Goal: Transaction & Acquisition: Purchase product/service

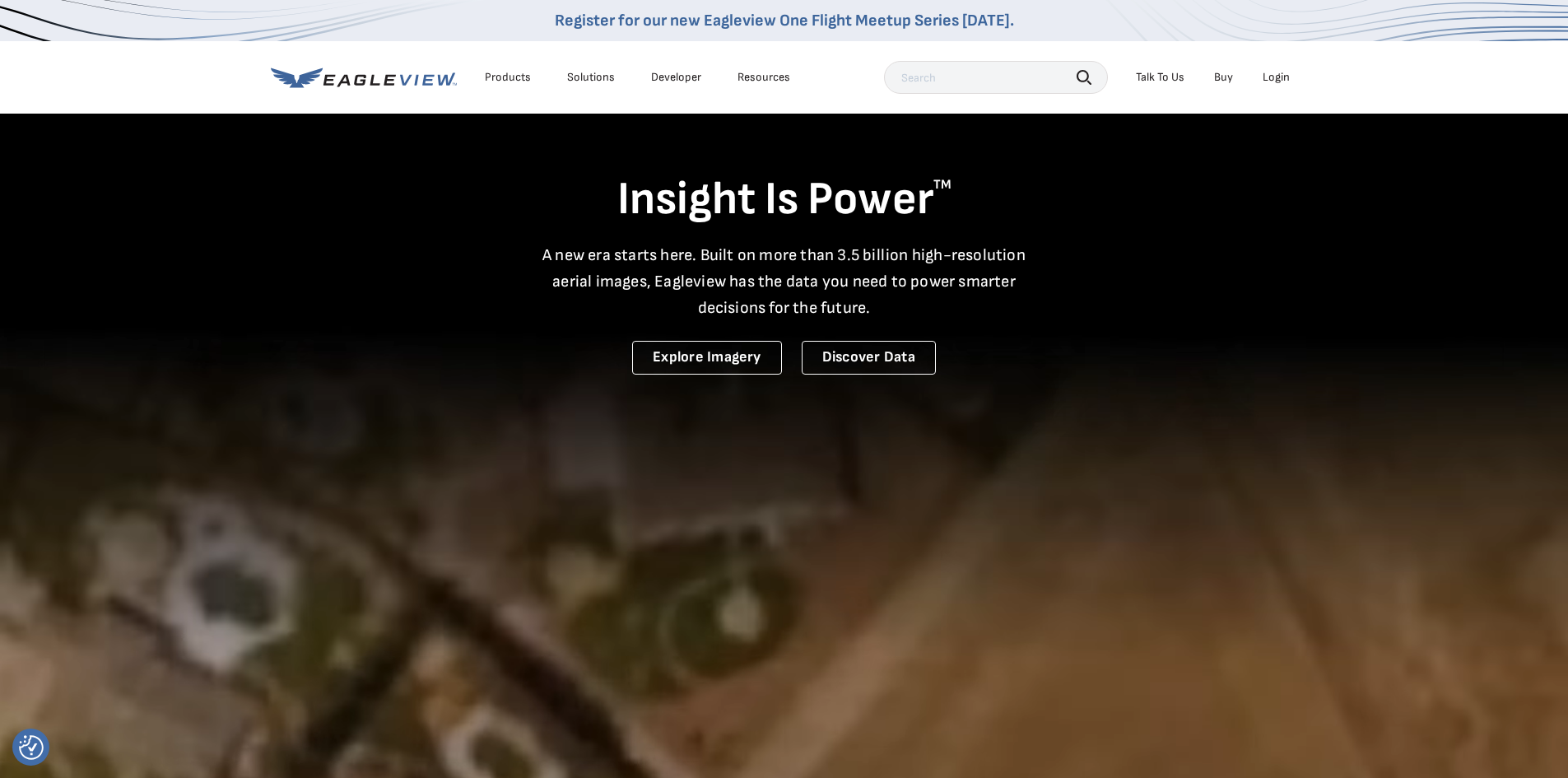
click at [1280, 76] on div "Login" at bounding box center [1276, 77] width 28 height 15
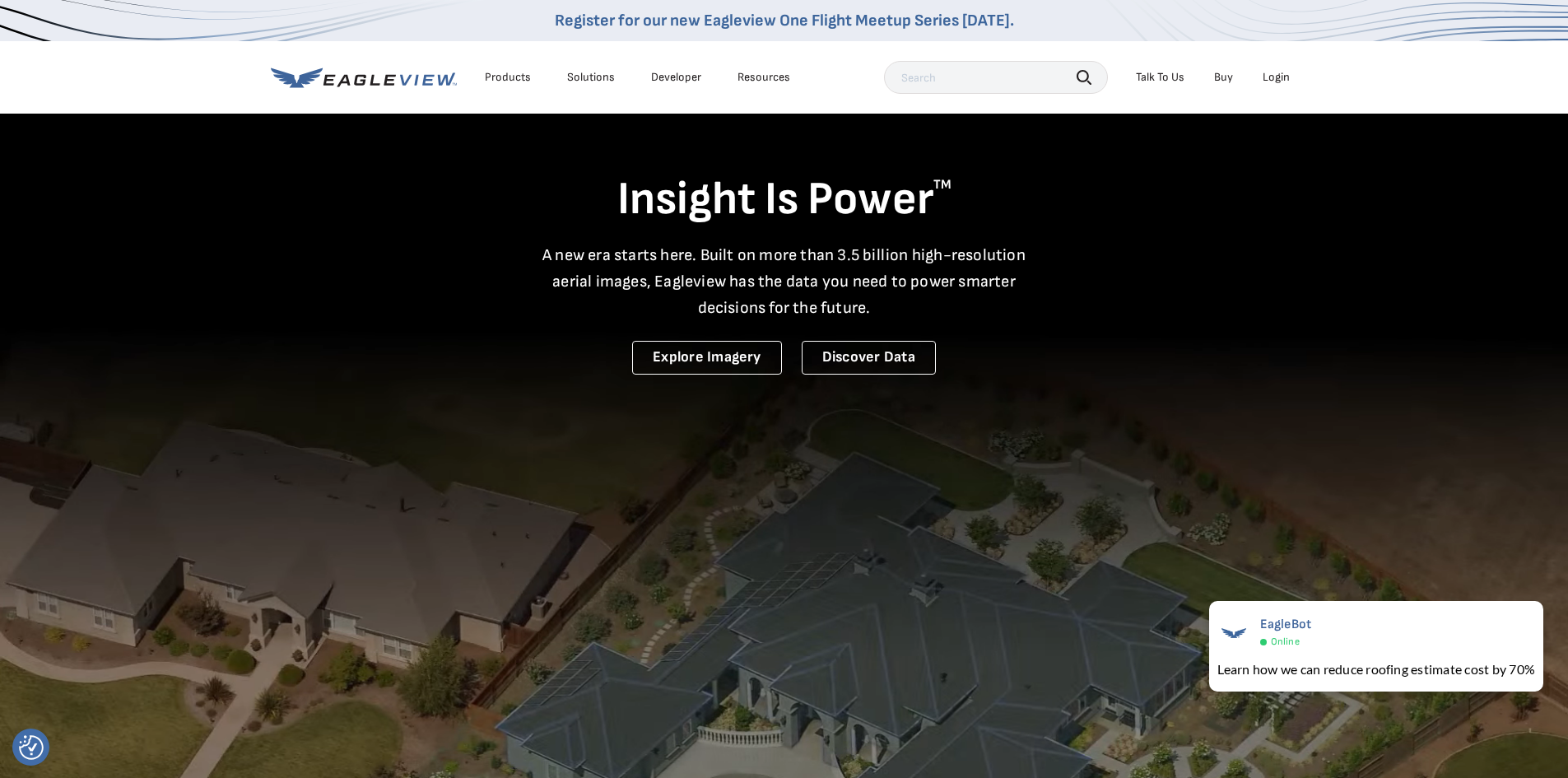
click at [1274, 79] on div "Login" at bounding box center [1276, 77] width 28 height 15
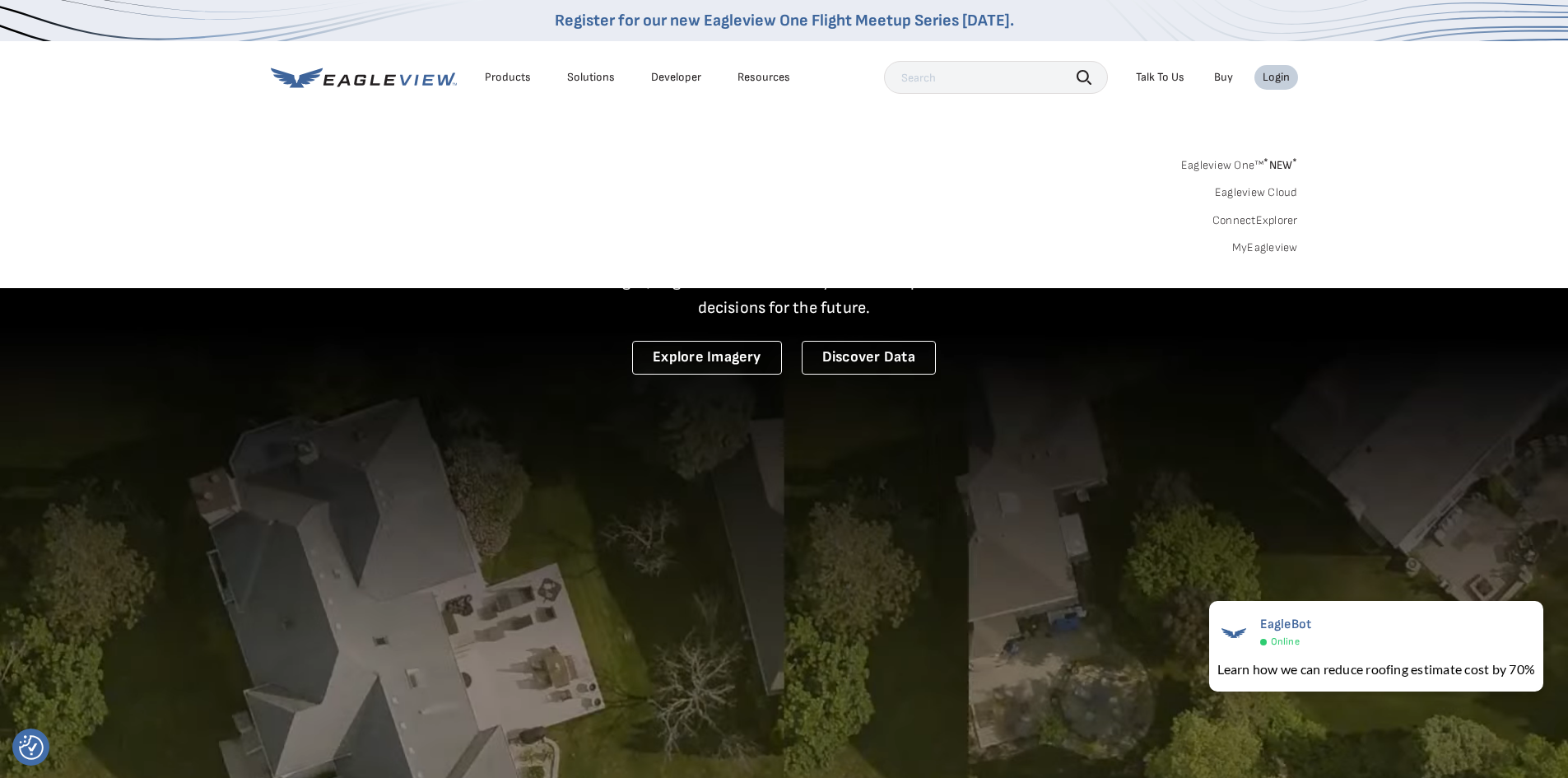
click at [1241, 243] on link "MyEagleview" at bounding box center [1264, 247] width 66 height 15
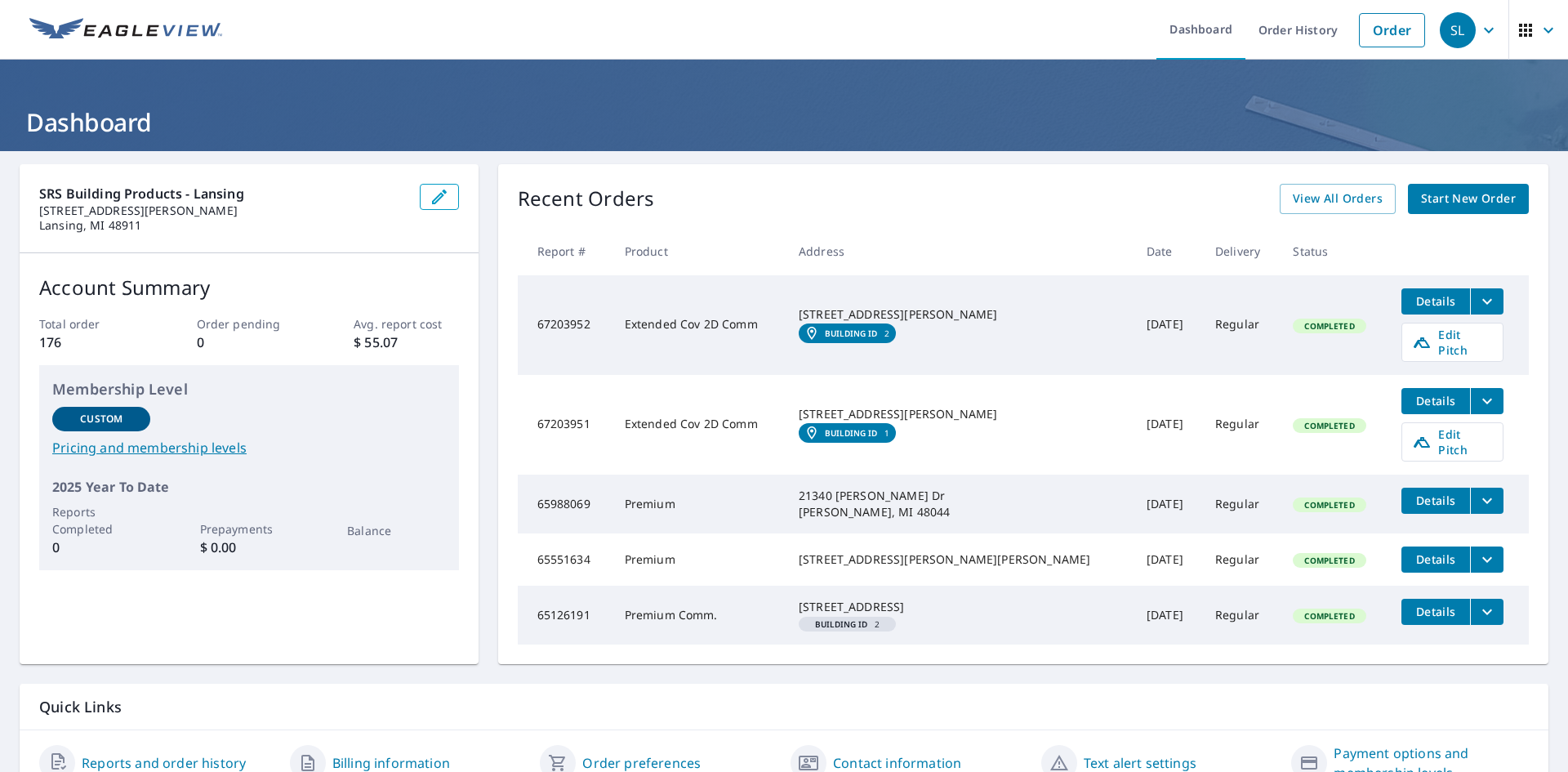
click at [1472, 202] on span "Start New Order" at bounding box center [1468, 199] width 95 height 20
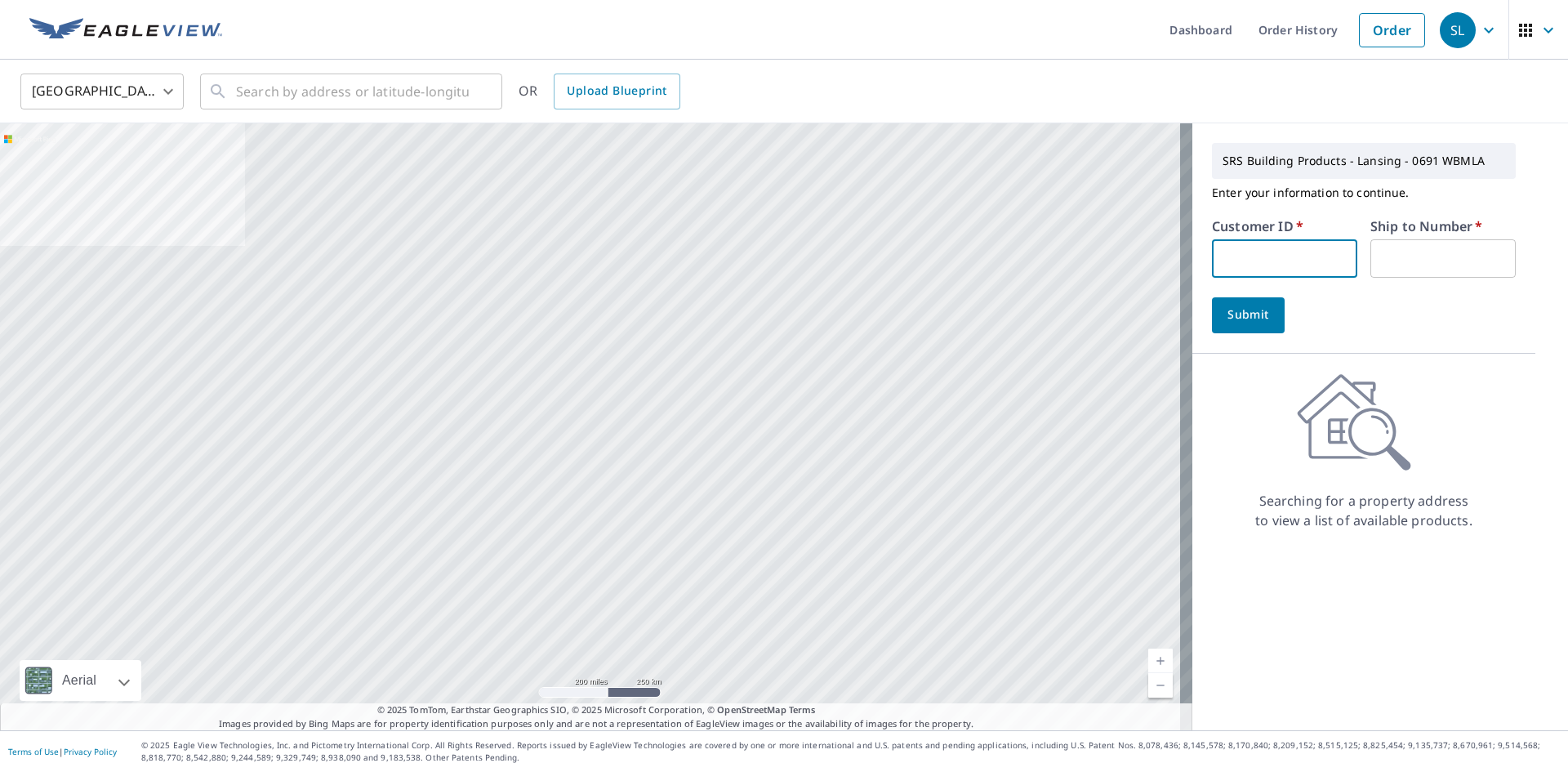
click at [1236, 254] on input "text" at bounding box center [1285, 258] width 145 height 38
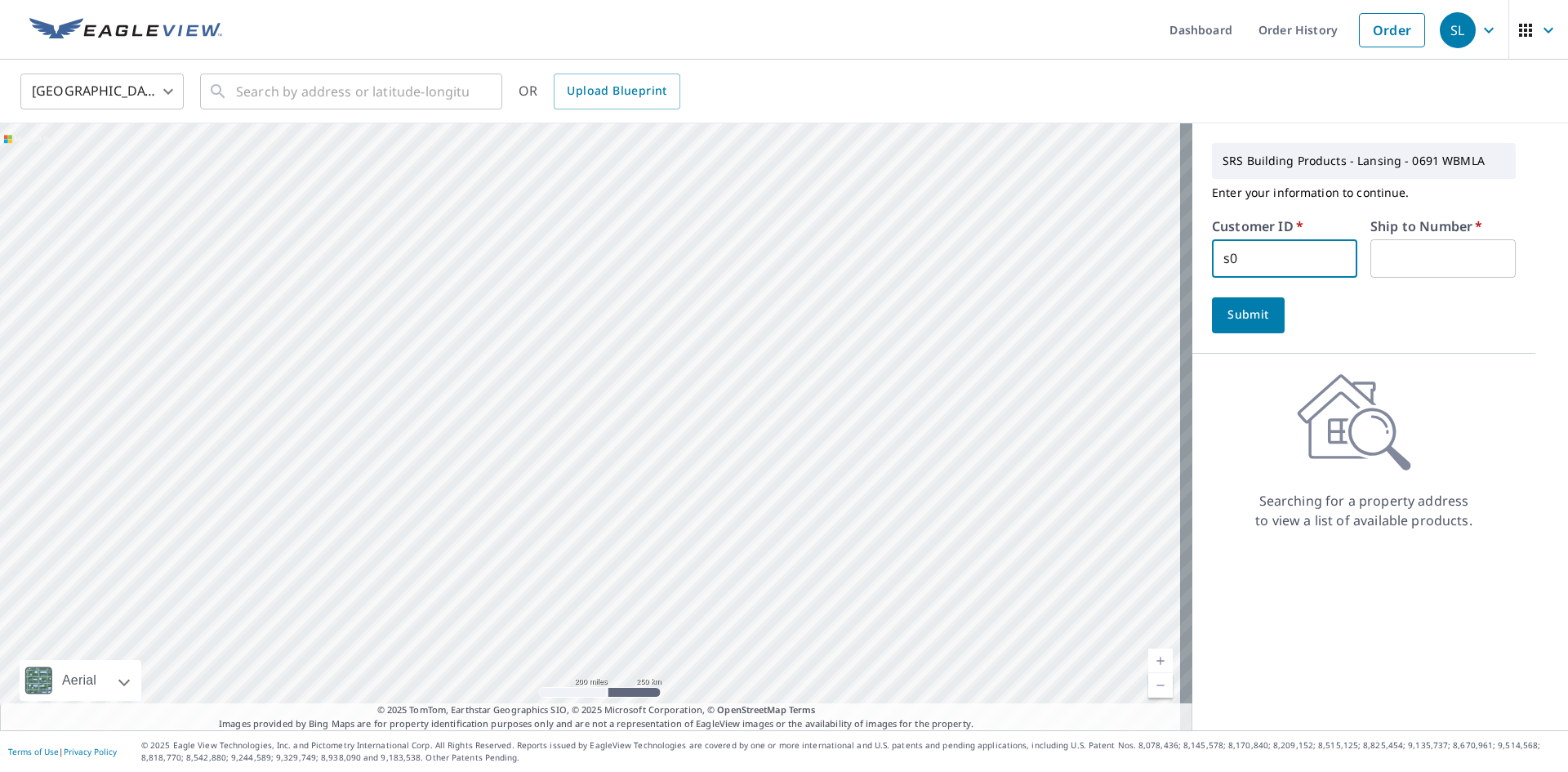
type input "s"
type input "S070342"
click at [1399, 259] on input "text" at bounding box center [1443, 258] width 145 height 38
type input "1"
click at [1212, 323] on button "Submit" at bounding box center [1248, 315] width 73 height 36
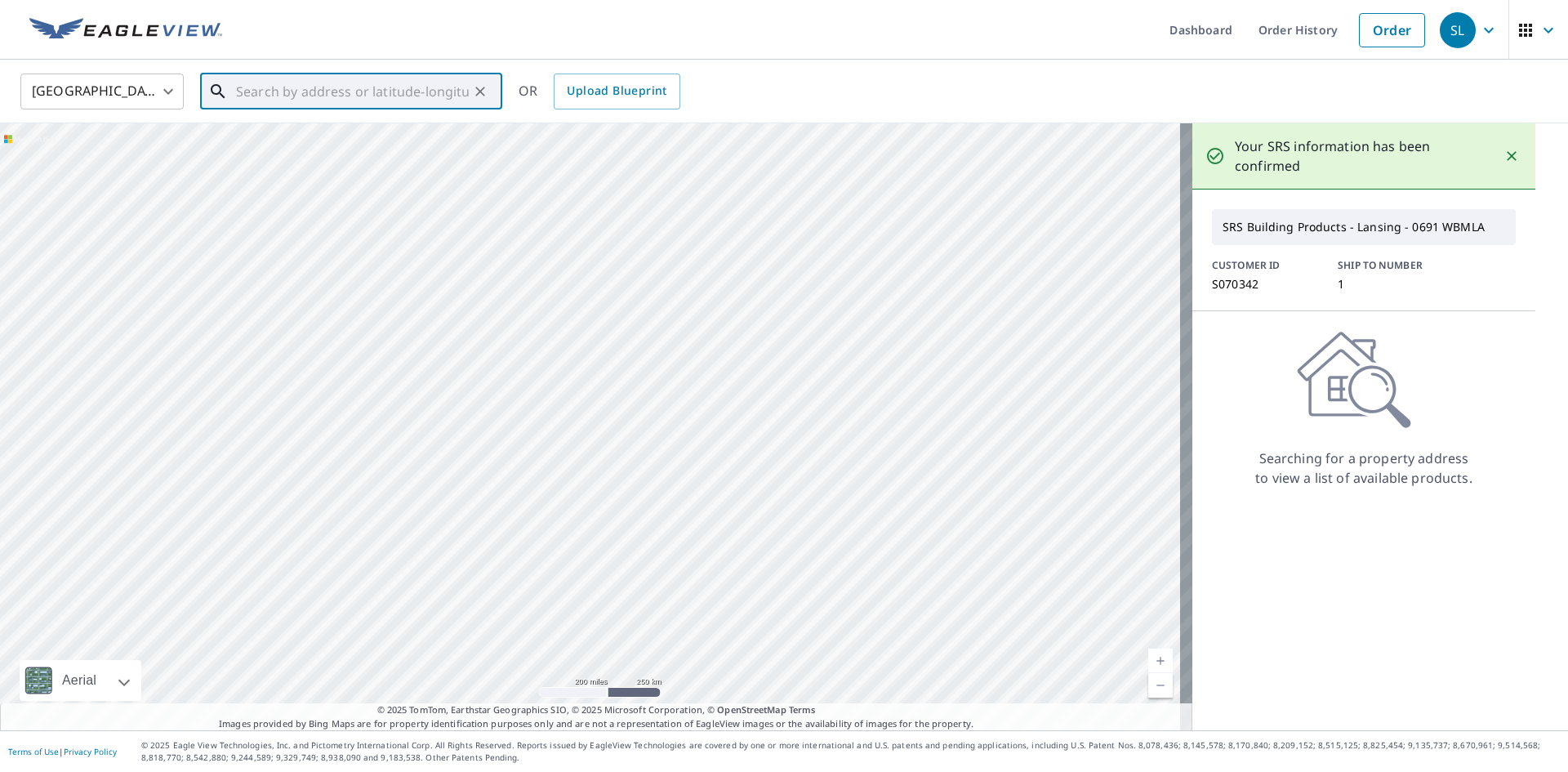
click at [274, 97] on input "text" at bounding box center [352, 91] width 233 height 46
type input "[STREET_ADDRESS][PERSON_NAME]"
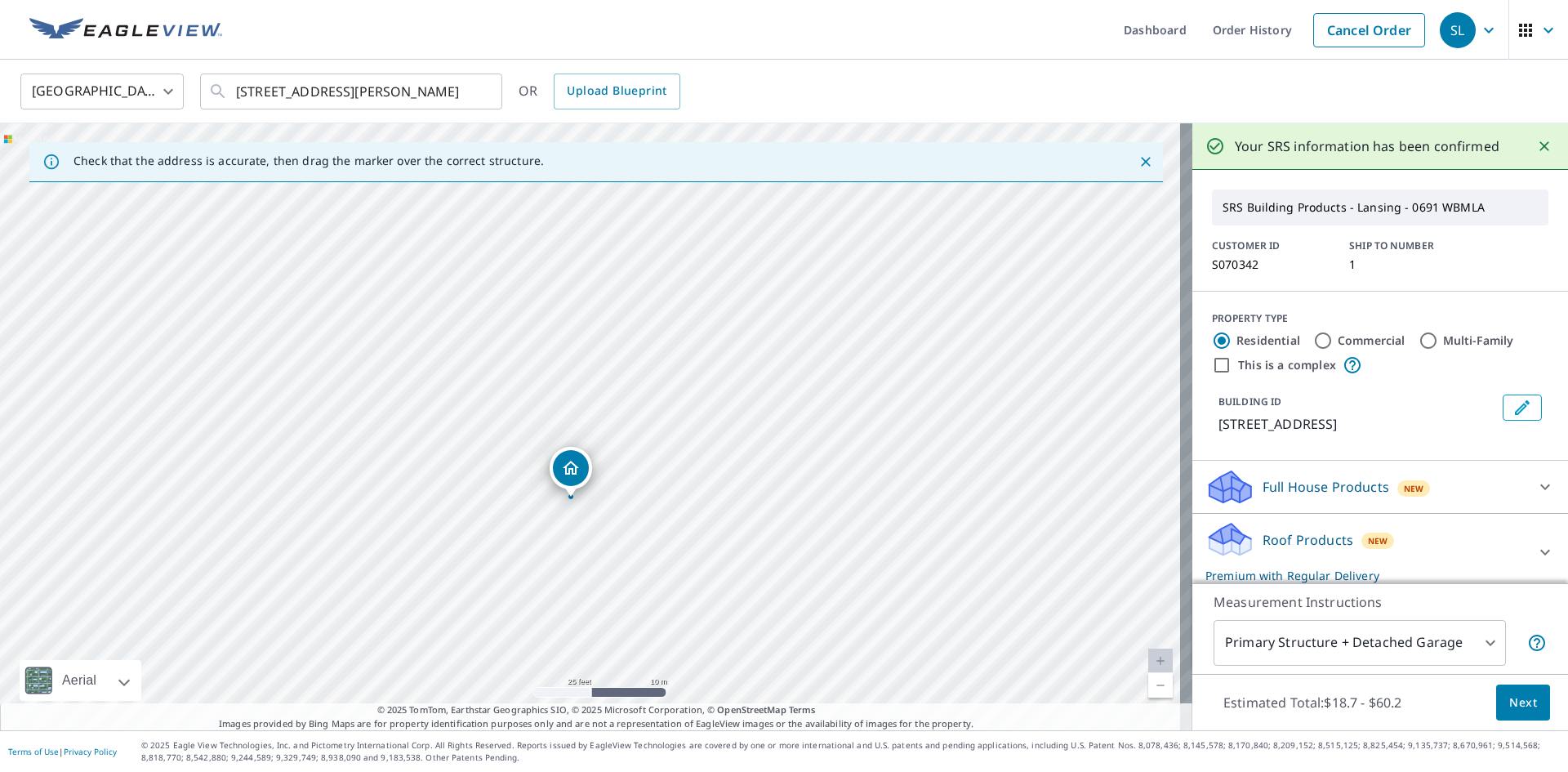
drag, startPoint x: 714, startPoint y: 474, endPoint x: 704, endPoint y: 337, distance: 137.4
click at [704, 337] on div "[STREET_ADDRESS]" at bounding box center [596, 426] width 1192 height 607
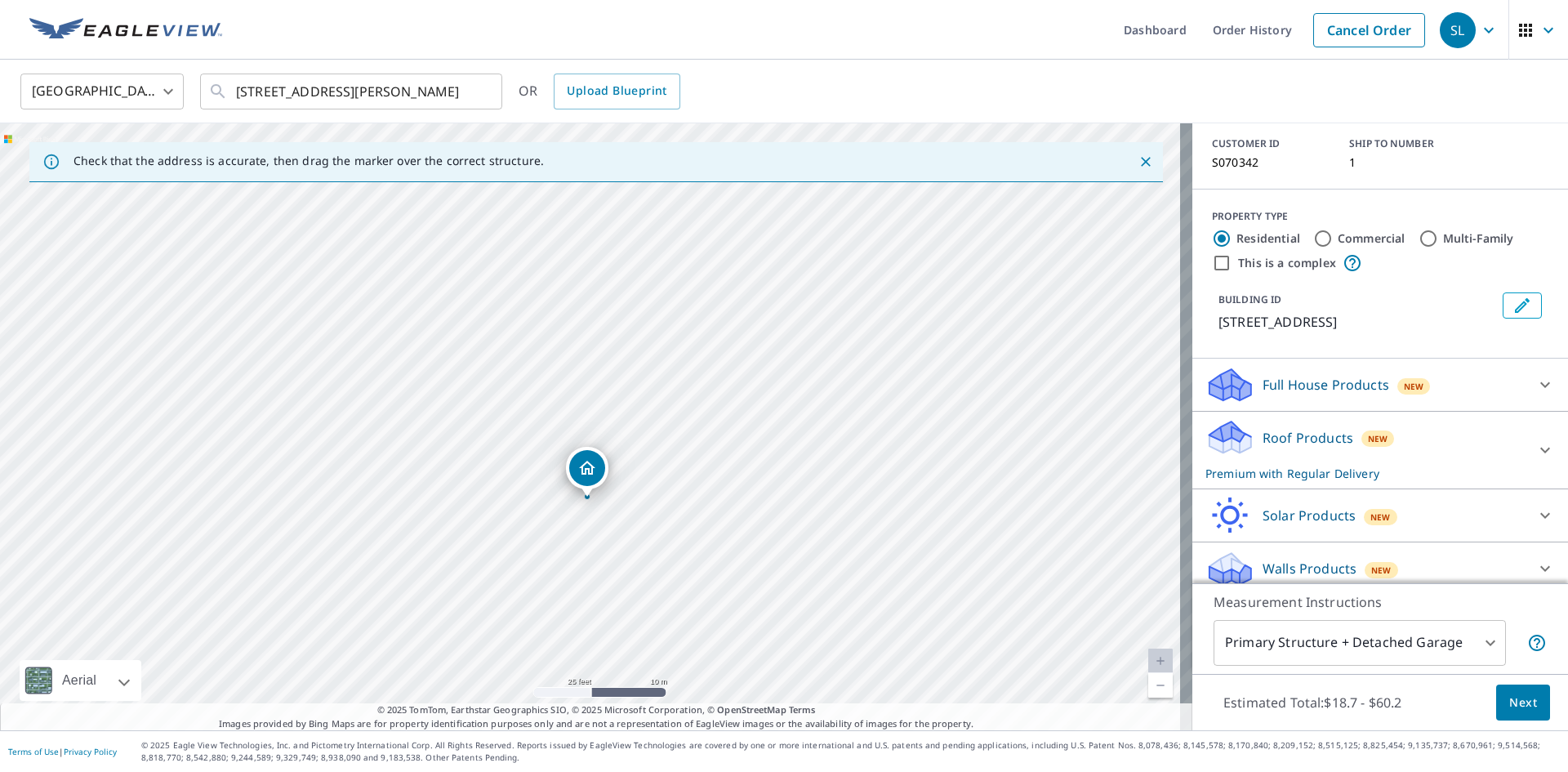
scroll to position [114, 0]
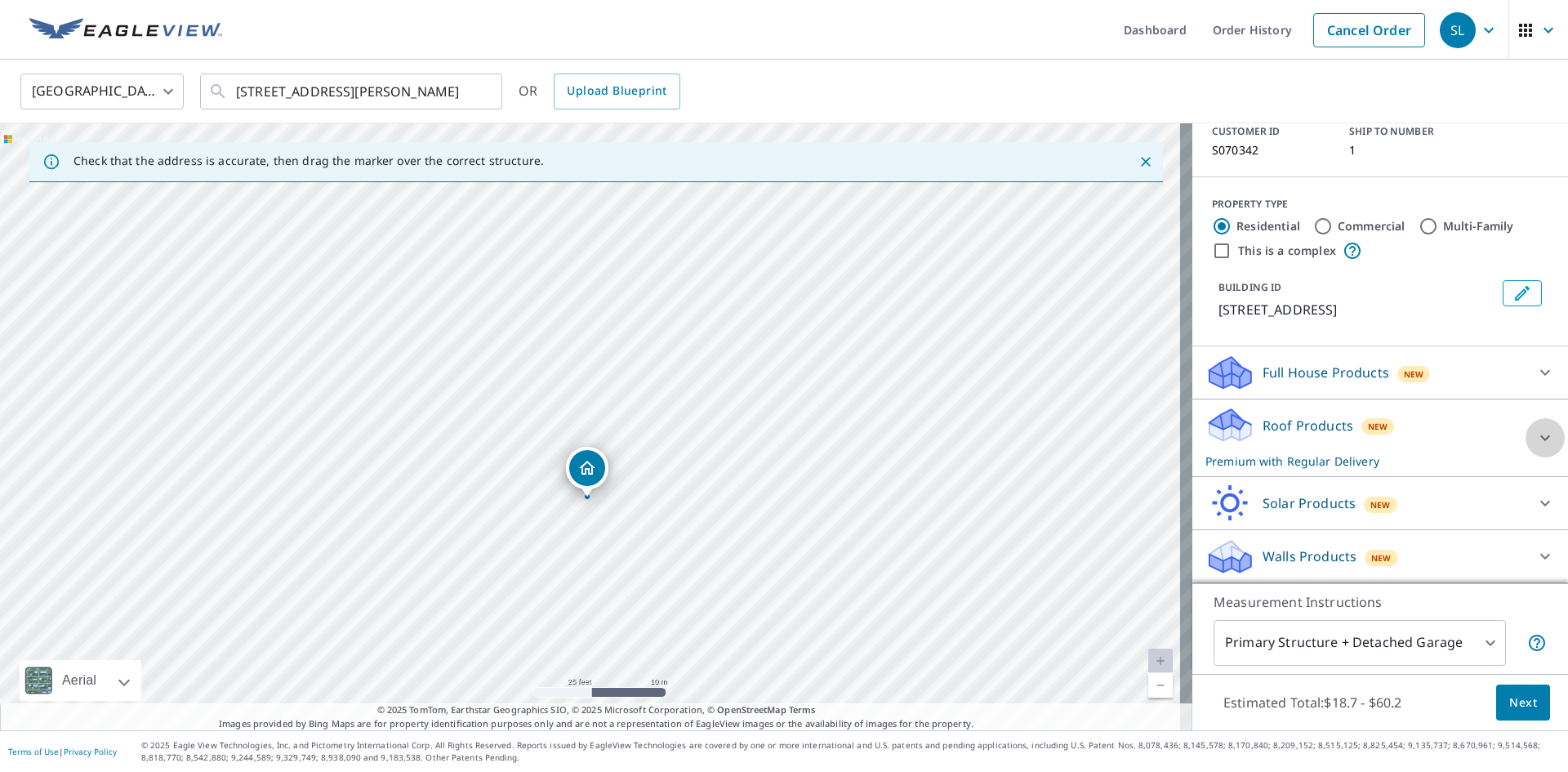
click at [1536, 436] on icon at bounding box center [1545, 437] width 20 height 20
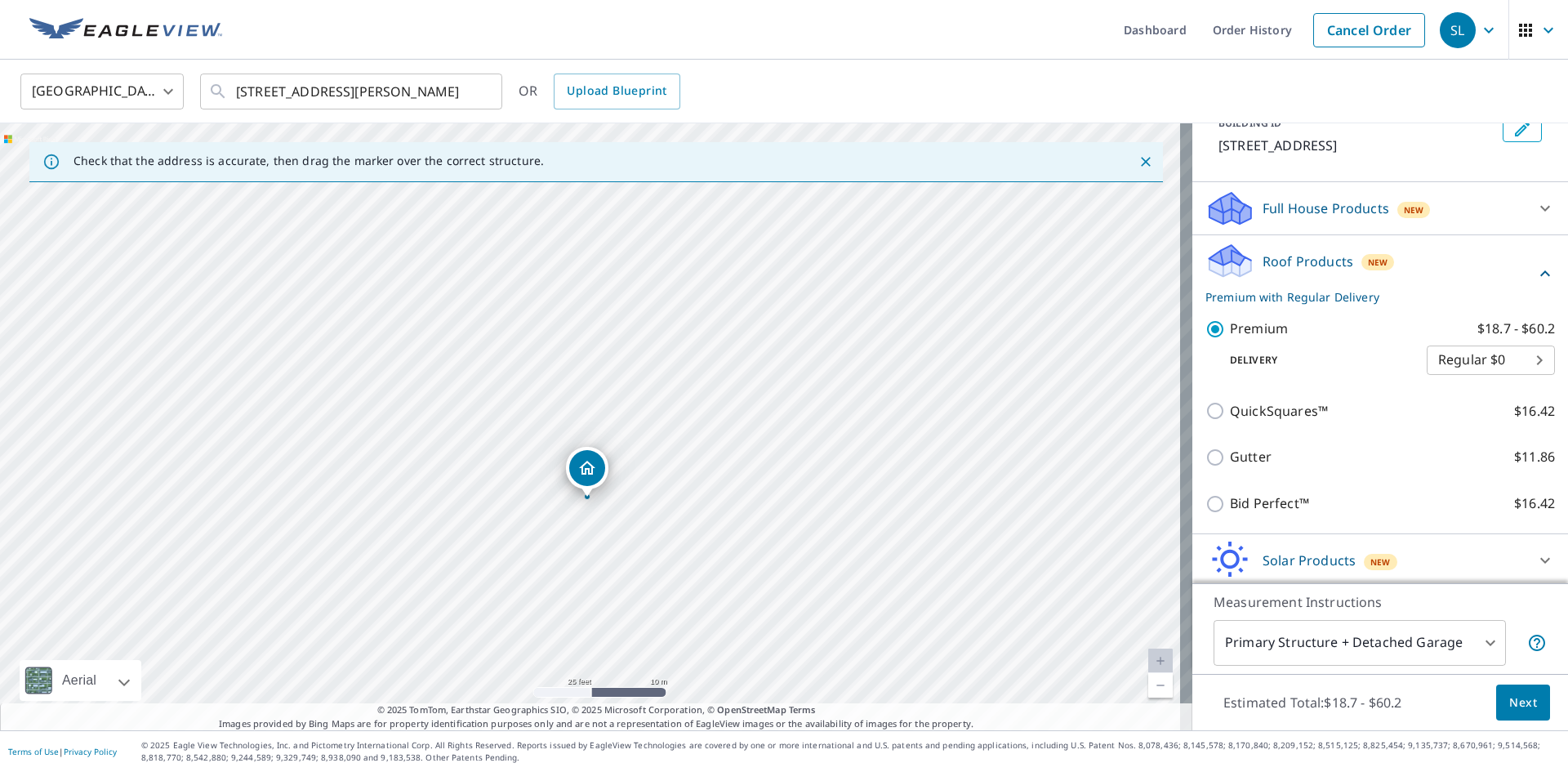
scroll to position [336, 0]
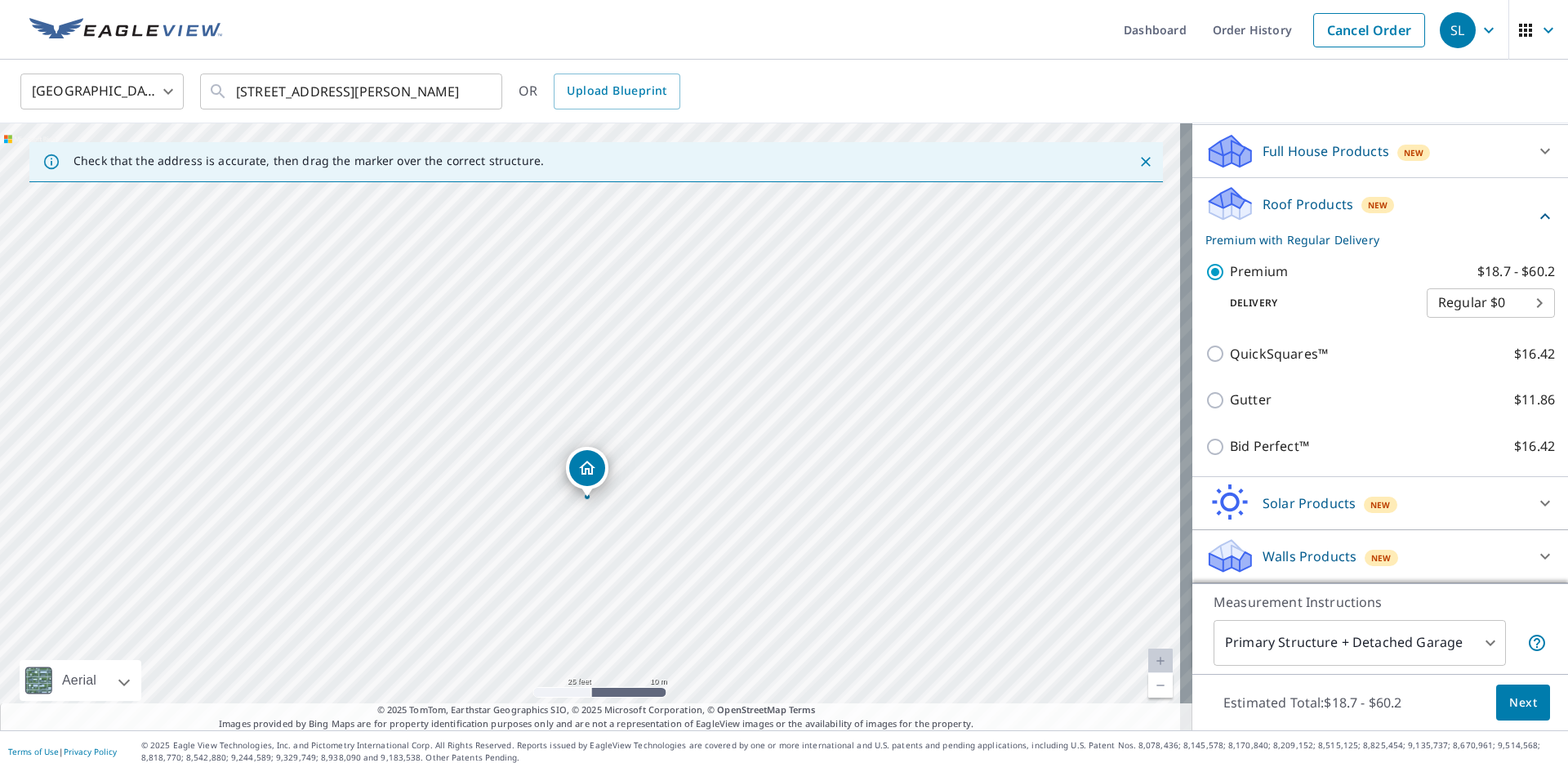
click at [1477, 639] on body "SL SL Dashboard Order History Cancel Order SL [GEOGRAPHIC_DATA] [GEOGRAPHIC_DAT…" at bounding box center [784, 386] width 1568 height 772
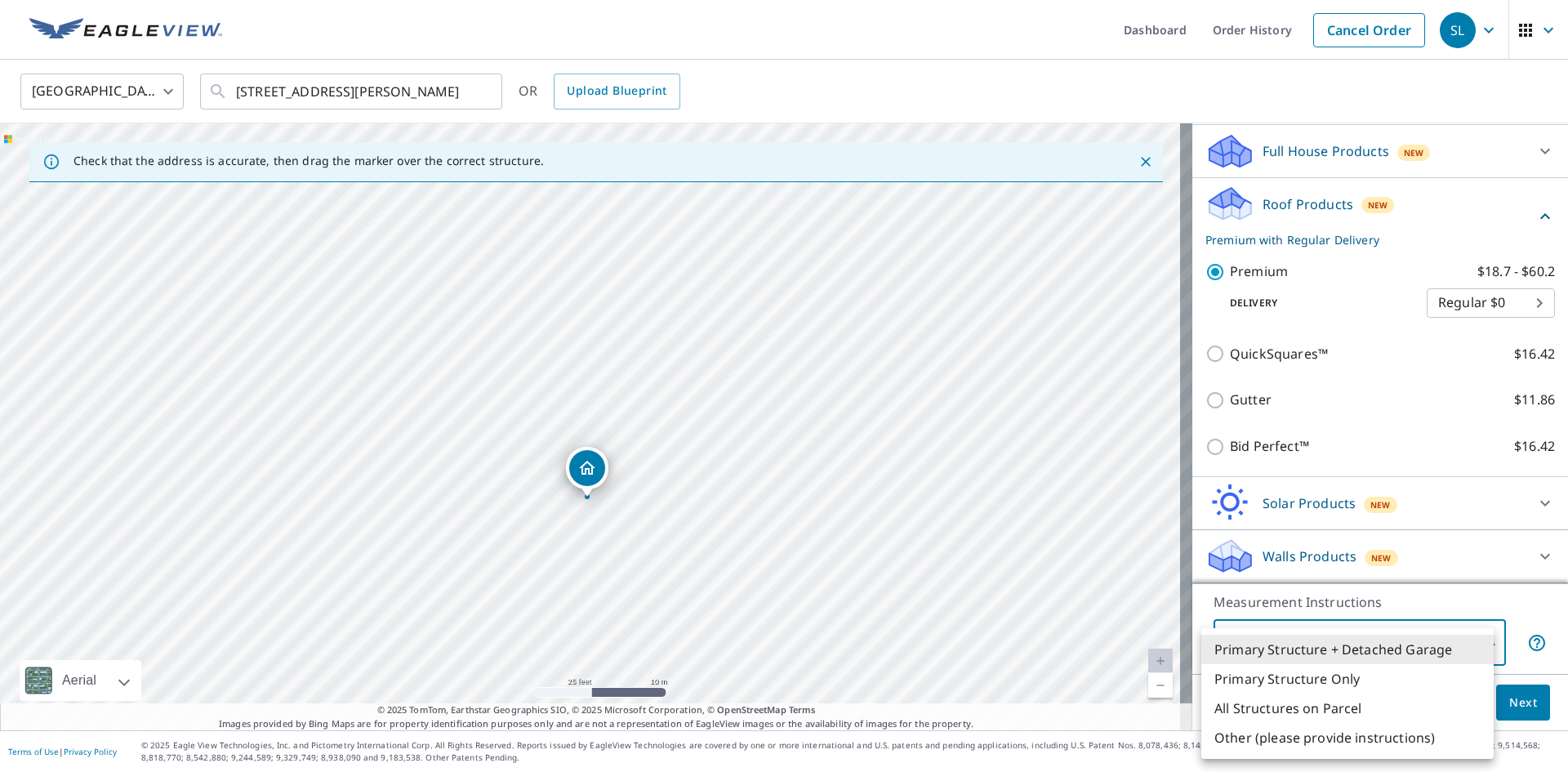
click at [1306, 676] on li "Primary Structure Only" at bounding box center [1347, 679] width 293 height 29
type input "2"
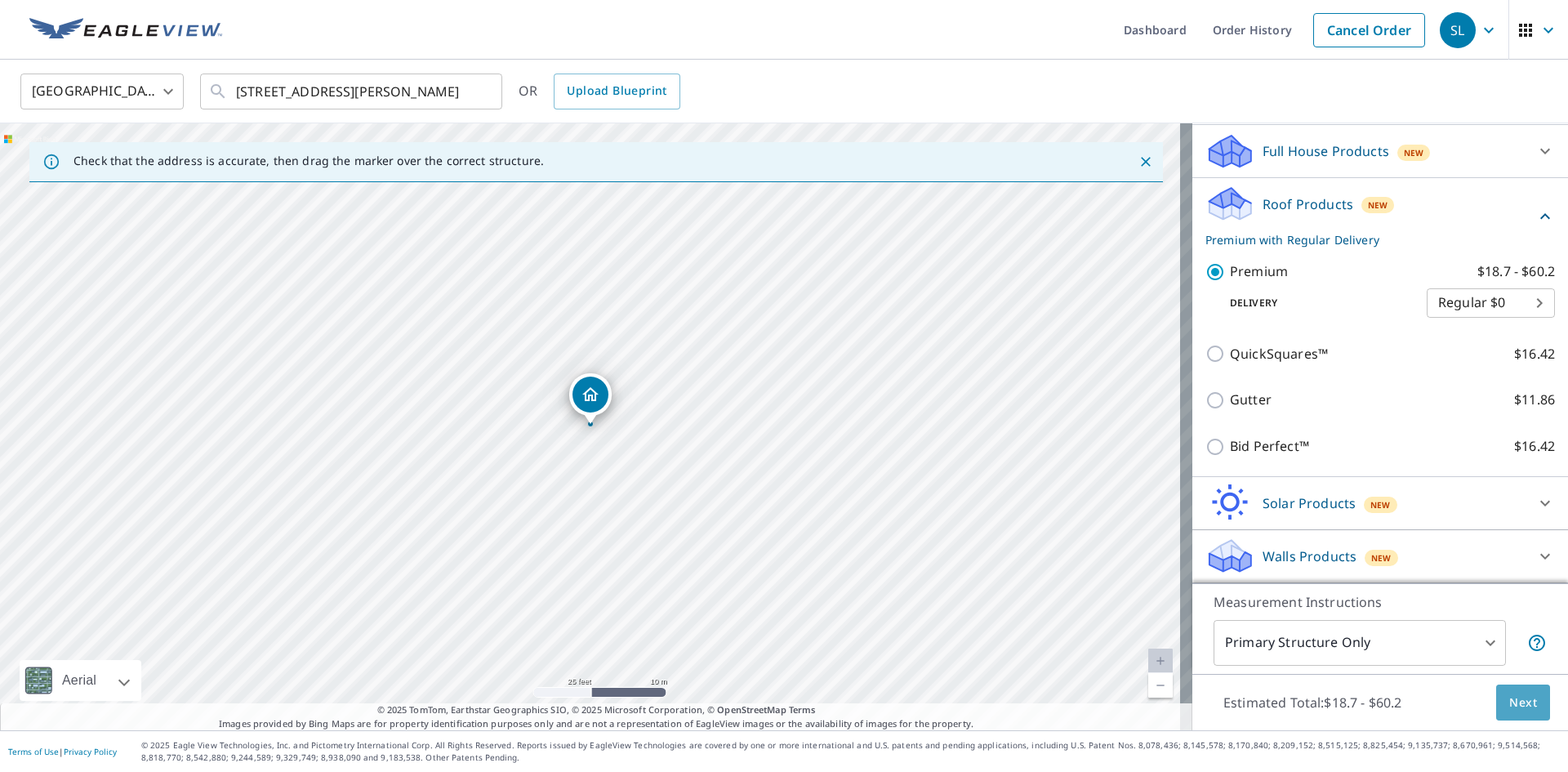
click at [1509, 711] on span "Next" at bounding box center [1523, 703] width 28 height 20
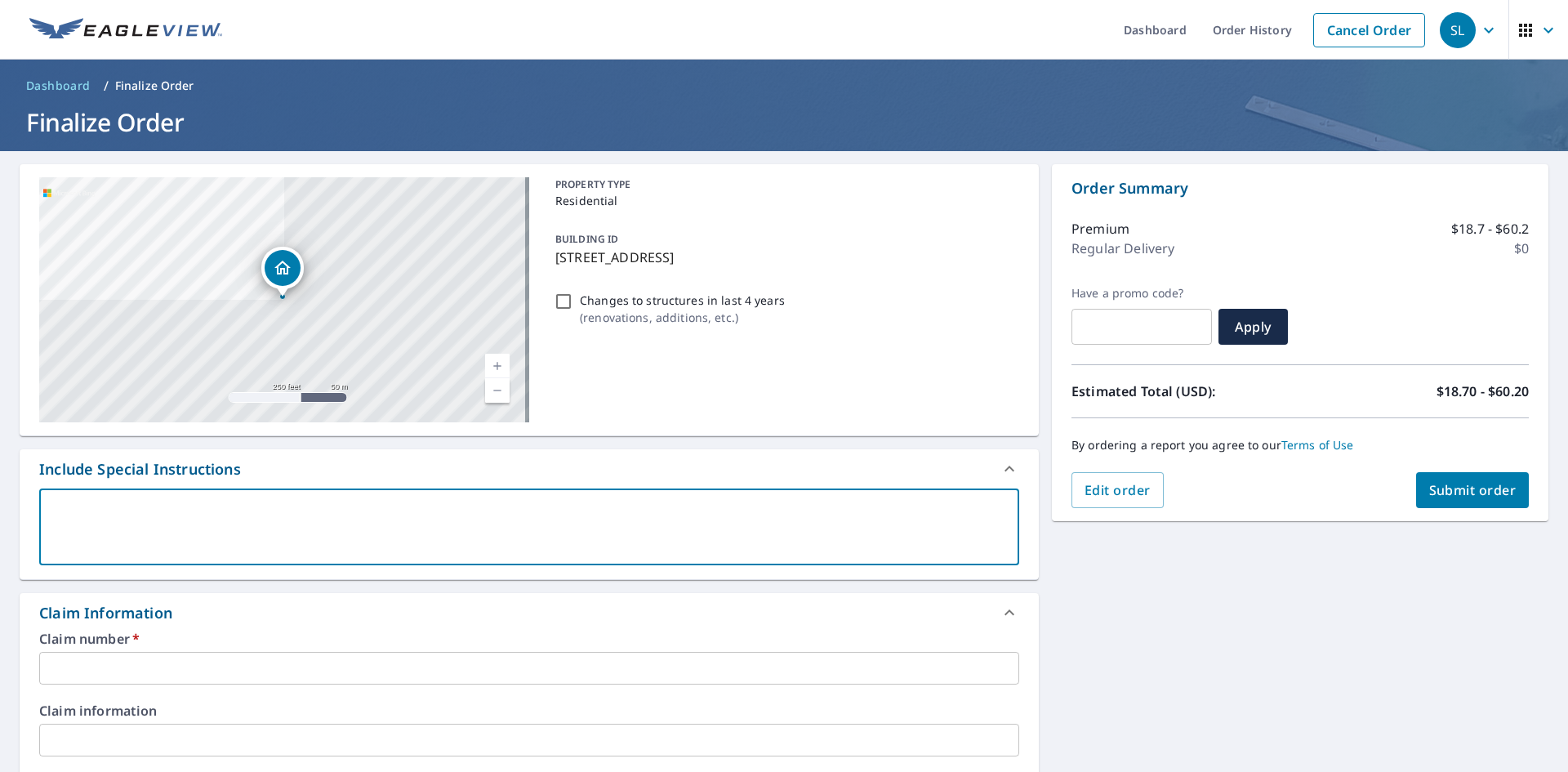
click at [263, 512] on textarea at bounding box center [528, 527] width 957 height 47
type textarea "p"
type textarea "x"
checkbox input "true"
type textarea "pR"
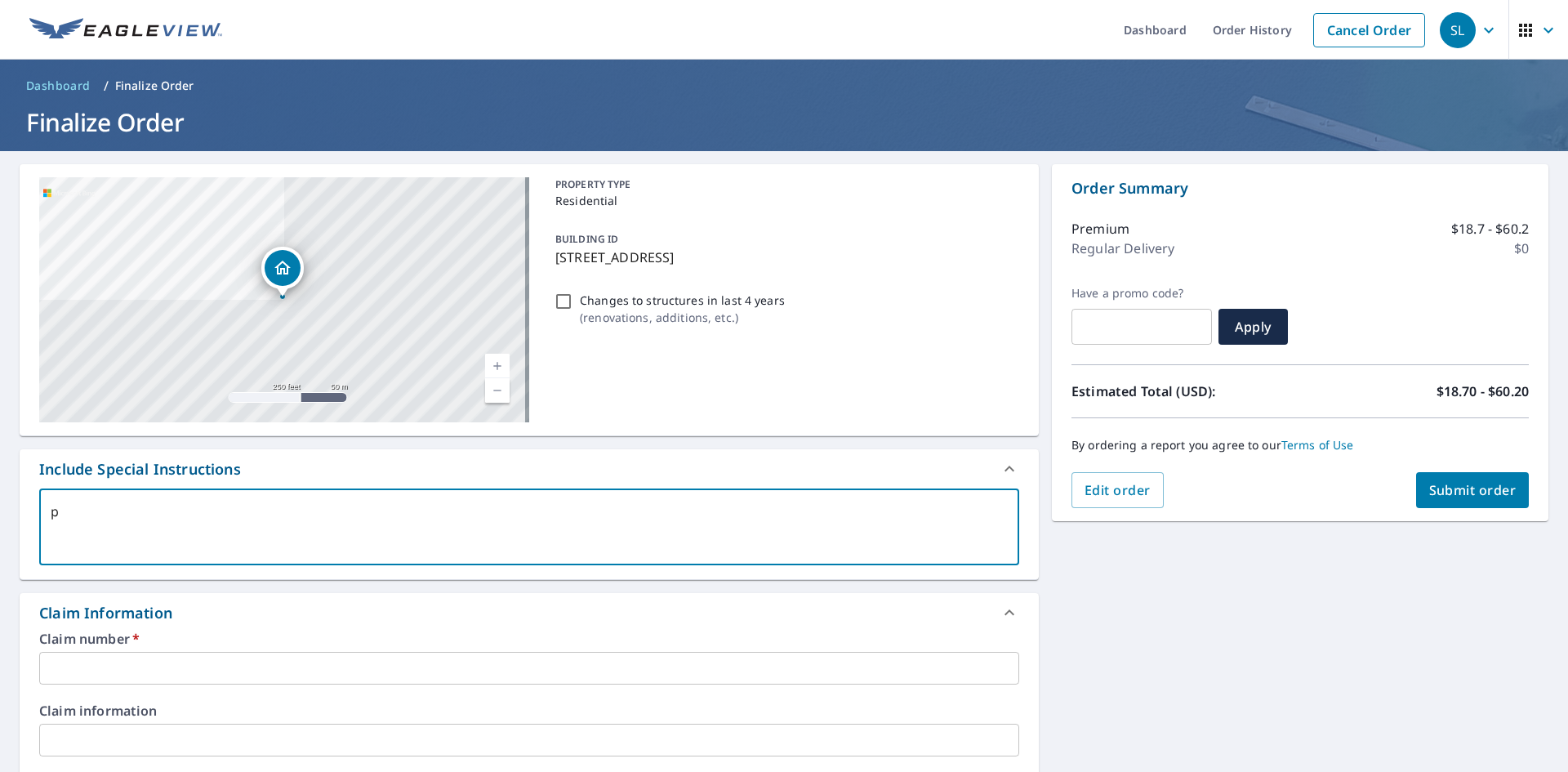
type textarea "x"
checkbox input "true"
type textarea "pRI"
type textarea "x"
checkbox input "true"
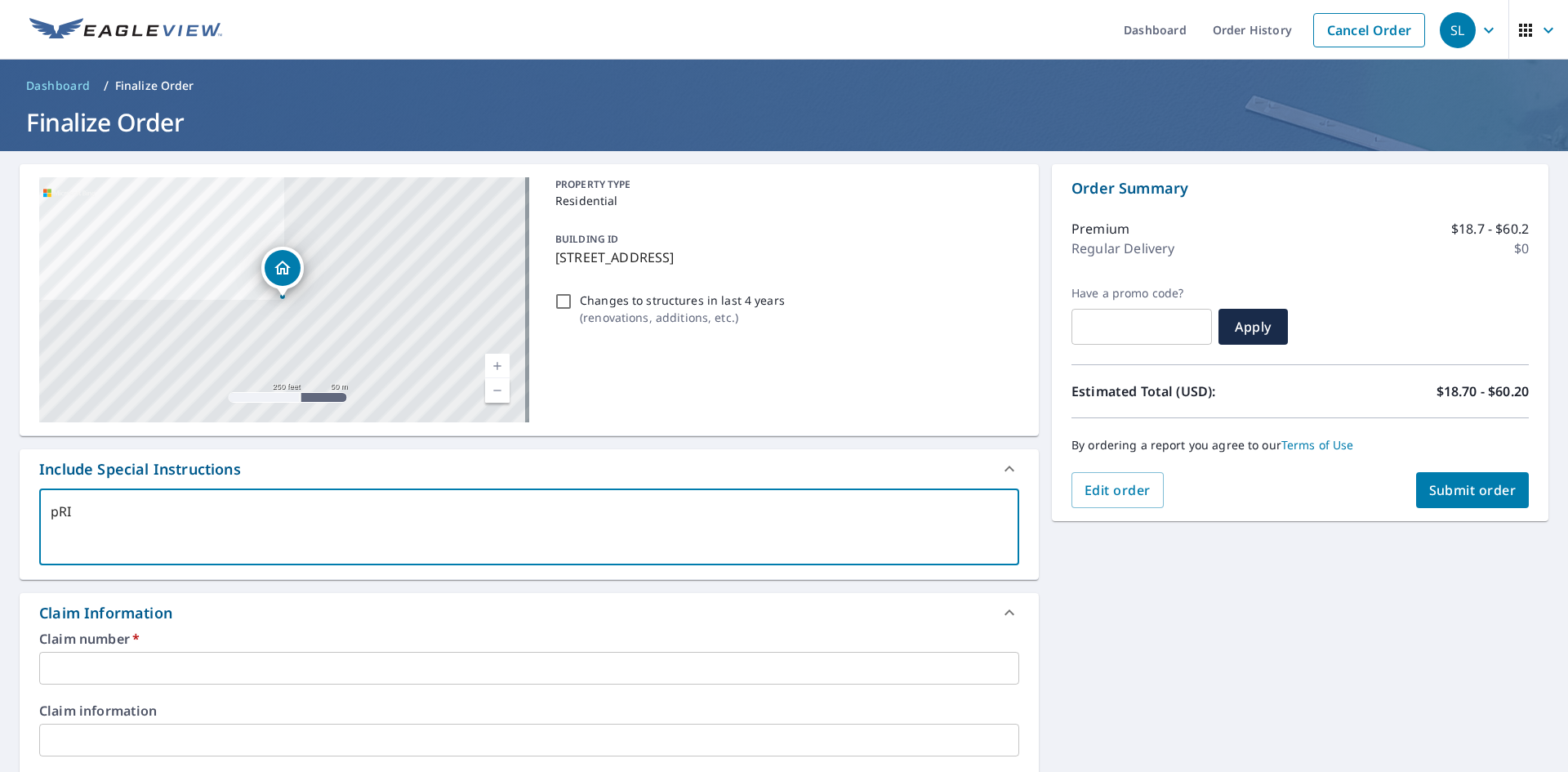
type textarea "pRIM"
type textarea "x"
checkbox input "true"
type textarea "pRIMA"
type textarea "x"
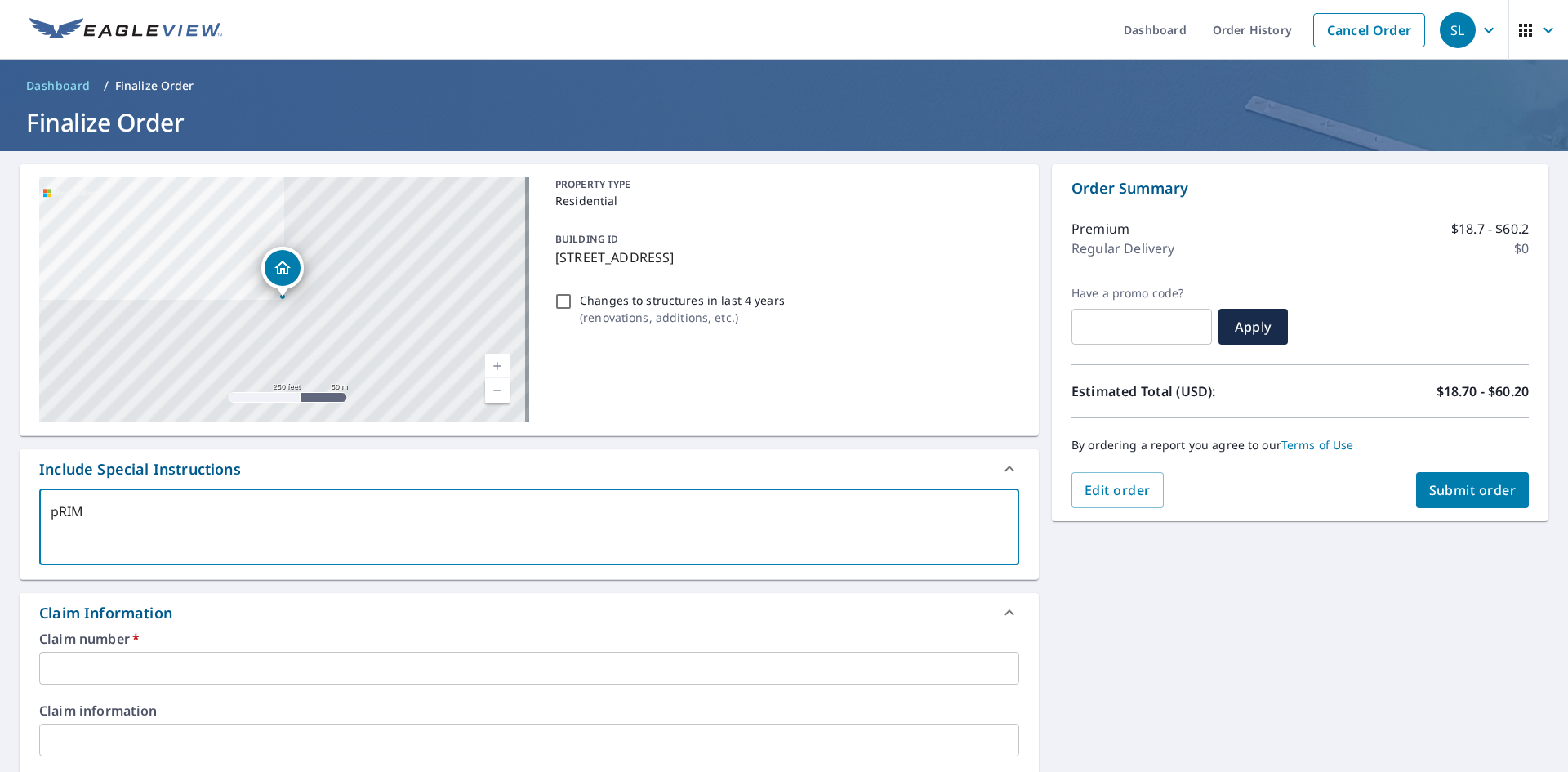
checkbox input "true"
type textarea "pRIMAR"
type textarea "x"
checkbox input "true"
type textarea "pRIMARY"
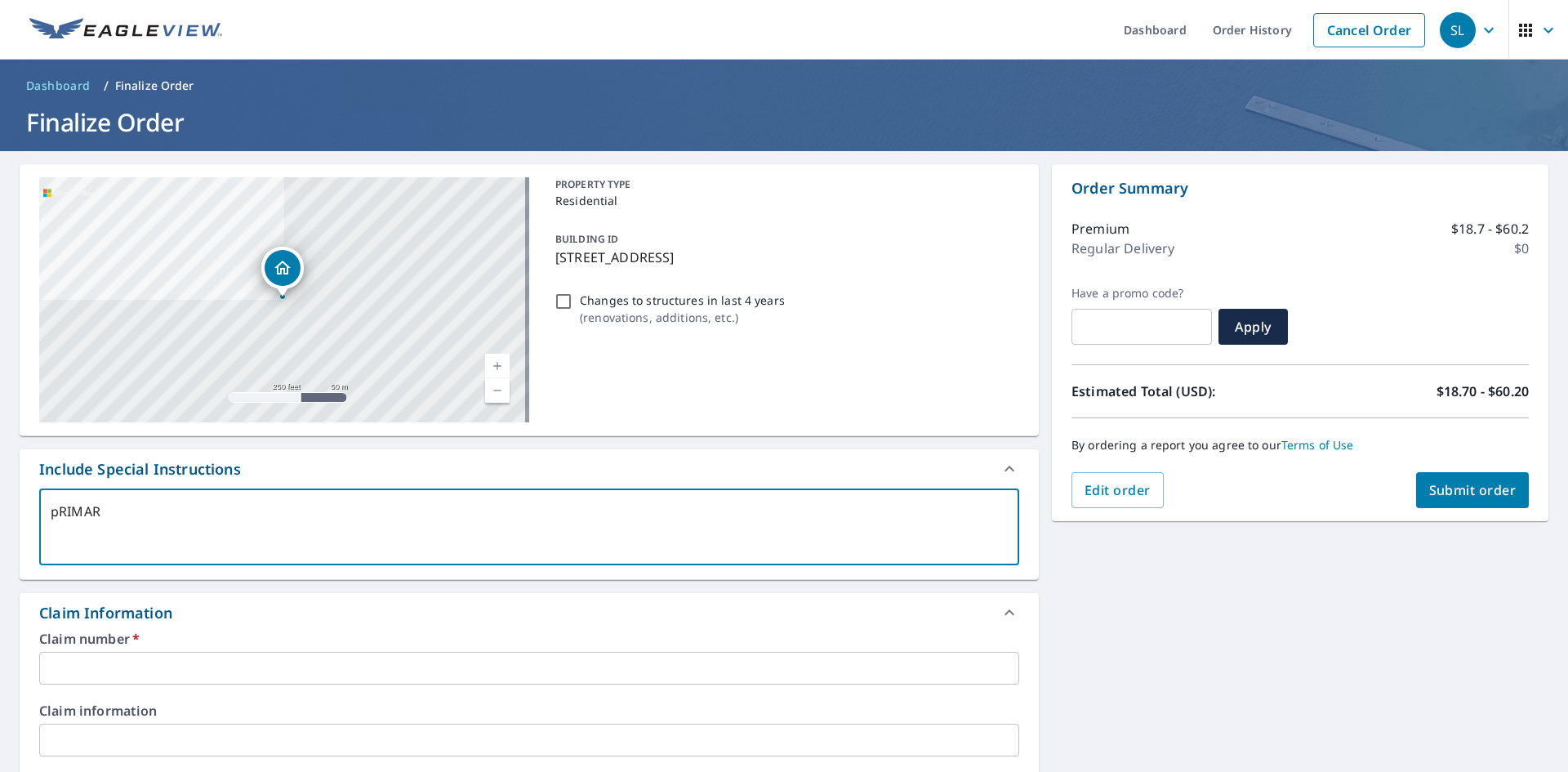
type textarea "x"
checkbox input "true"
type textarea "pRIMARY"
type textarea "x"
checkbox input "true"
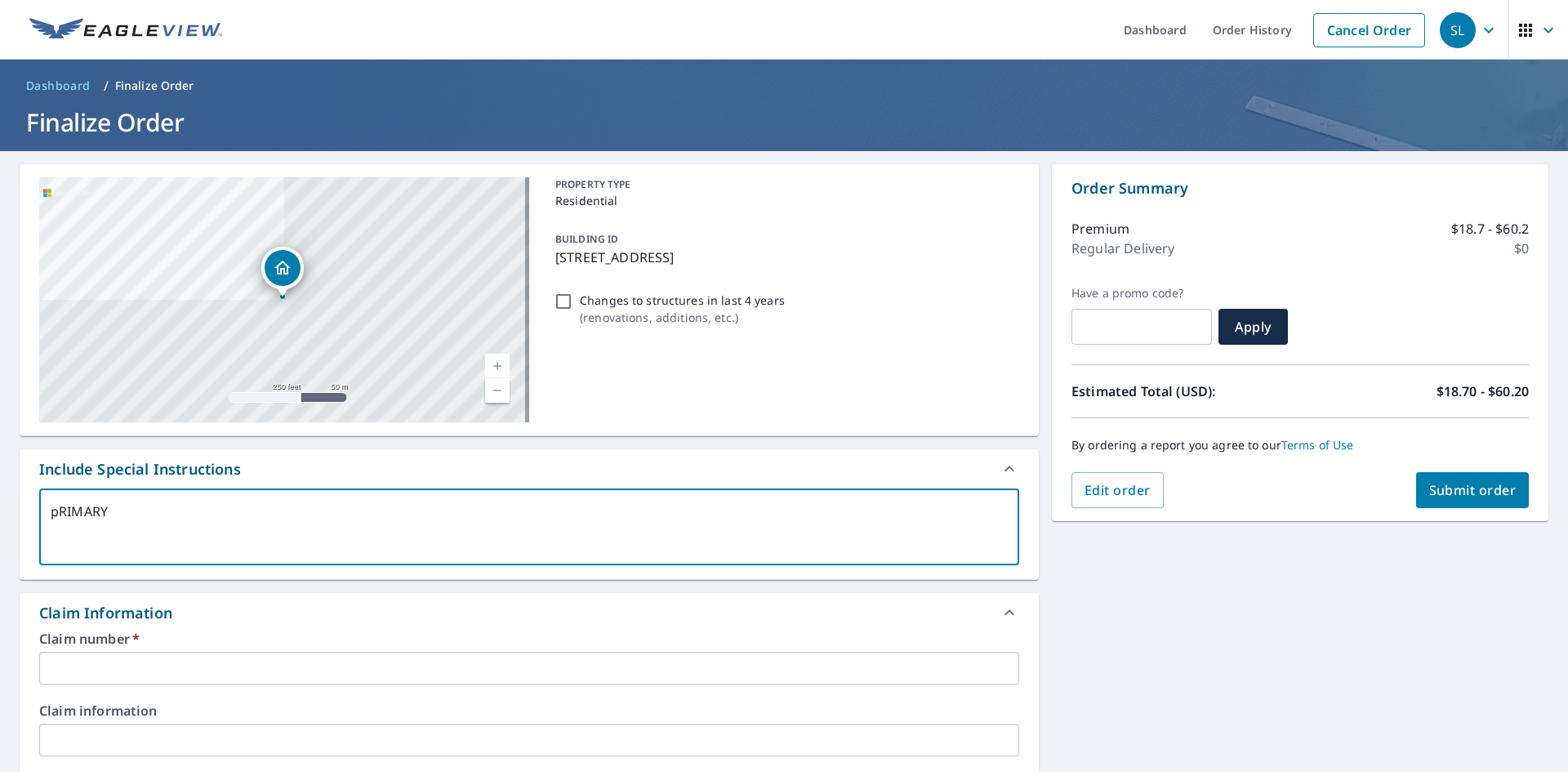
type textarea "pRIMARY s"
type textarea "x"
checkbox input "true"
type textarea "pRIMARY sT"
type textarea "x"
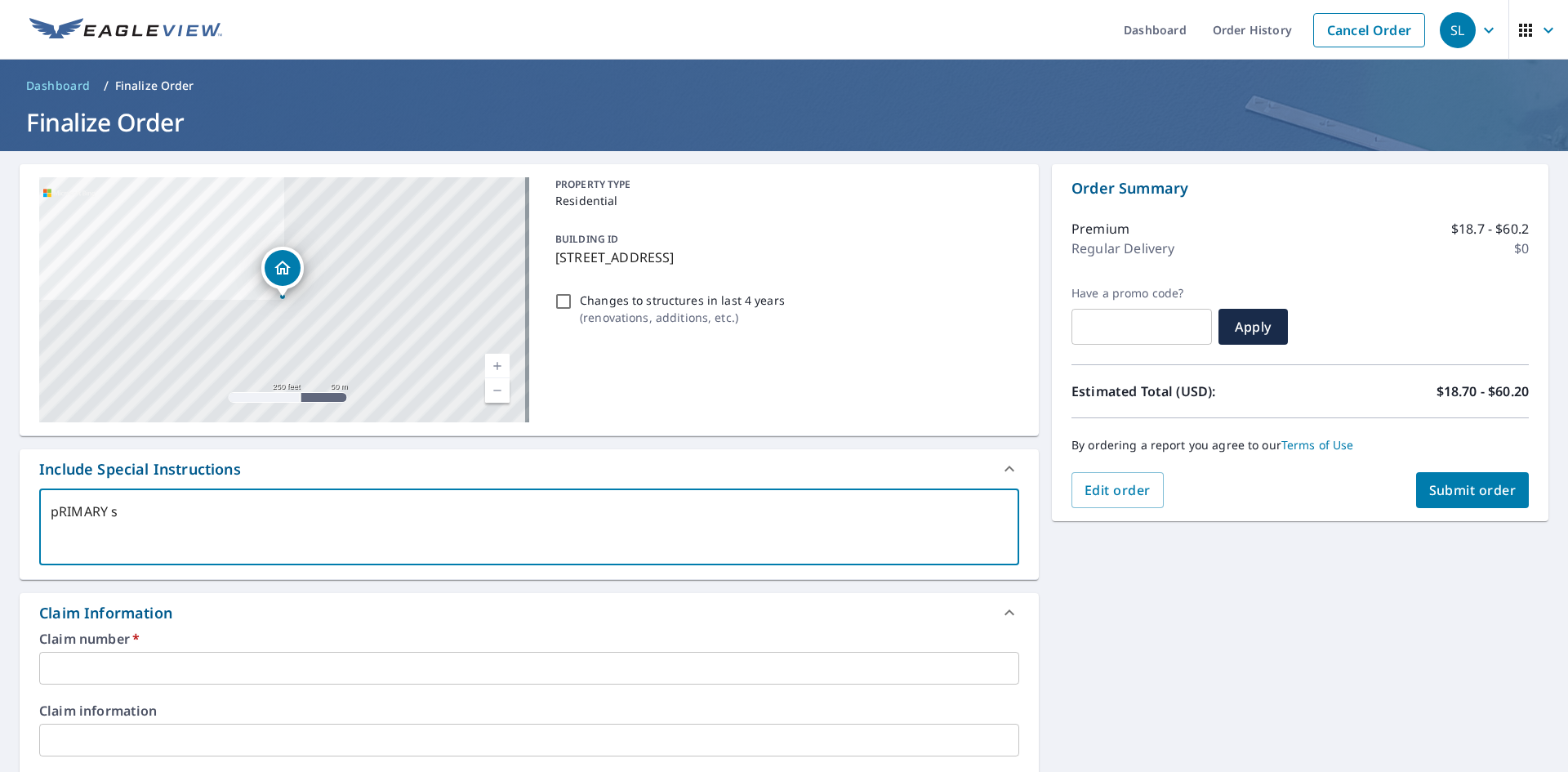
checkbox input "true"
type textarea "pRIMARY sTR"
type textarea "x"
checkbox input "true"
type textarea "pRIMARY sTRU"
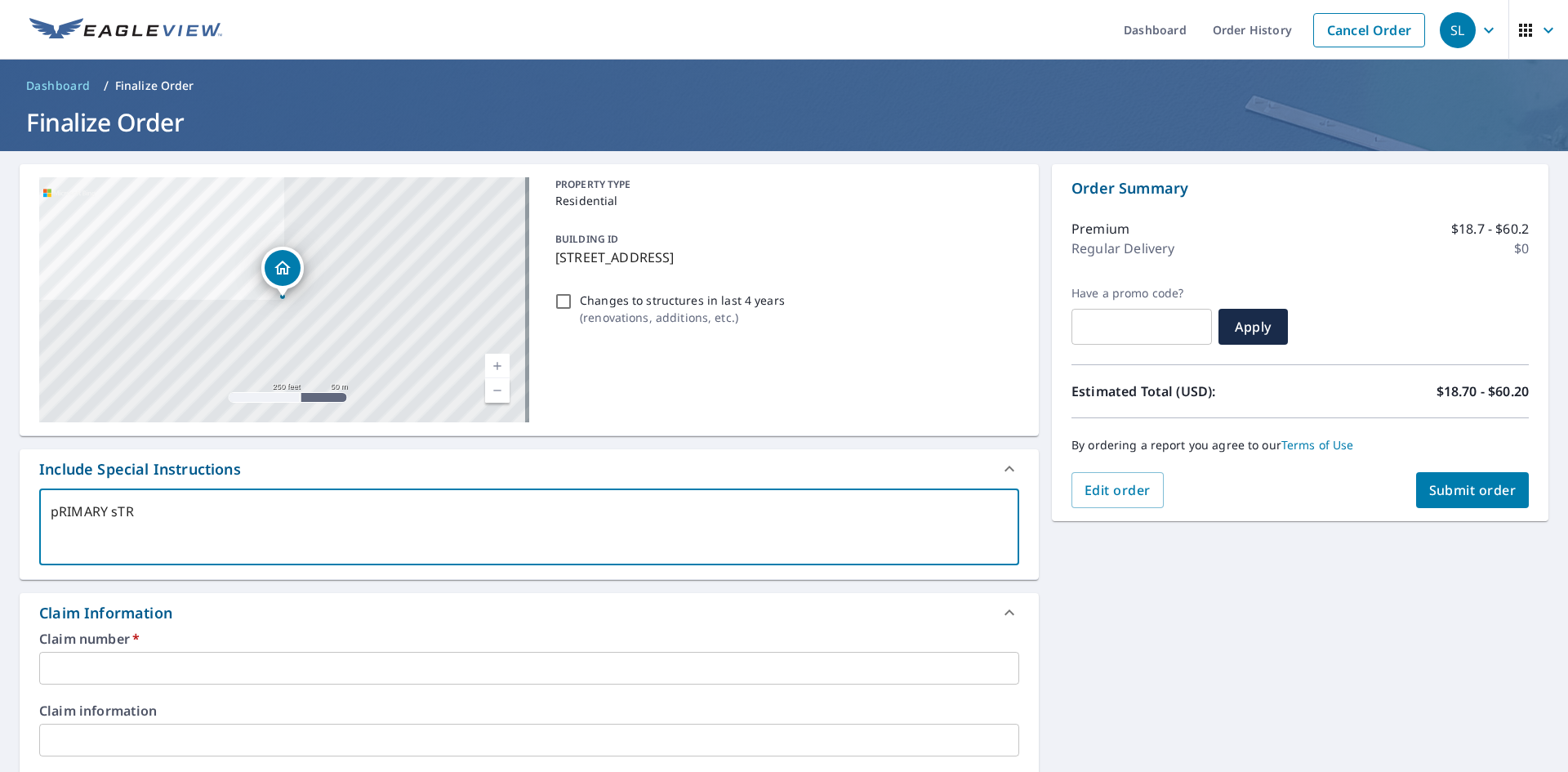
type textarea "x"
checkbox input "true"
type textarea "pRIMARY sTRUC"
type textarea "x"
checkbox input "true"
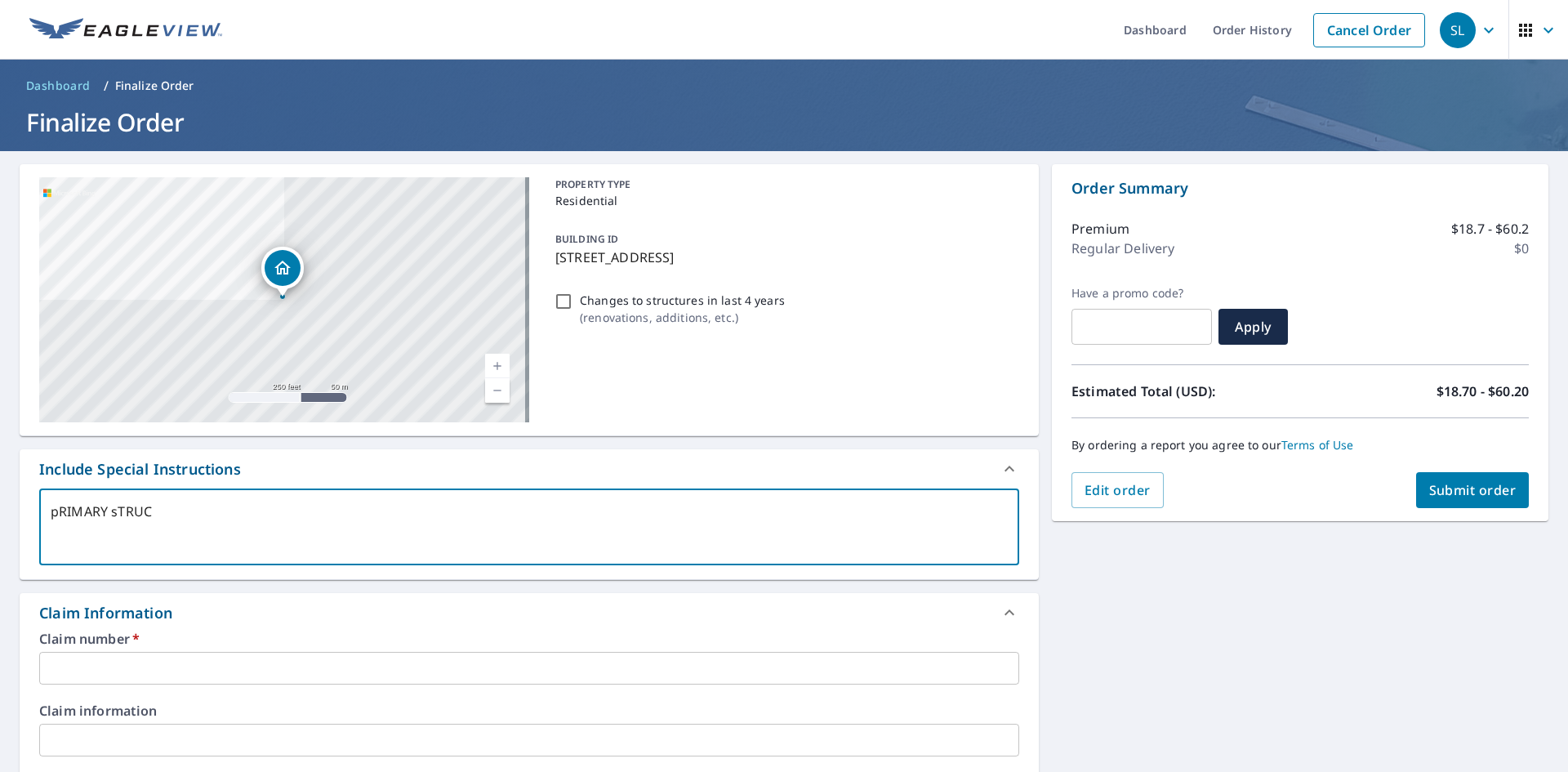
type textarea "[PERSON_NAME] sTRUCT"
type textarea "x"
checkbox input "true"
type textarea "pRIMARY sTRUCTU"
type textarea "x"
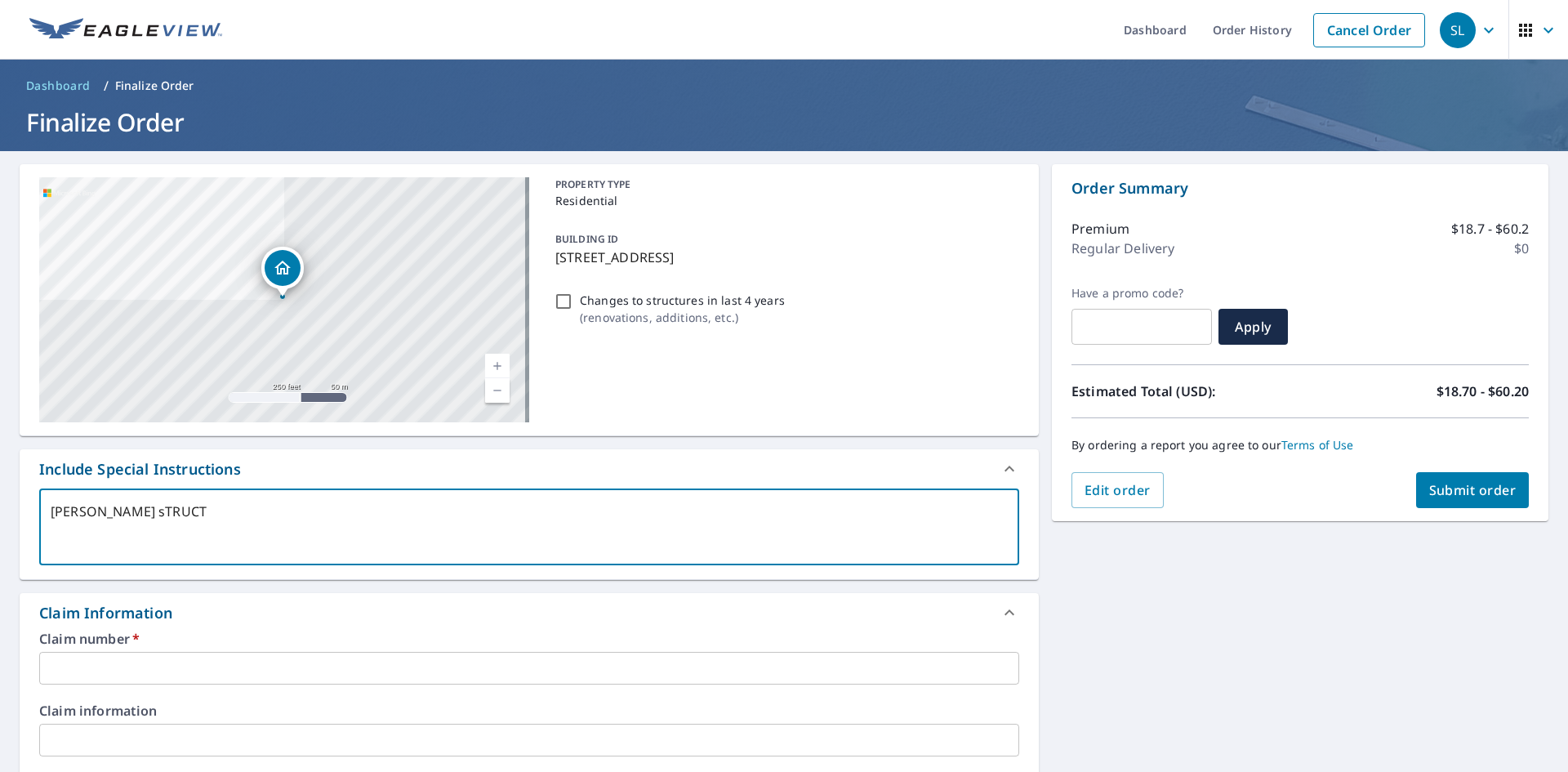
checkbox input "true"
type textarea "pRIMARY sTRUCTUR"
type textarea "x"
checkbox input "true"
type textarea "[PERSON_NAME] sTRUCTURE"
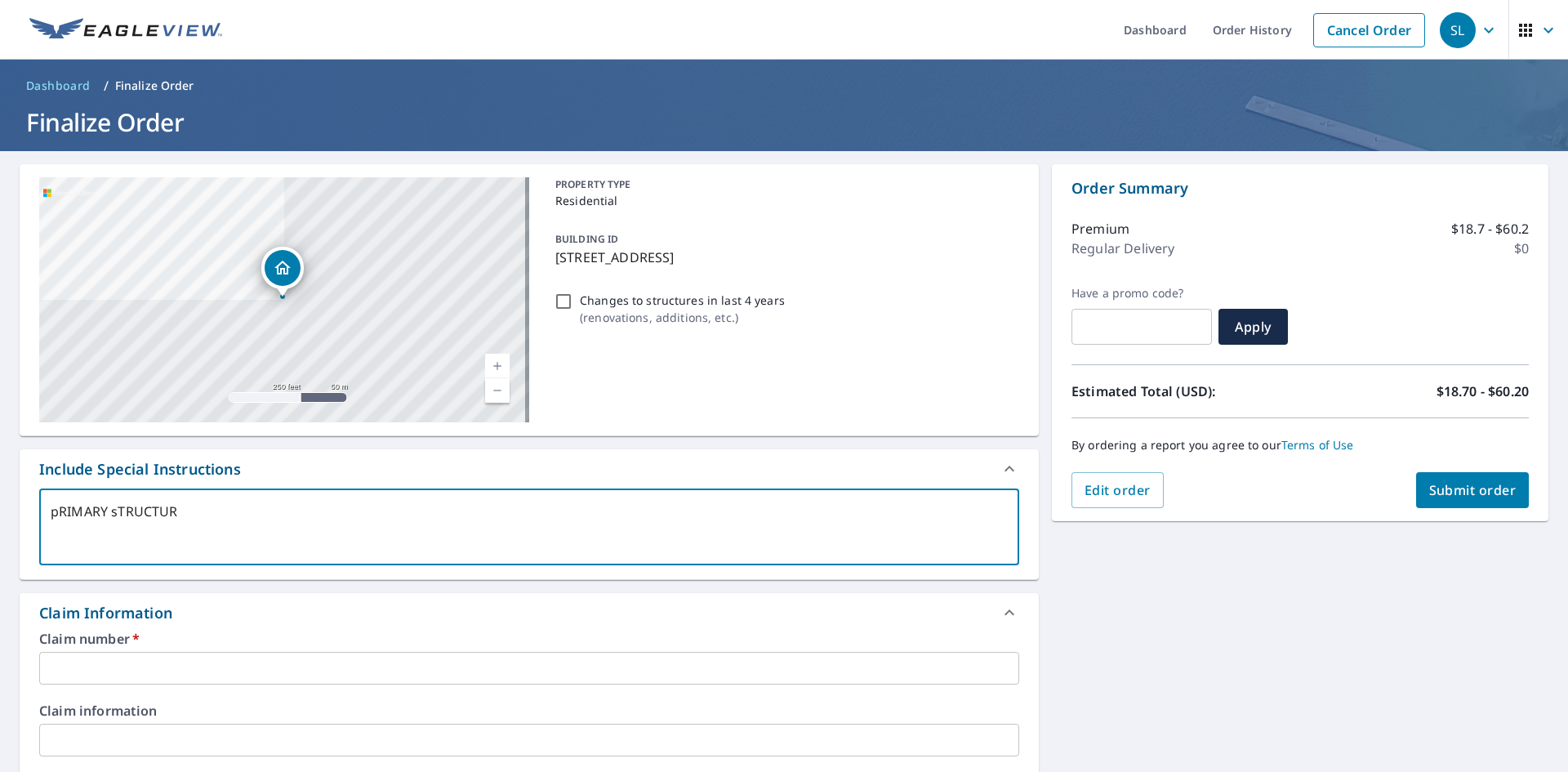
type textarea "x"
checkbox input "true"
type textarea "[PERSON_NAME] sTRUCTURE"
type textarea "x"
checkbox input "true"
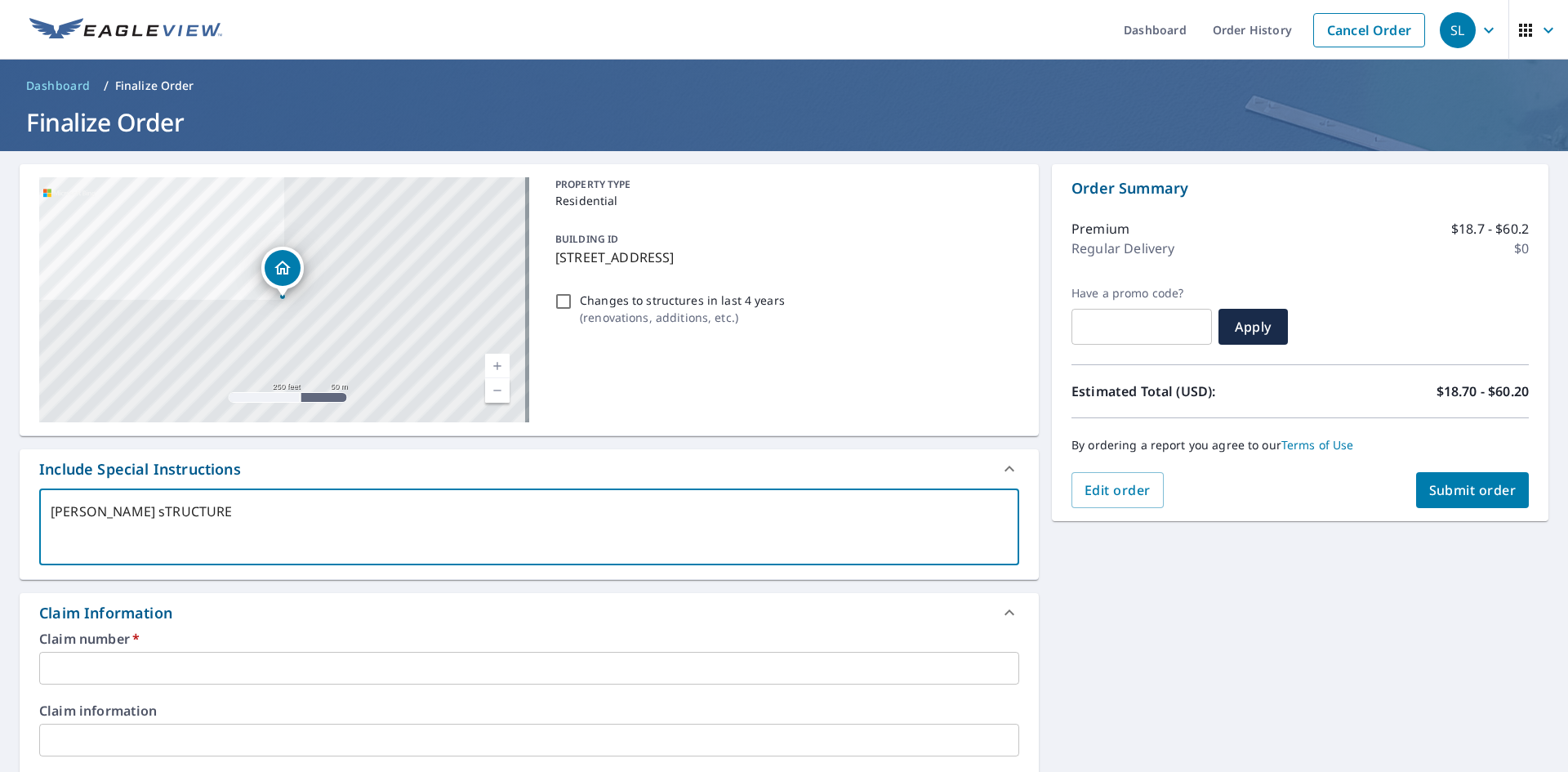
type textarea "[PERSON_NAME] sTRUCTURE"
type textarea "x"
checkbox input "true"
type textarea "pRIMARY sTRUCTUR"
type textarea "x"
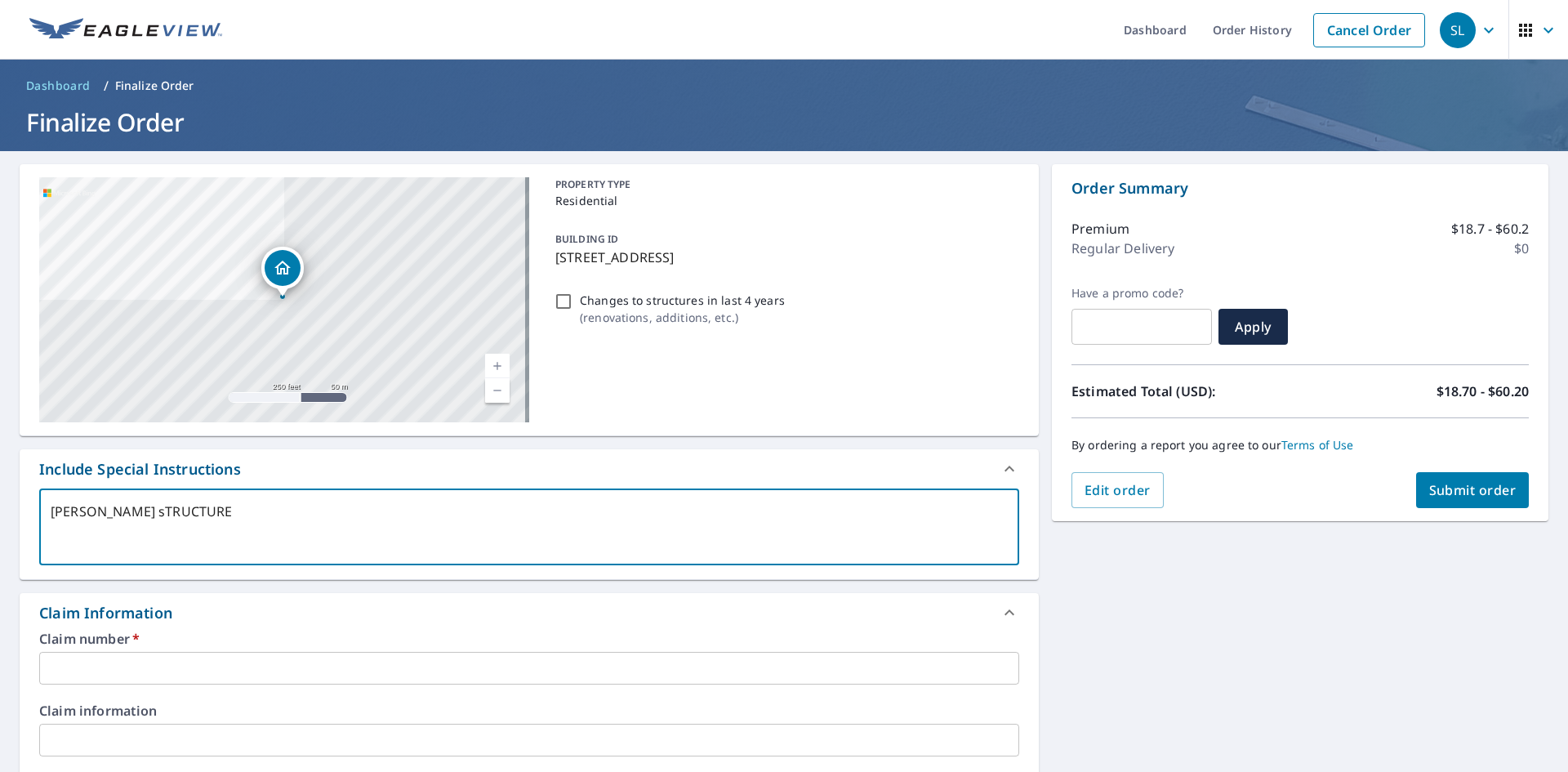
checkbox input "true"
type textarea "pRIMARY sTRUCTU"
type textarea "x"
checkbox input "true"
type textarea "[PERSON_NAME] sTRUCT"
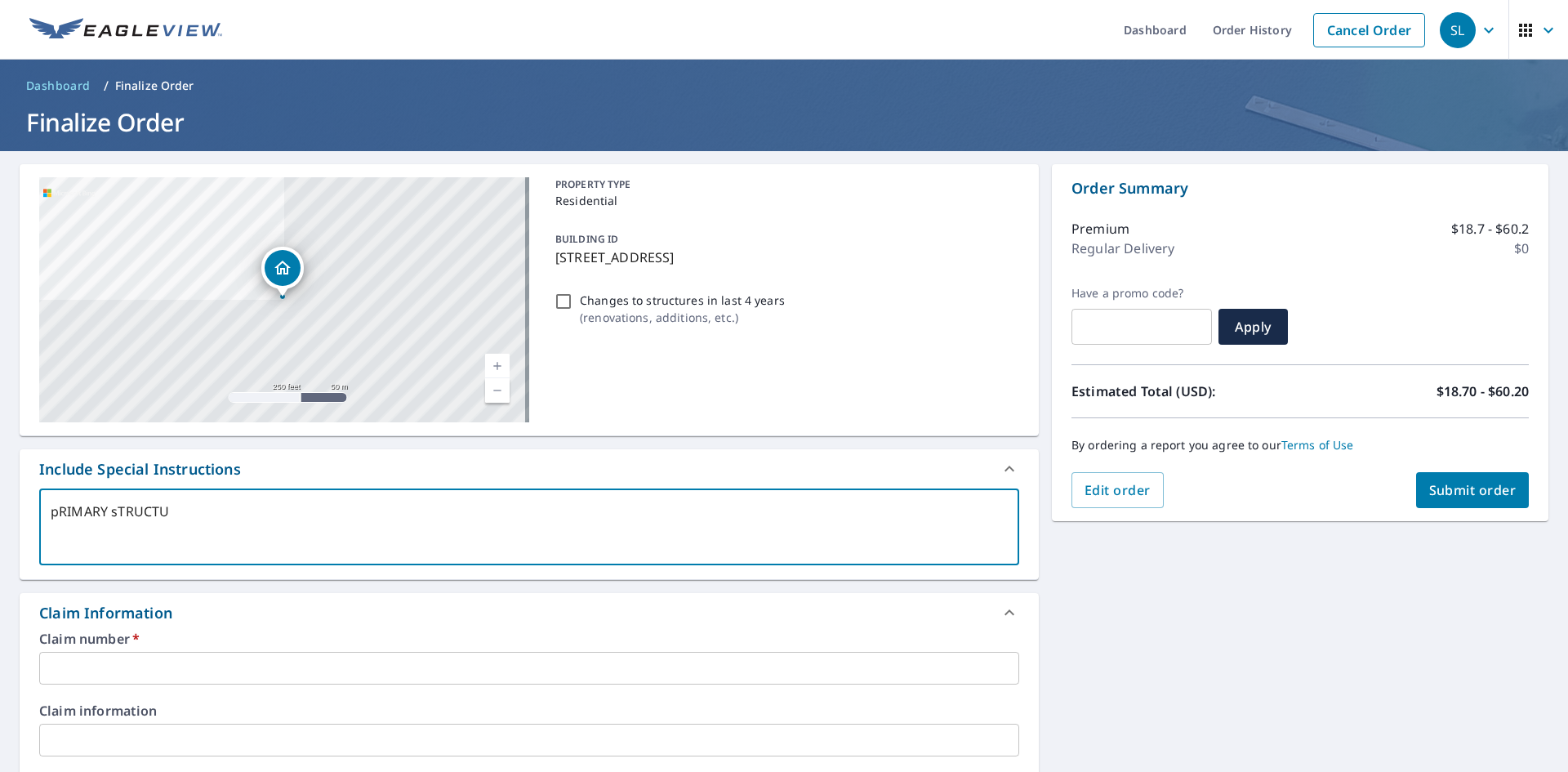
type textarea "x"
checkbox input "true"
type textarea "pRIMARY sTRUC"
type textarea "x"
checkbox input "true"
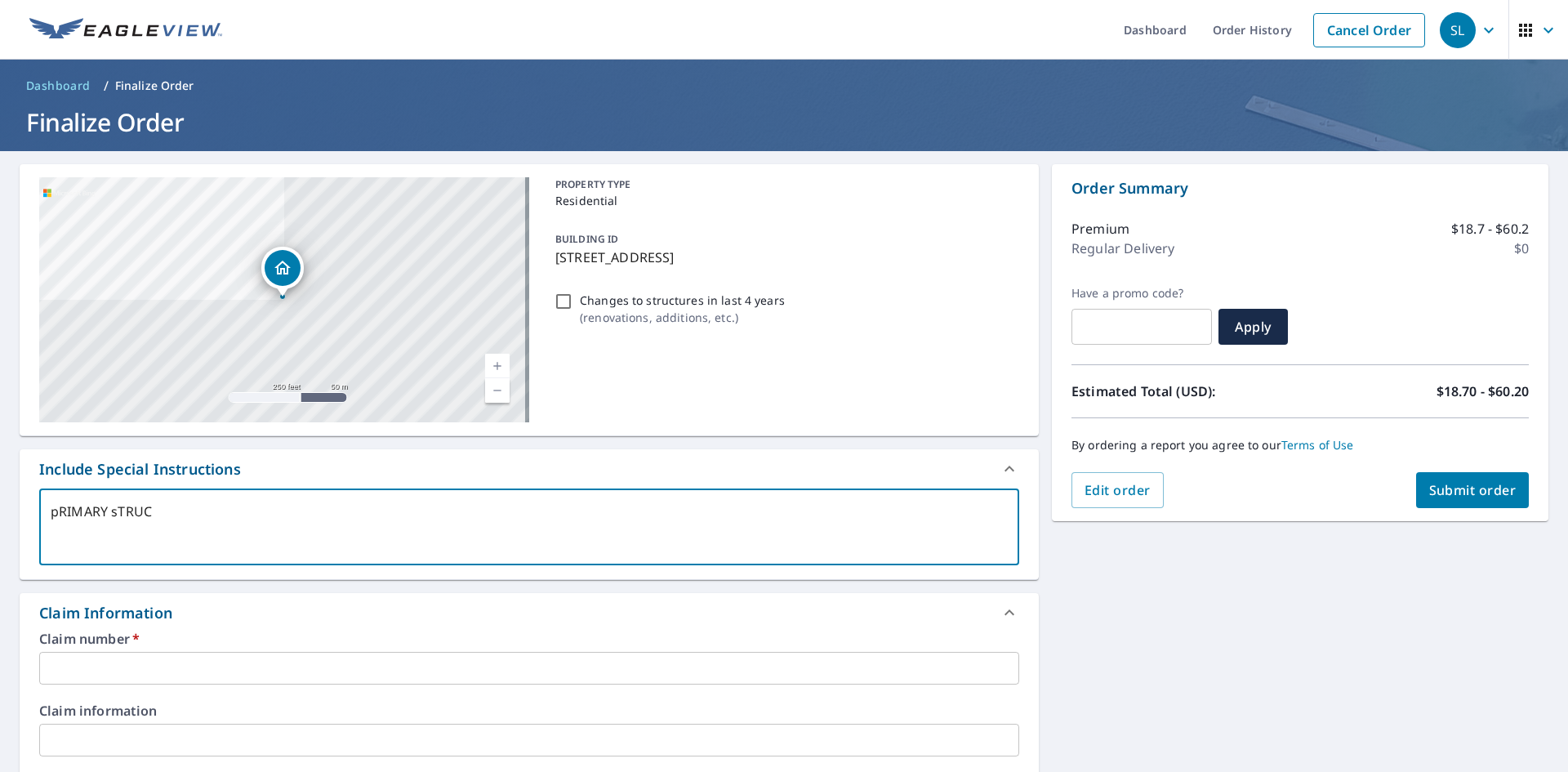
type textarea "pRIMARY sTRU"
type textarea "x"
checkbox input "true"
type textarea "pRIMARY sTR"
type textarea "x"
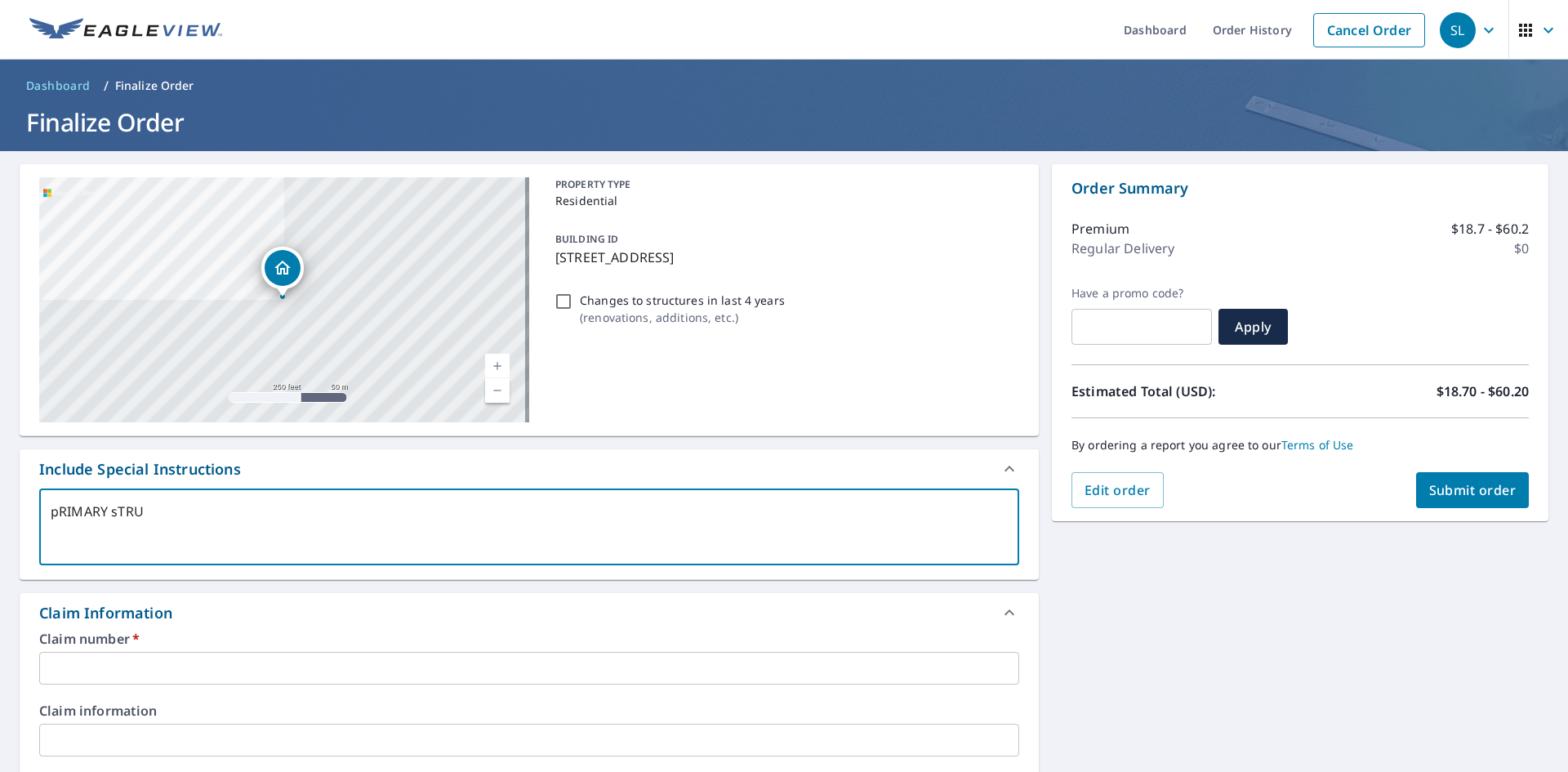
checkbox input "true"
type textarea "pRIMARY sT"
type textarea "x"
checkbox input "true"
type textarea "pRIMARY s"
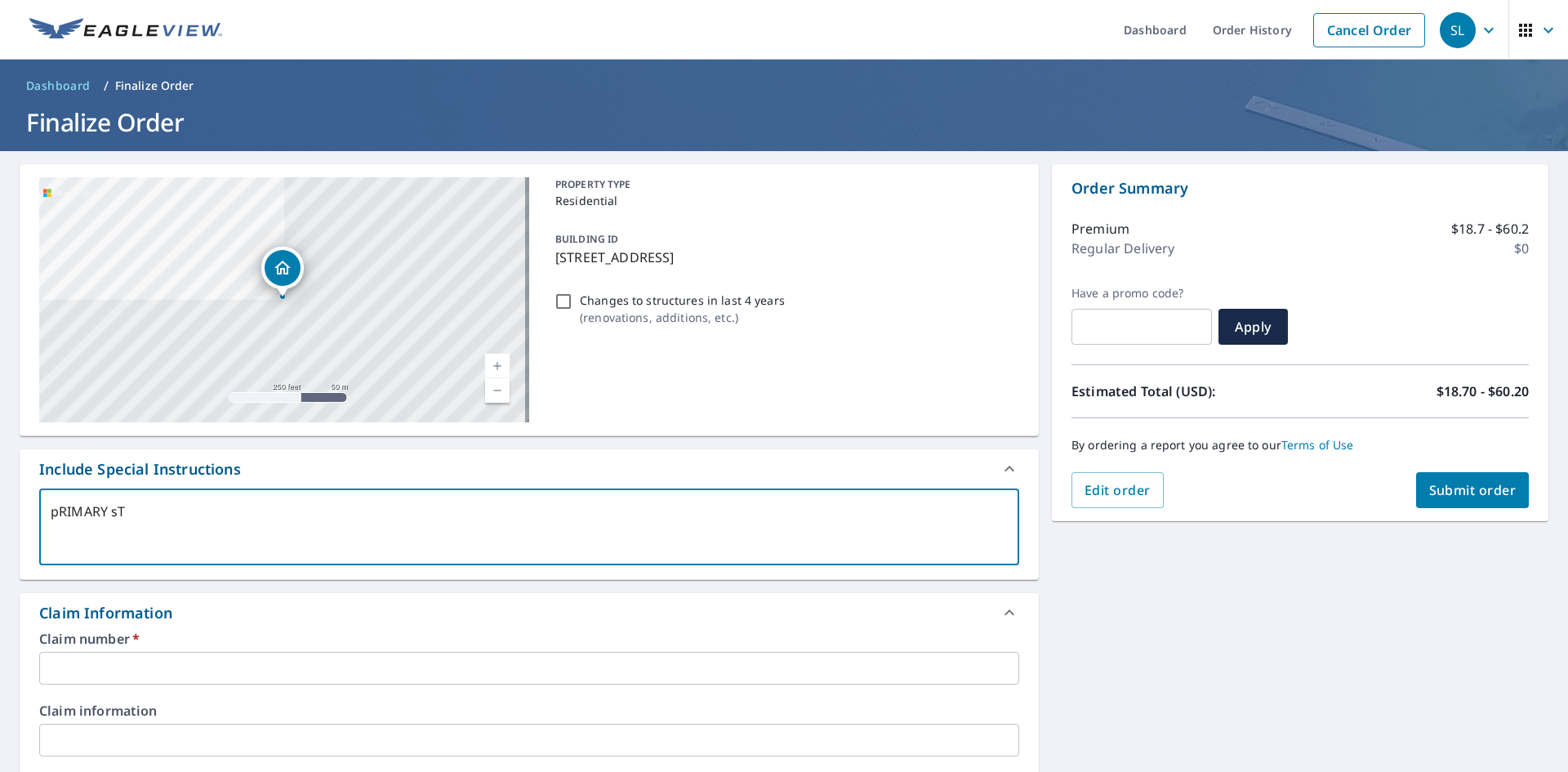
type textarea "x"
checkbox input "true"
type textarea "pRIMARY"
type textarea "x"
checkbox input "true"
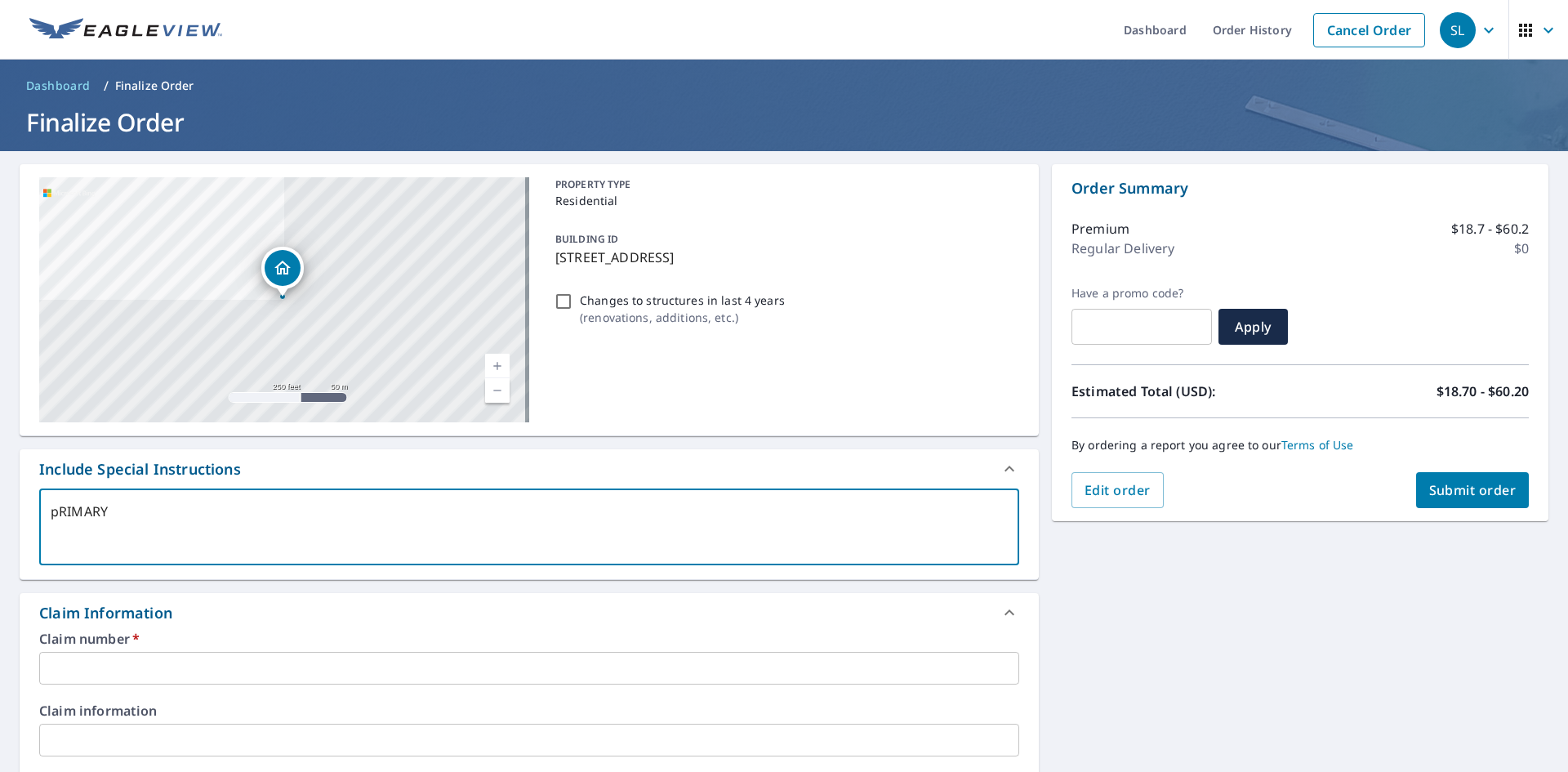
type textarea "pRIMARY"
type textarea "x"
checkbox input "true"
type textarea "pRIMAR"
type textarea "x"
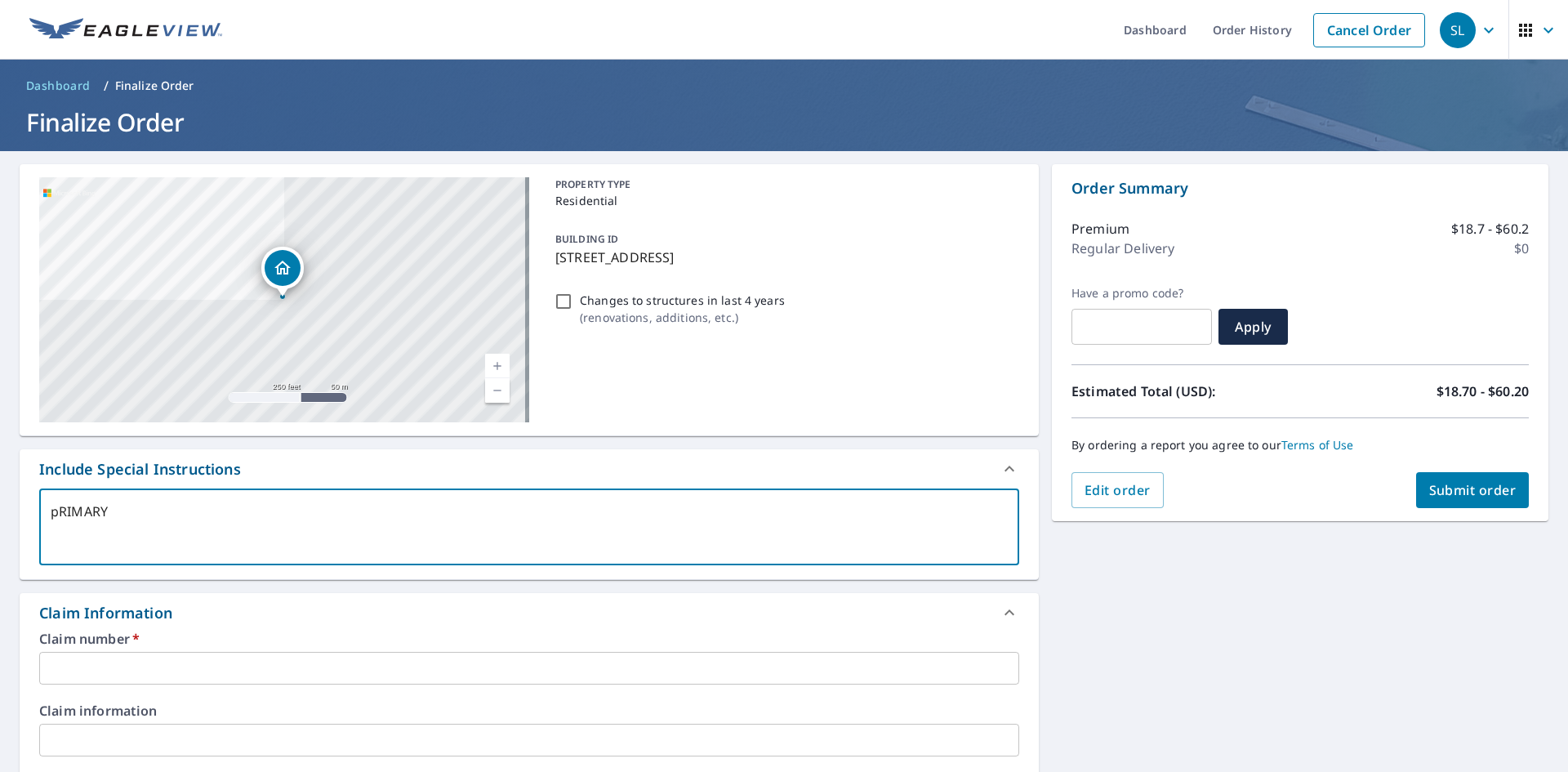
checkbox input "true"
type textarea "pRIMA"
type textarea "x"
checkbox input "true"
type textarea "pRIM"
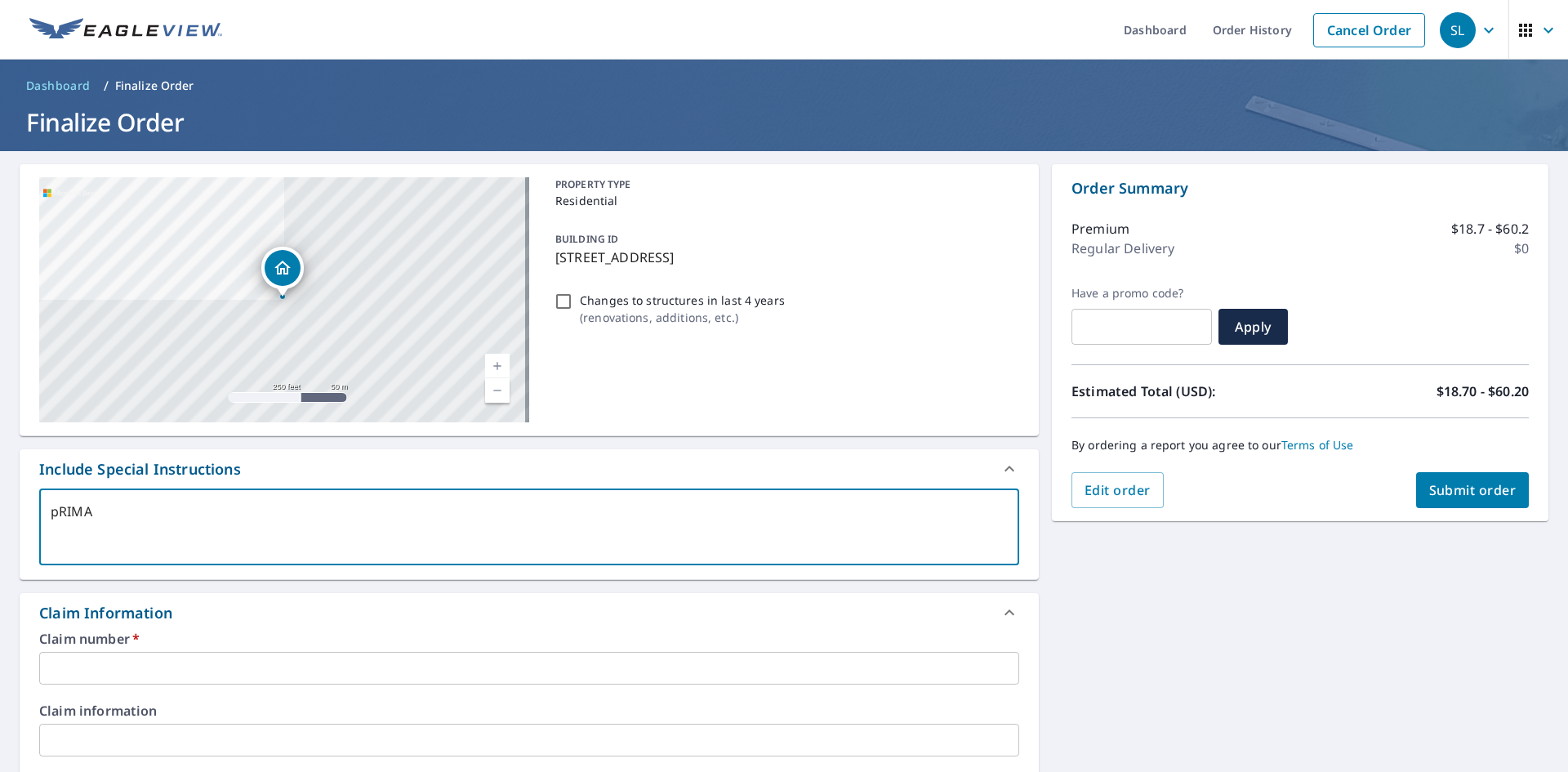
type textarea "x"
checkbox input "true"
type textarea "pRI"
type textarea "x"
checkbox input "true"
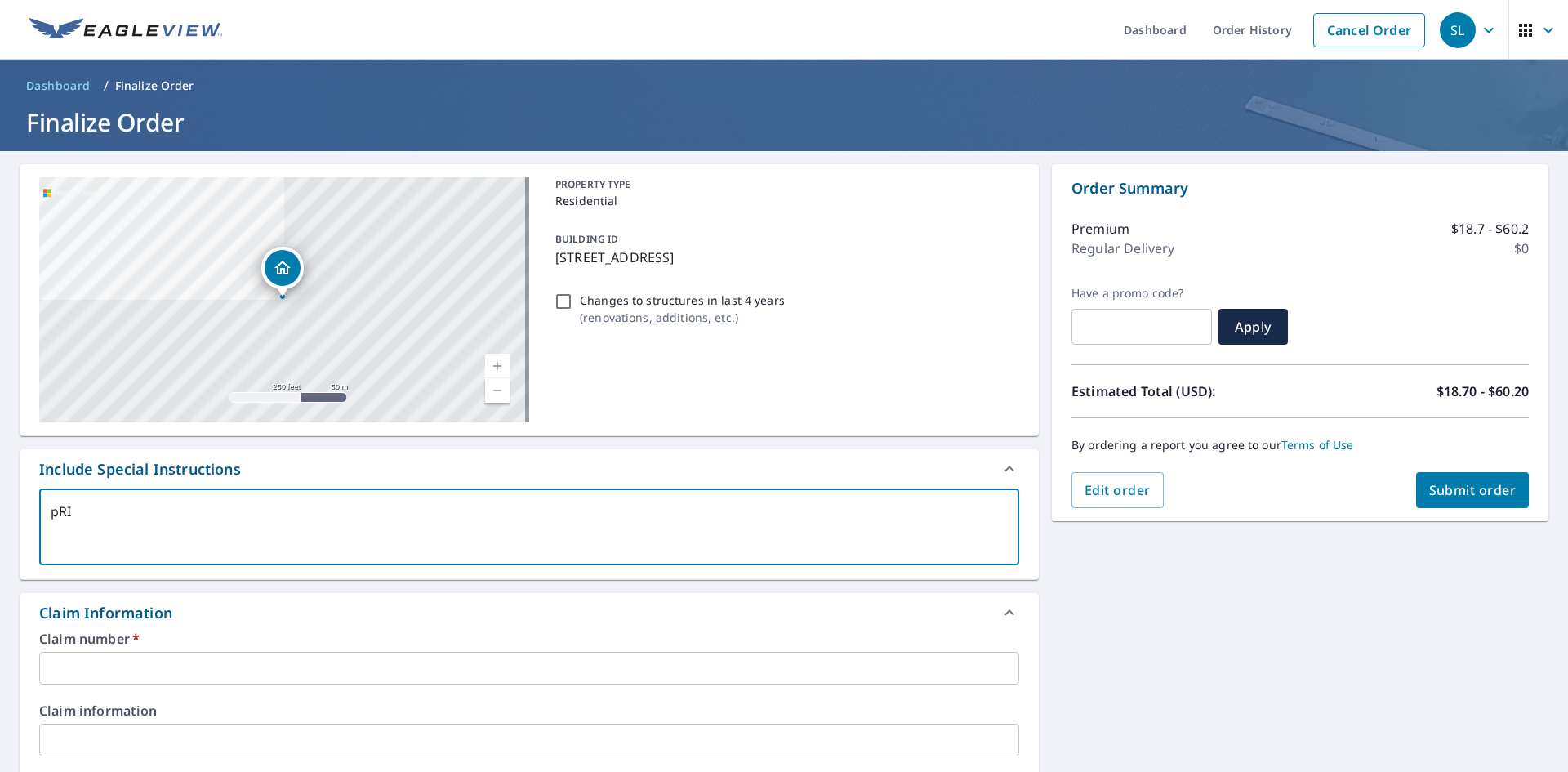
type textarea "pR"
type textarea "x"
checkbox input "true"
type textarea "p"
type textarea "x"
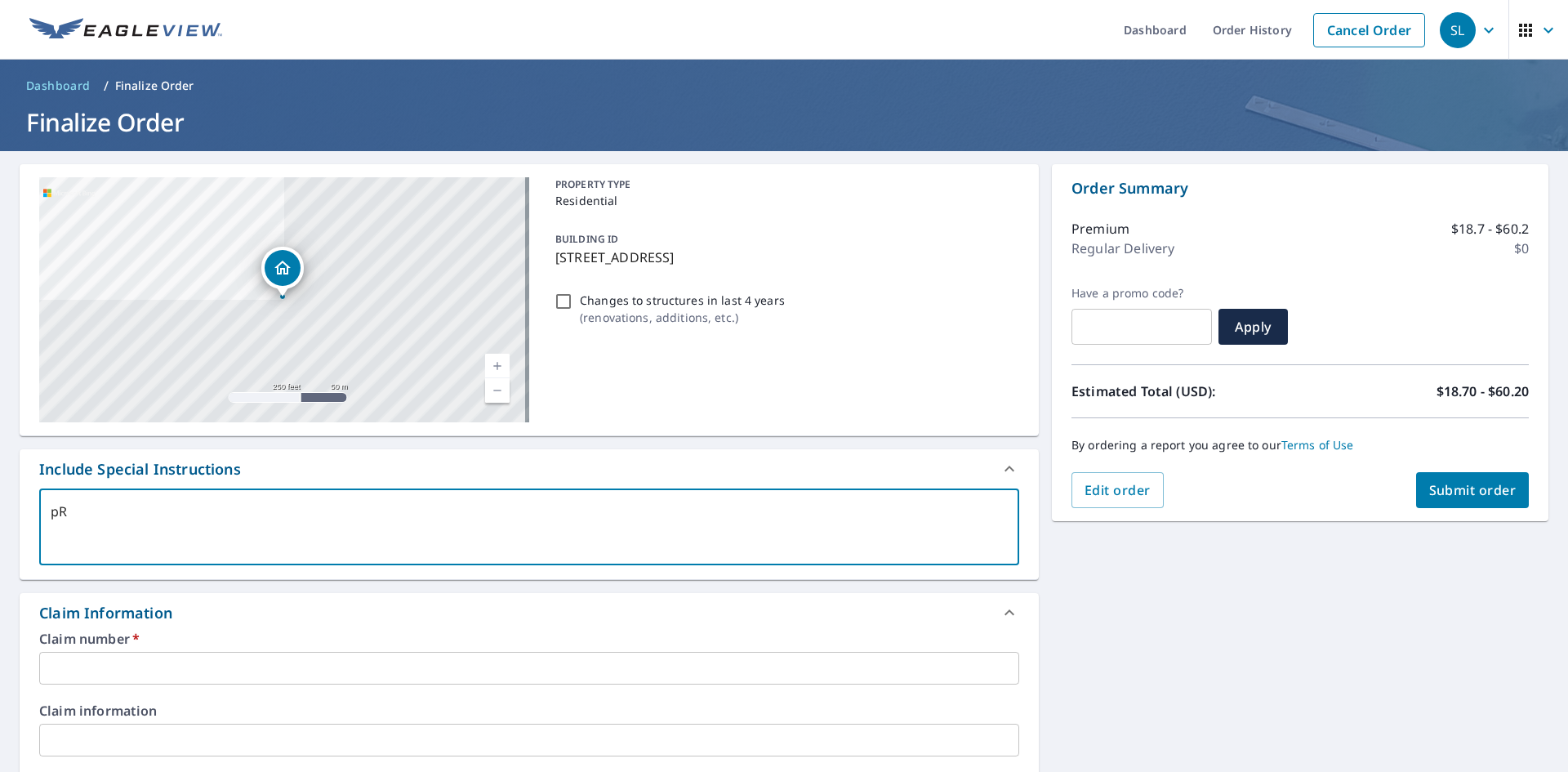
checkbox input "true"
type textarea "p"
type textarea "x"
checkbox input "true"
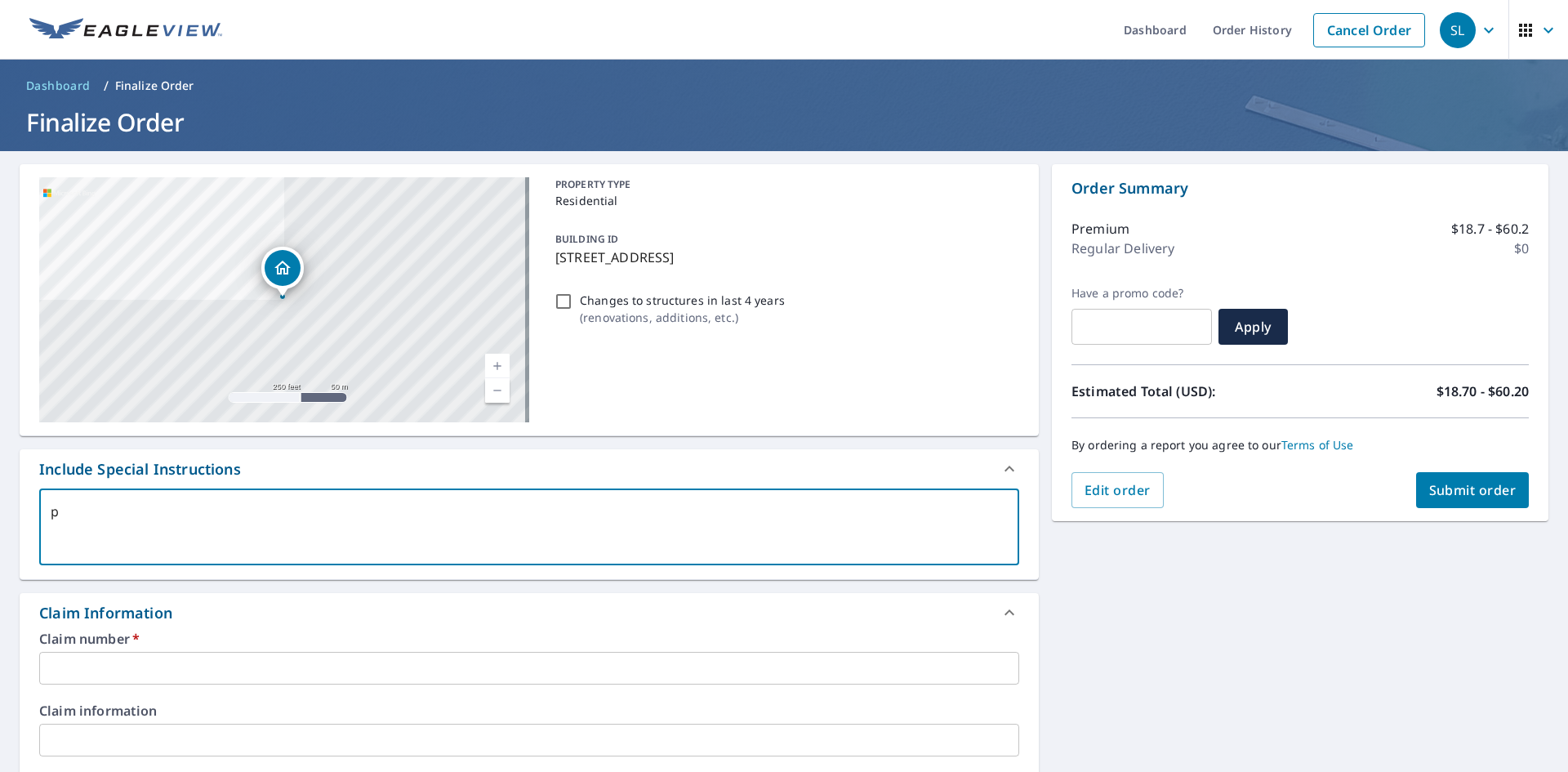
type textarea "pr"
type textarea "x"
checkbox input "true"
type textarea "pri"
type textarea "x"
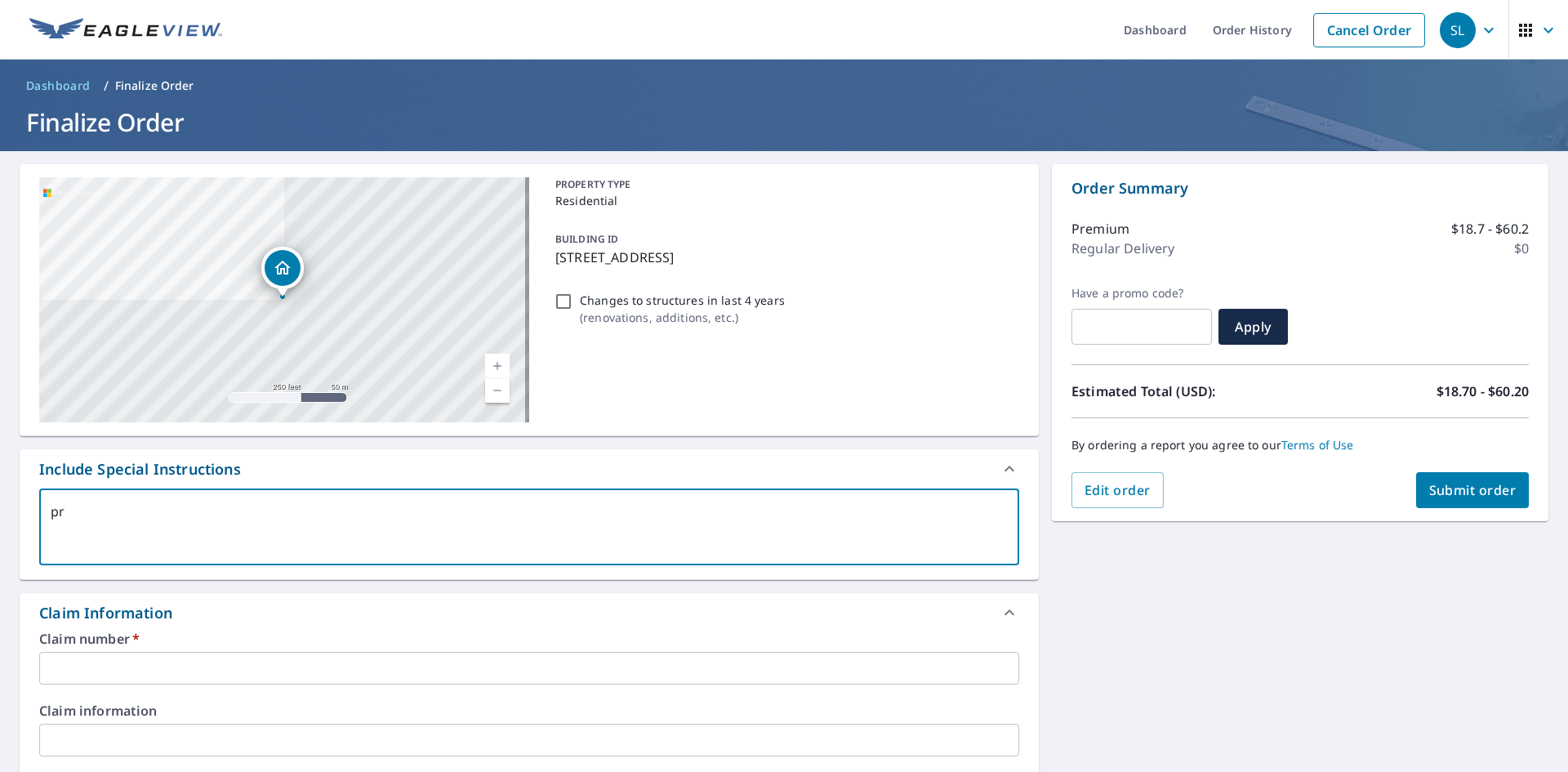
checkbox input "true"
type textarea "prim"
type textarea "x"
checkbox input "true"
type textarea "prima"
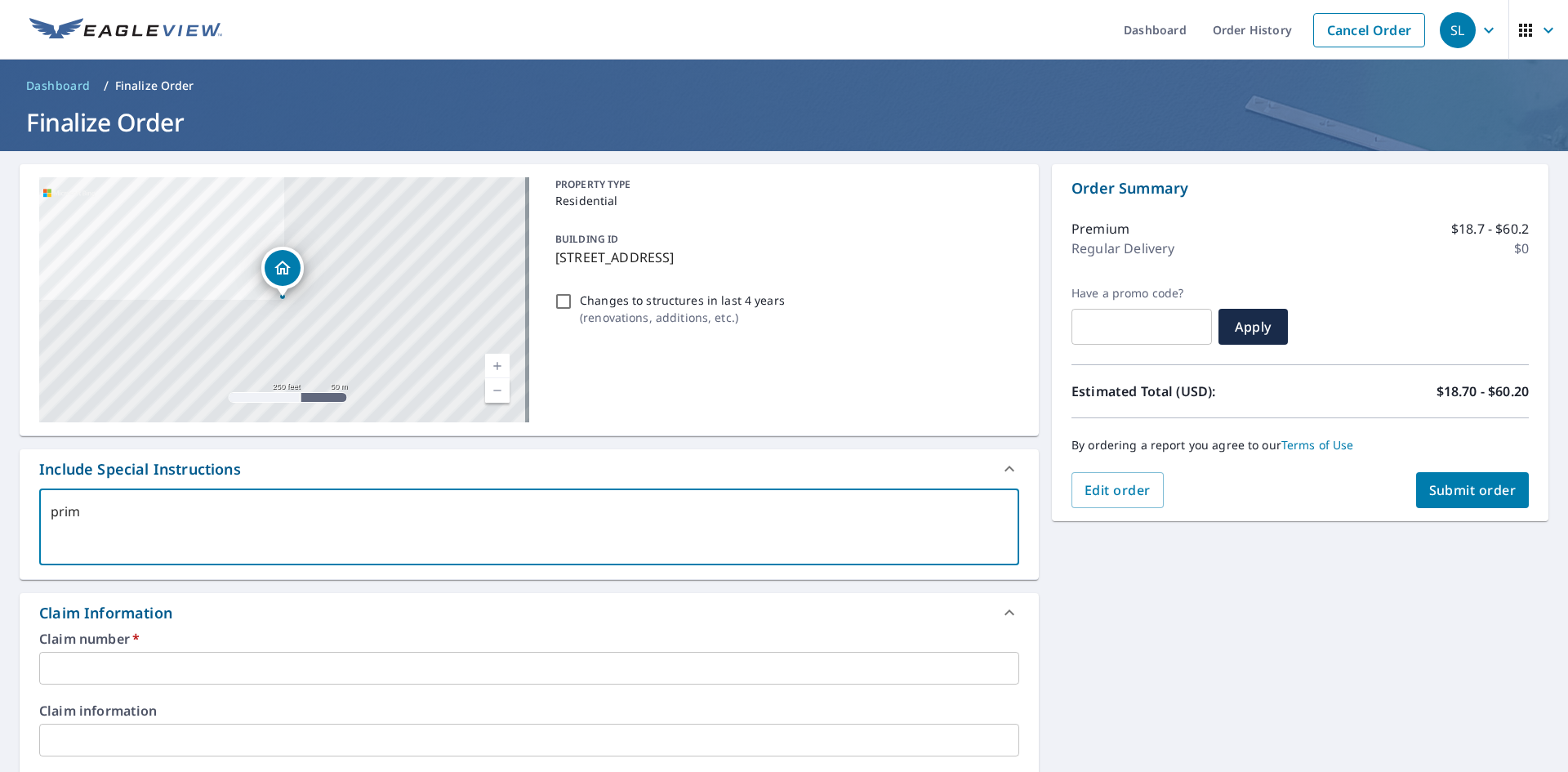
type textarea "x"
checkbox input "true"
type textarea "prim"
type textarea "x"
checkbox input "true"
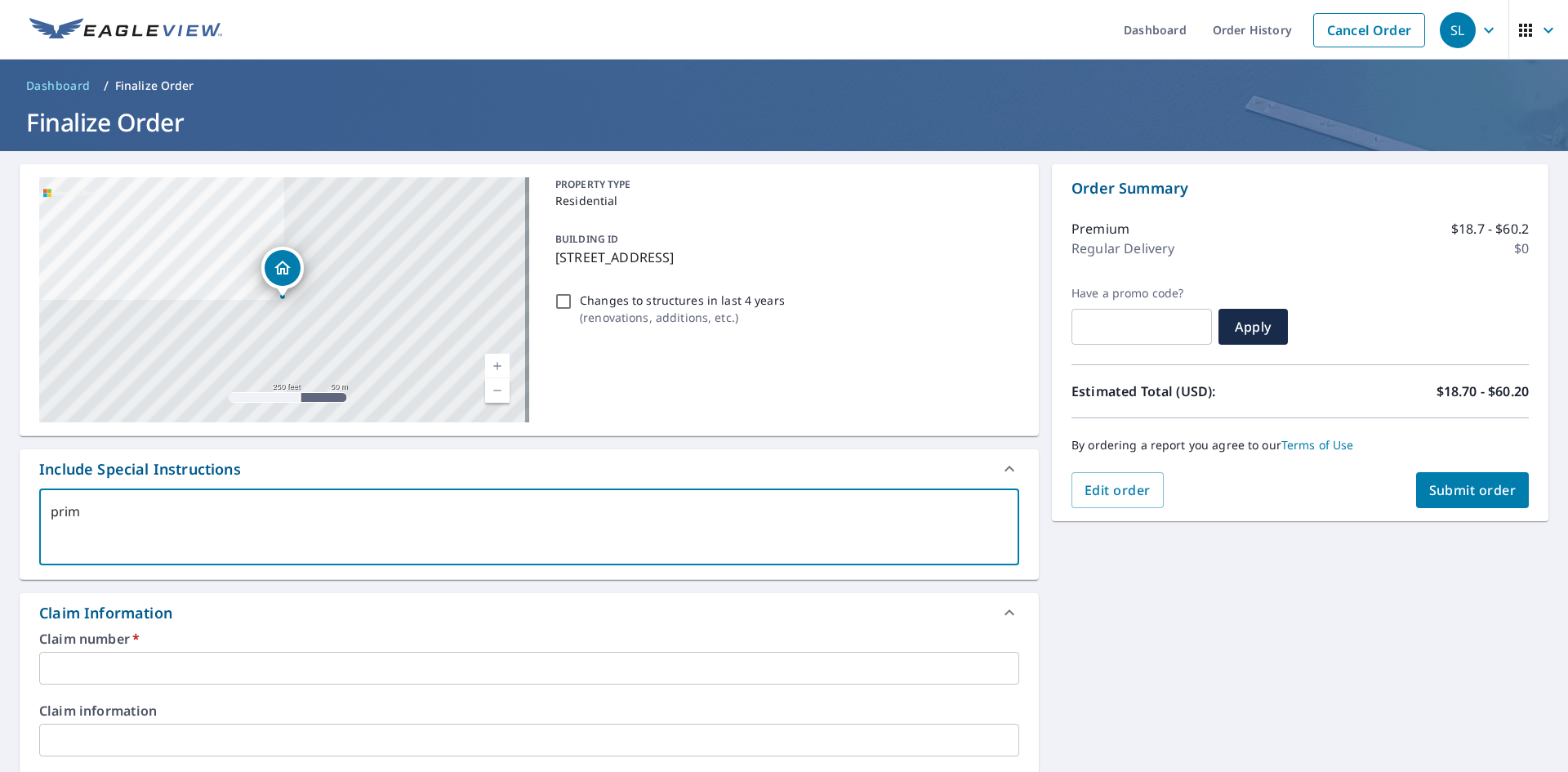
type textarea "pri"
type textarea "x"
checkbox input "true"
type textarea "pr"
type textarea "x"
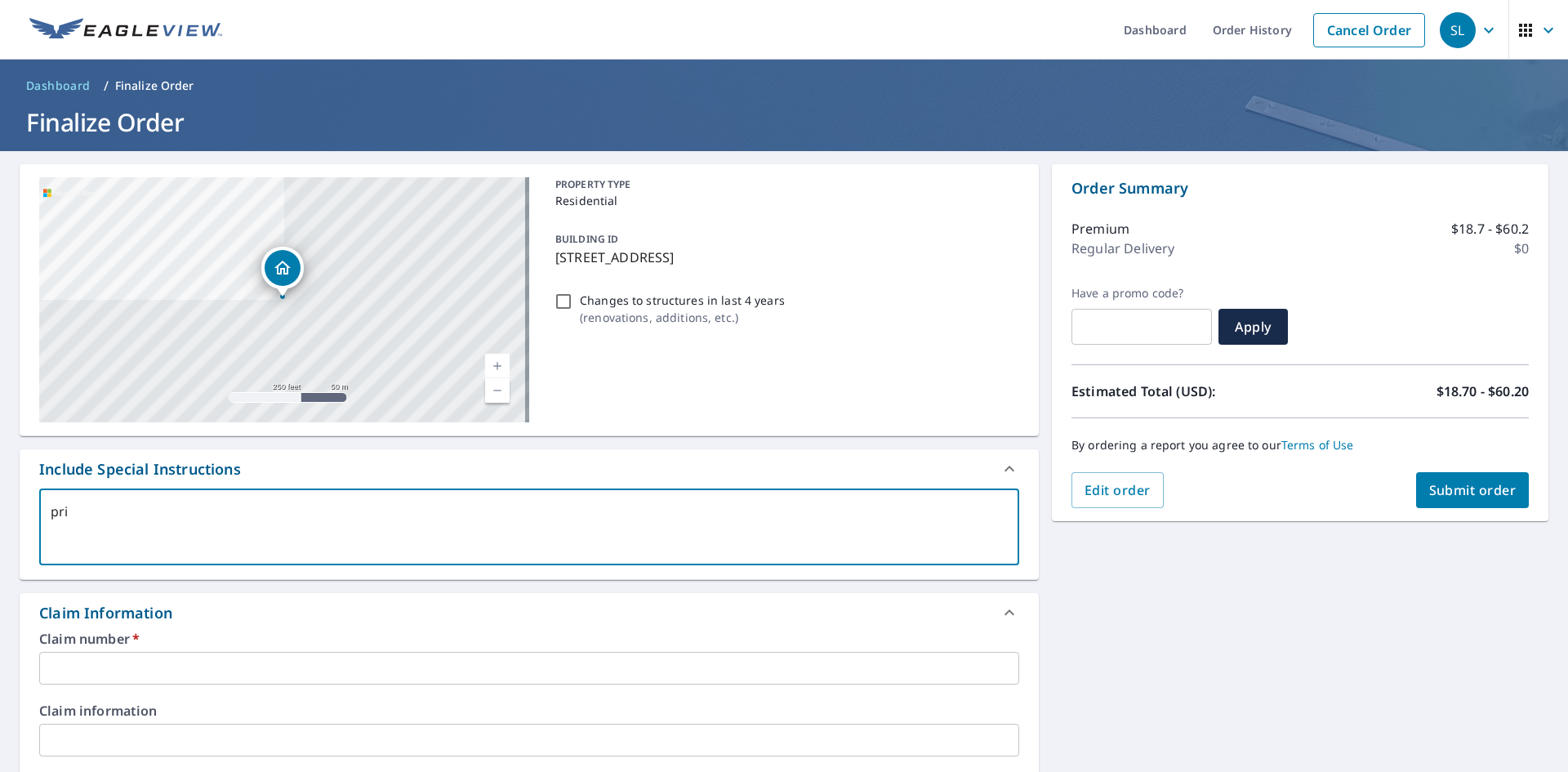
checkbox input "true"
type textarea "p"
type textarea "x"
checkbox input "true"
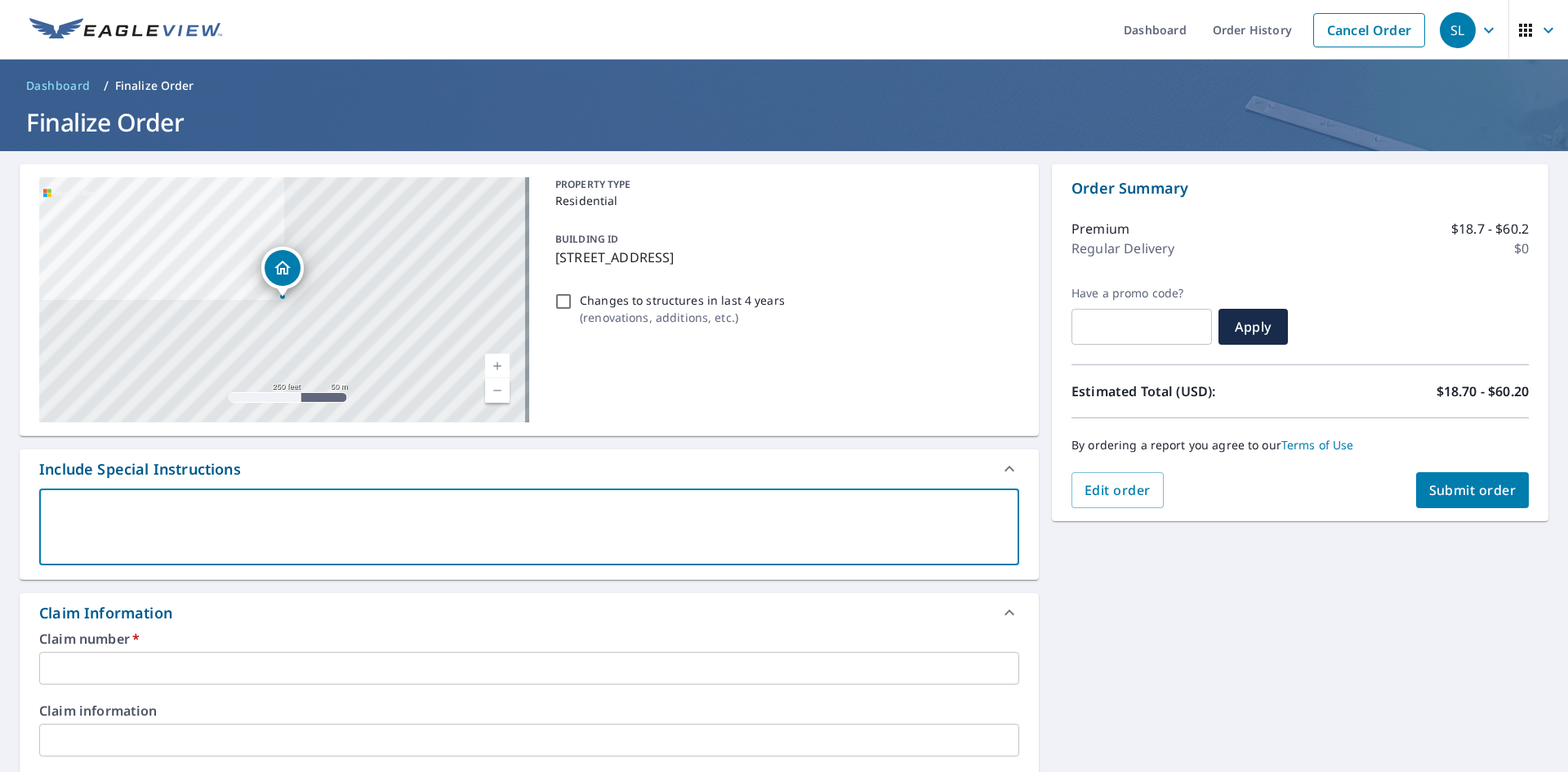
type textarea "P"
type textarea "x"
checkbox input "true"
type textarea "Pr"
type textarea "x"
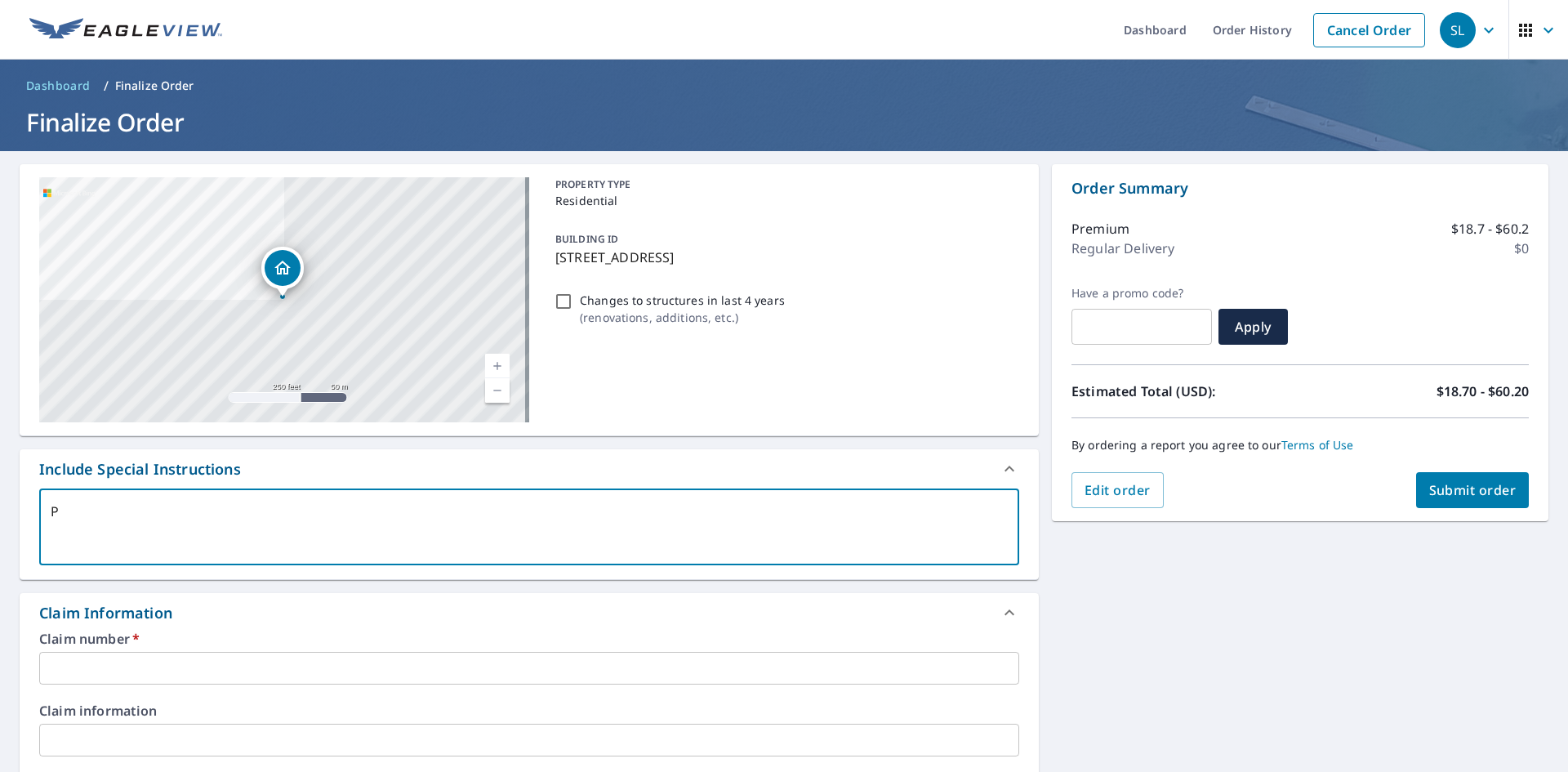
checkbox input "true"
type textarea "Pri"
type textarea "x"
checkbox input "true"
type textarea "Prim"
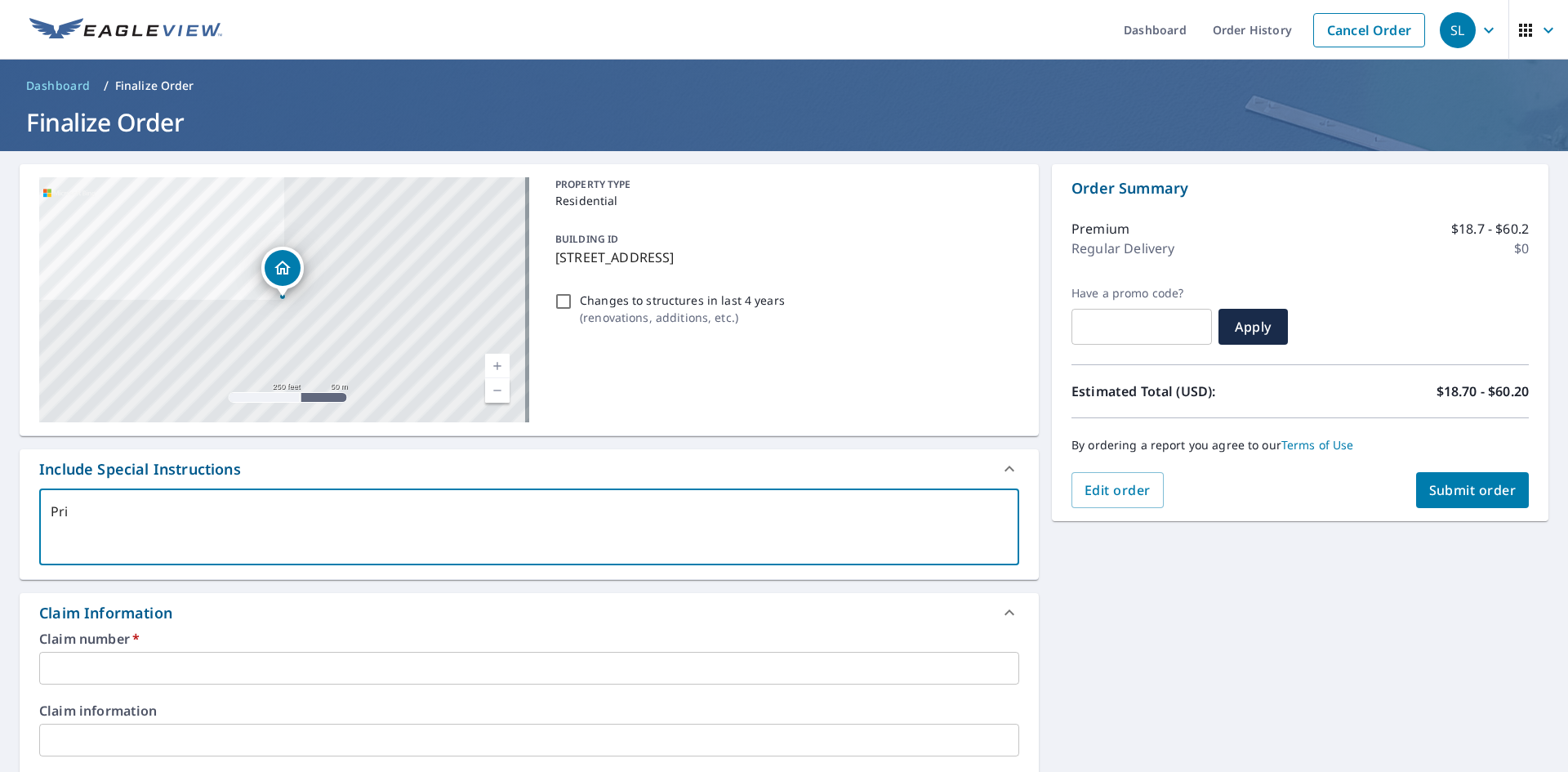
type textarea "x"
checkbox input "true"
type textarea "Prima"
type textarea "x"
checkbox input "true"
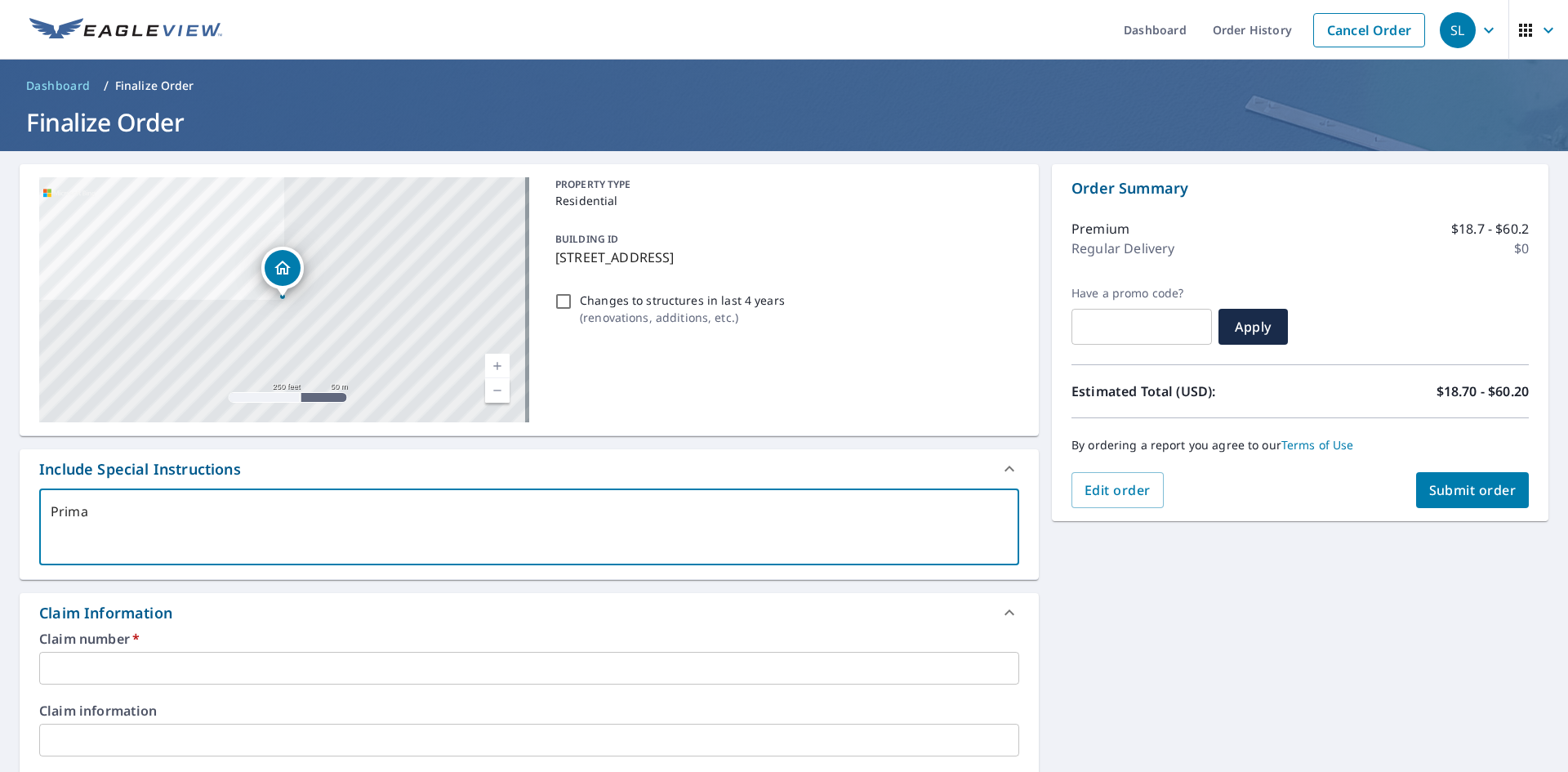
type textarea "Primar"
type textarea "x"
checkbox input "true"
type textarea "Primary"
type textarea "x"
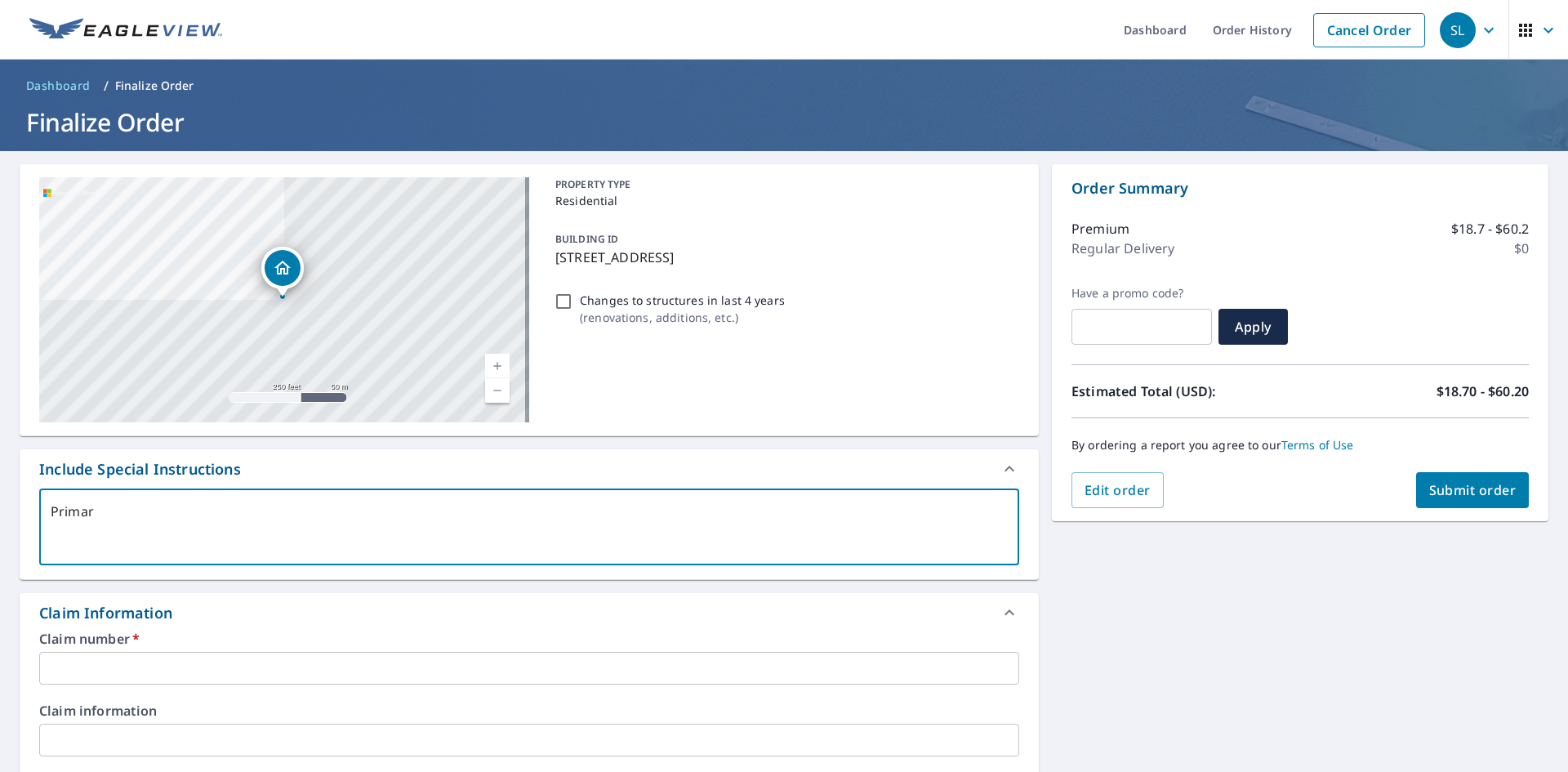
checkbox input "true"
type textarea "Primary"
type textarea "x"
checkbox input "true"
type textarea "Primary s"
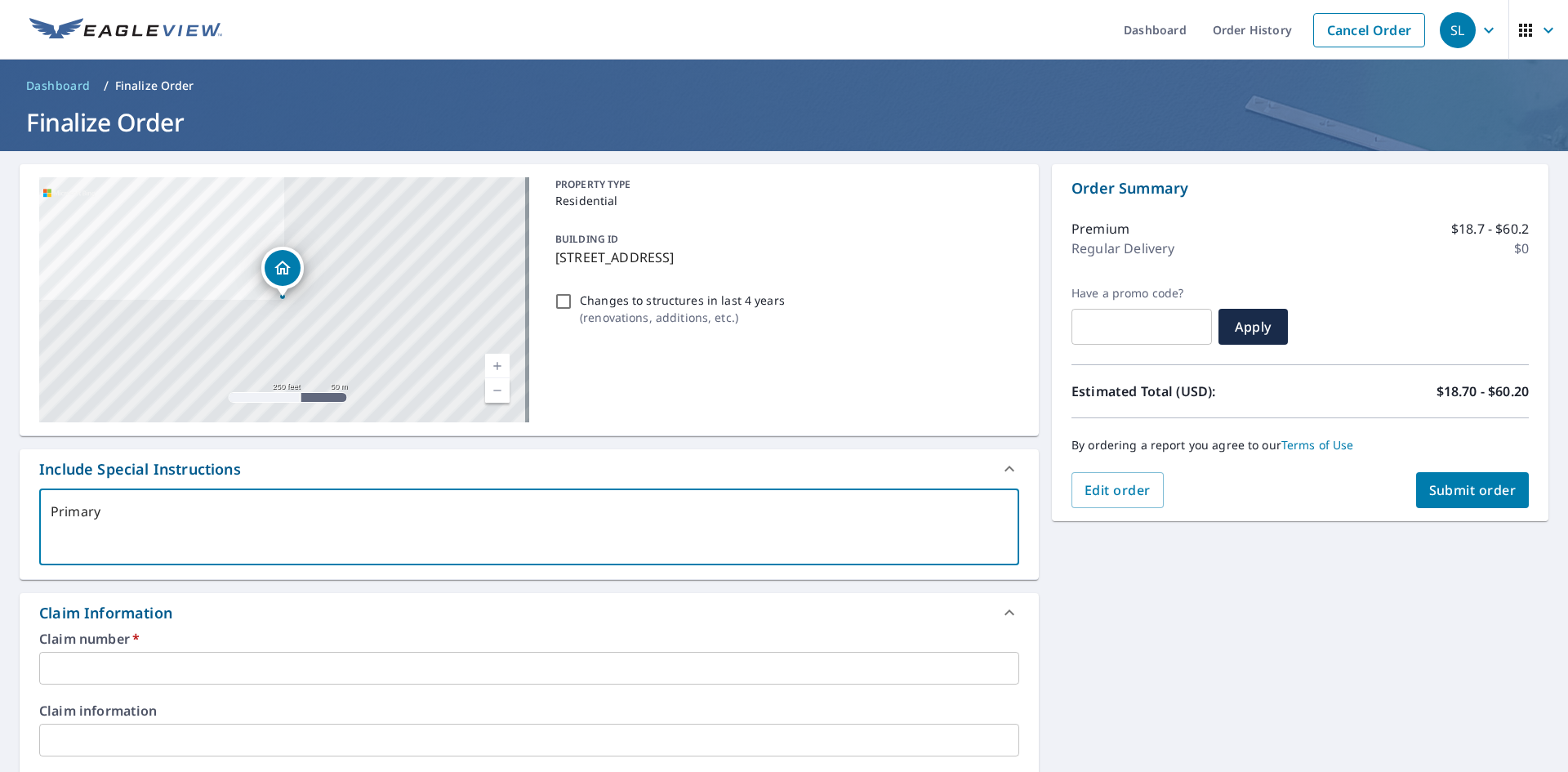
type textarea "x"
checkbox input "true"
type textarea "Primary st"
type textarea "x"
checkbox input "true"
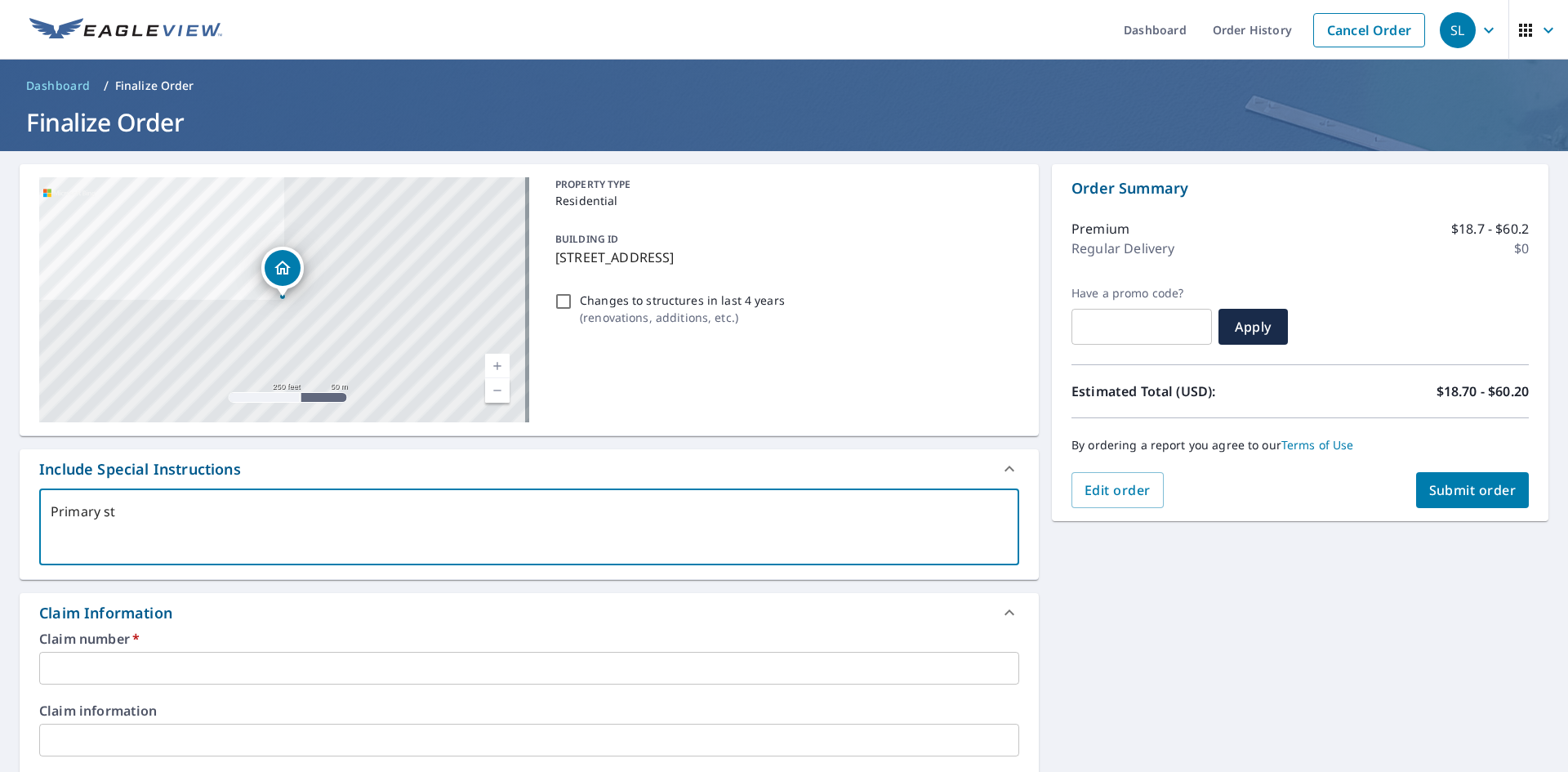
type textarea "Primary str"
type textarea "x"
checkbox input "true"
type textarea "Primary stru"
type textarea "x"
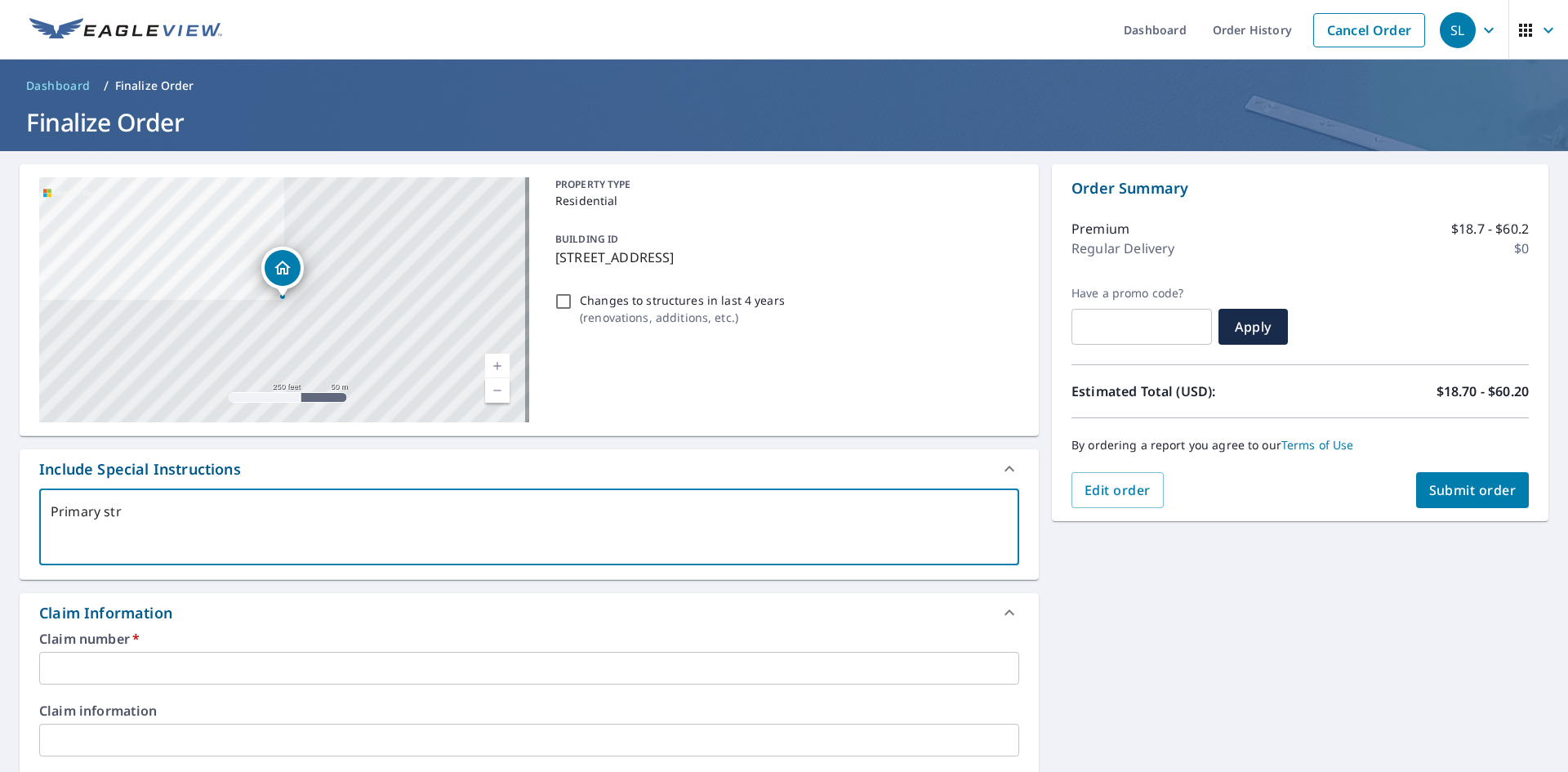
checkbox input "true"
type textarea "Primary struc"
type textarea "x"
checkbox input "true"
type textarea "Primary struct"
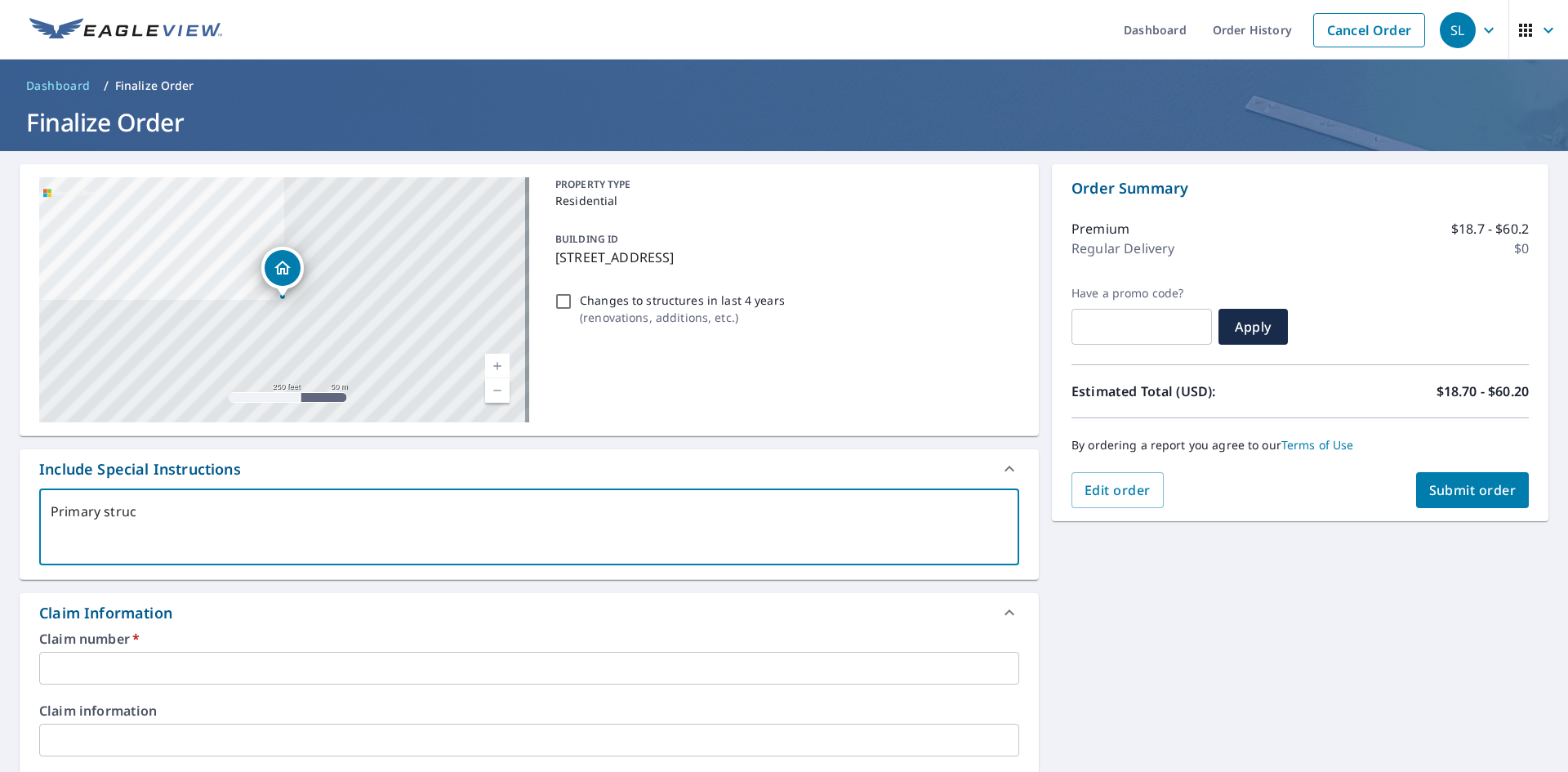
type textarea "x"
checkbox input "true"
type textarea "Primary structu"
type textarea "x"
checkbox input "true"
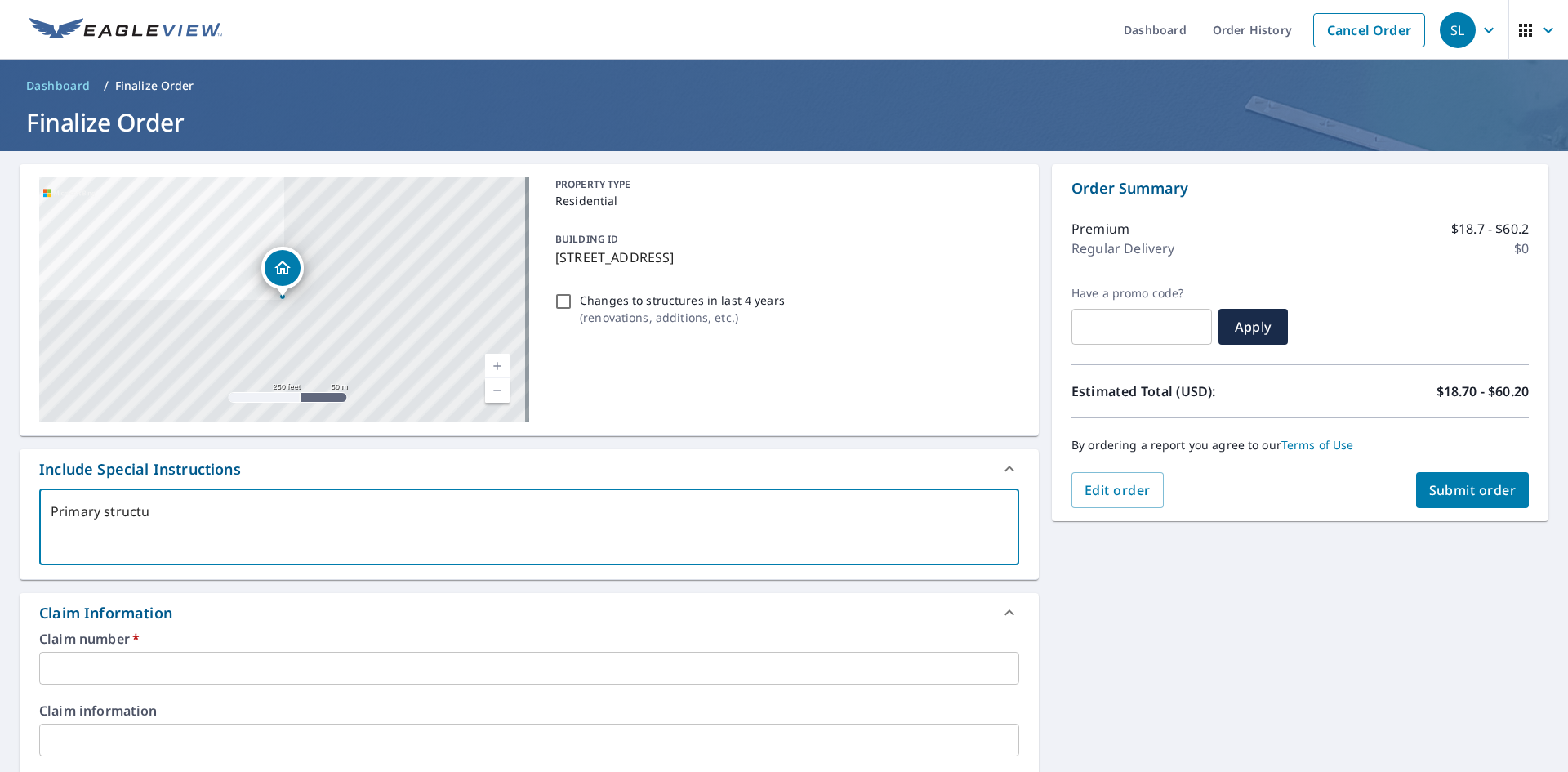
type textarea "Primary structur"
type textarea "x"
checkbox input "true"
type textarea "Primary structure"
type textarea "x"
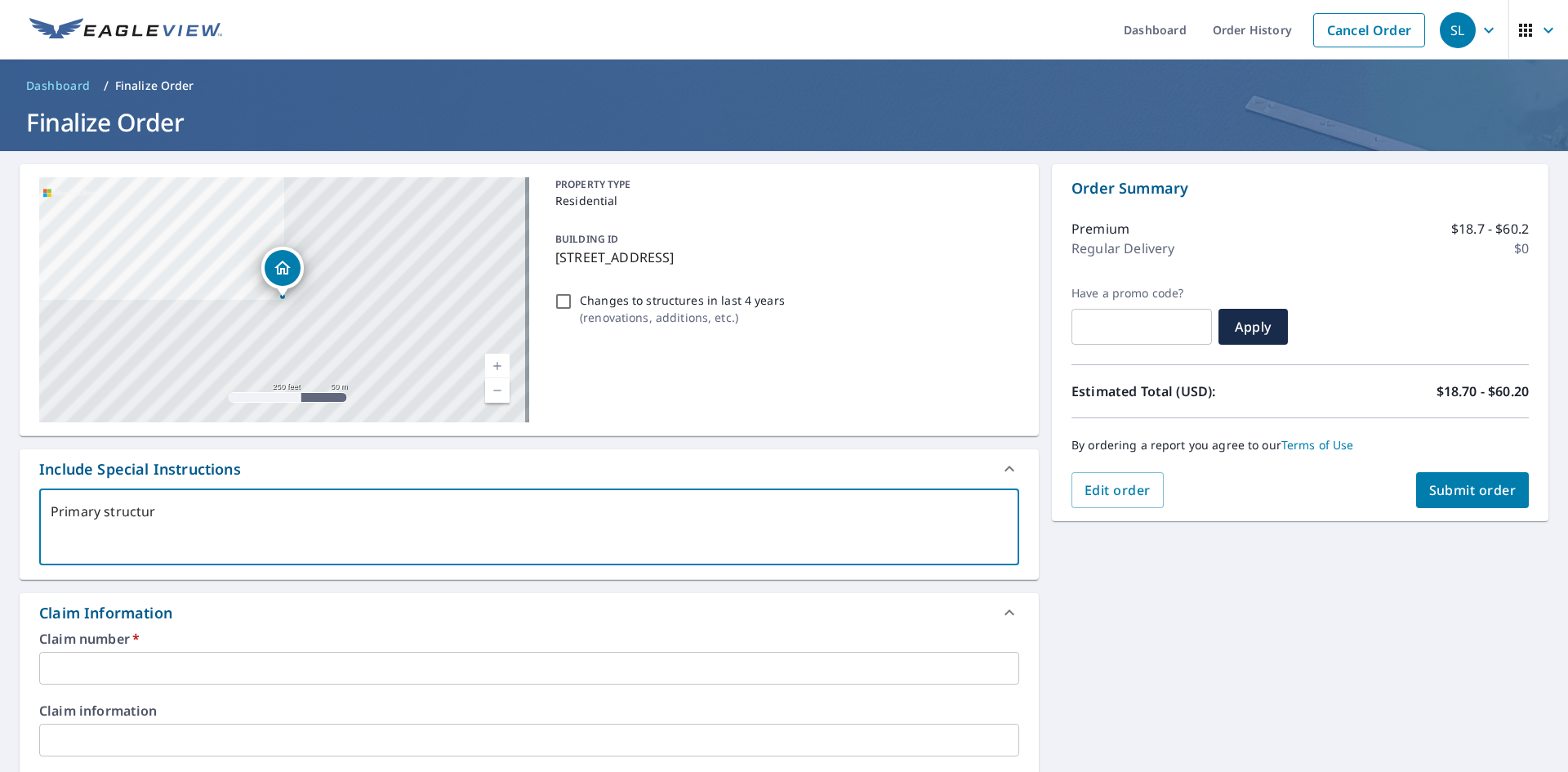
checkbox input "true"
type textarea "Primary structure"
type textarea "x"
checkbox input "true"
type textarea "Primary structure h"
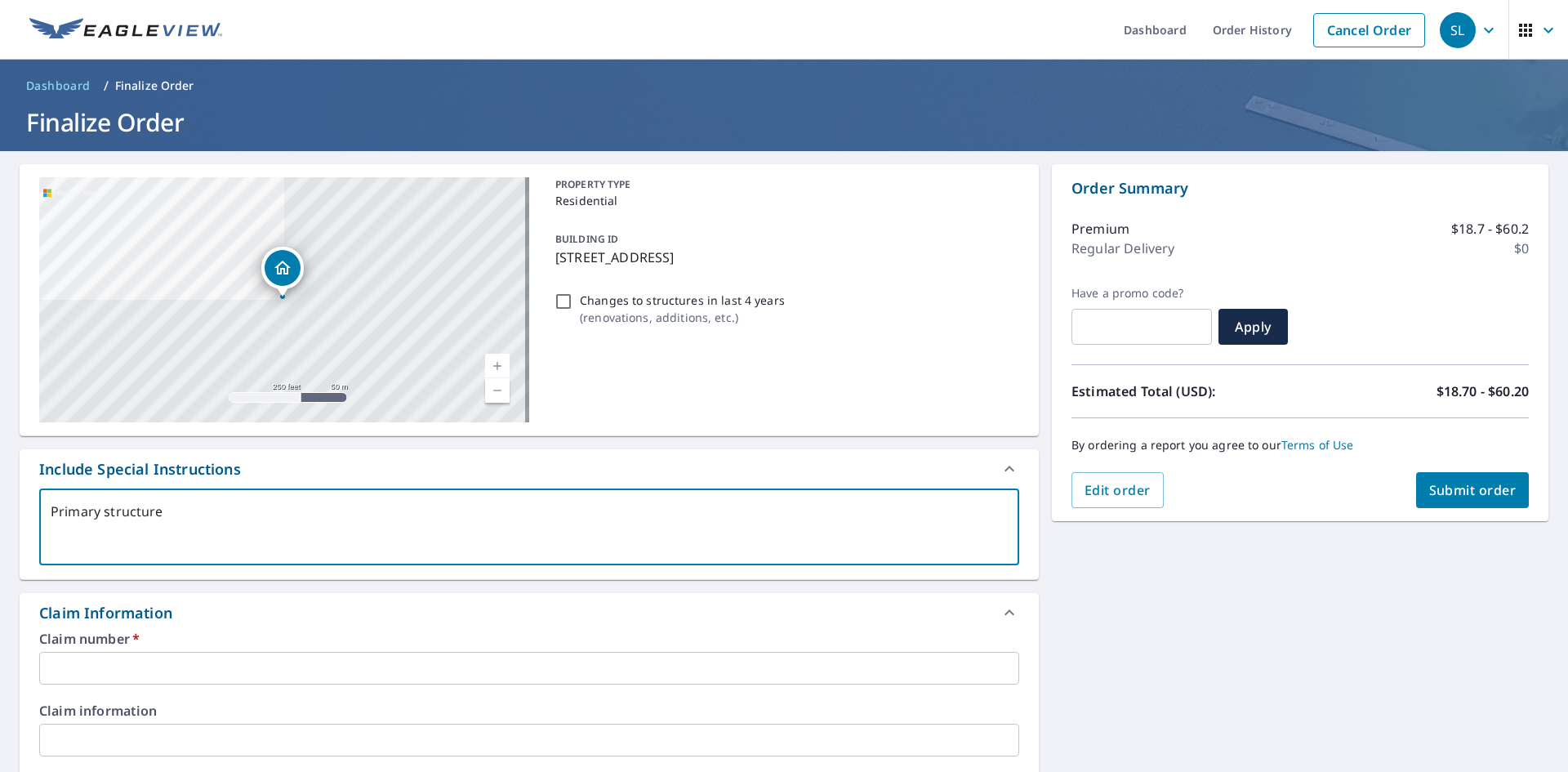
type textarea "x"
checkbox input "true"
type textarea "Primary structure hi"
type textarea "x"
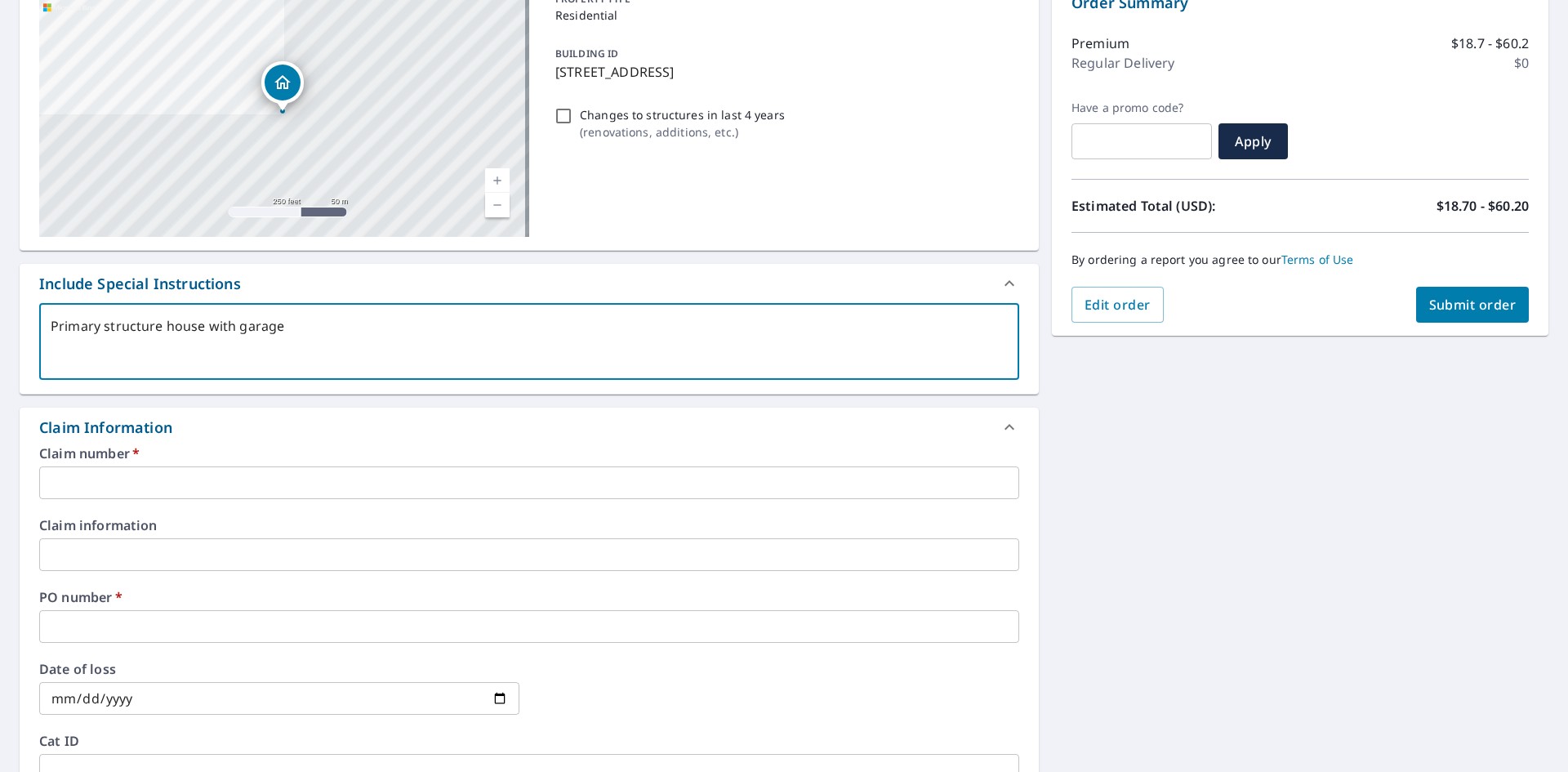
scroll to position [245, 0]
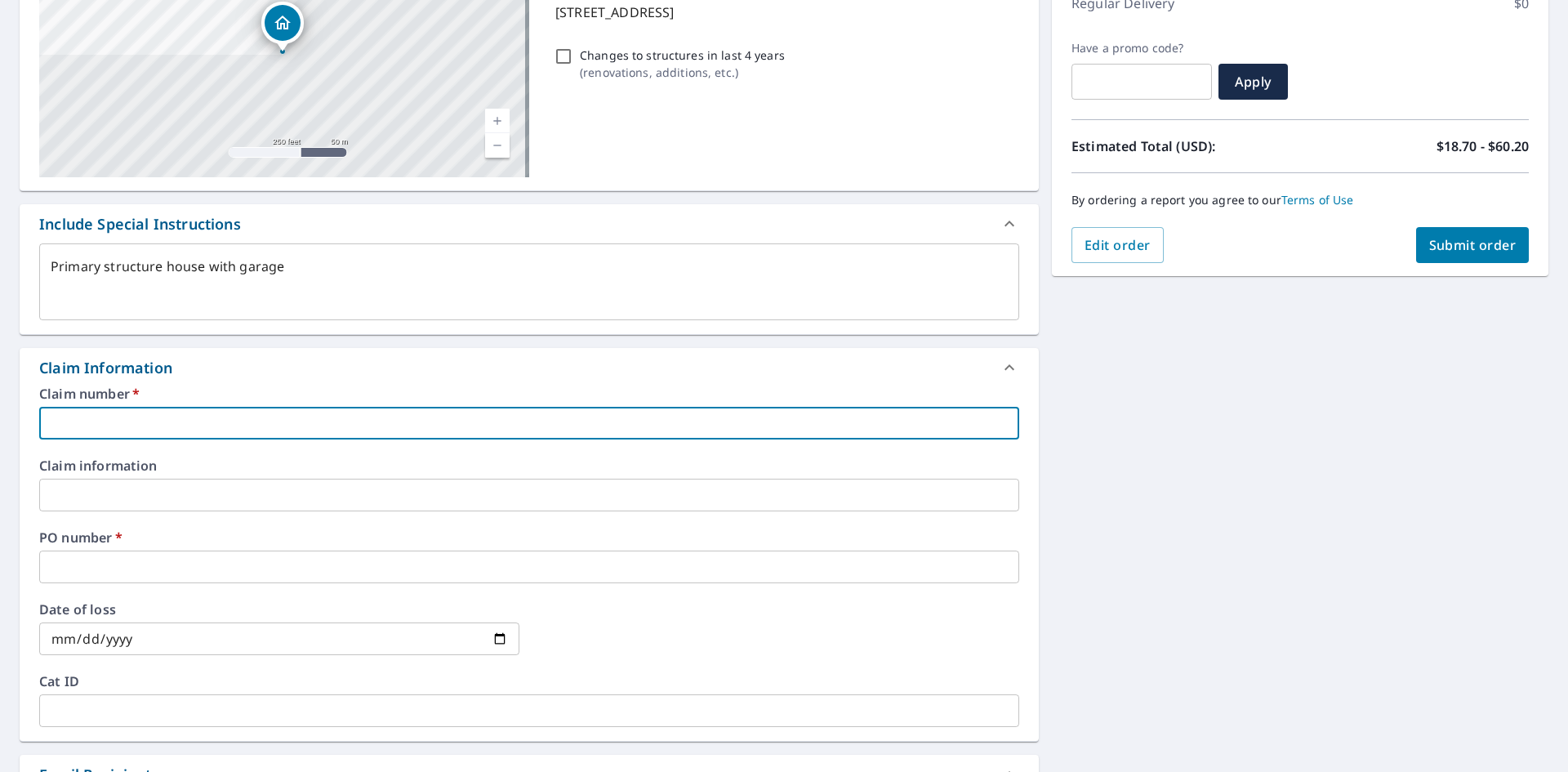
click at [79, 417] on input "text" at bounding box center [529, 423] width 980 height 32
click at [74, 575] on input "text" at bounding box center [529, 567] width 980 height 32
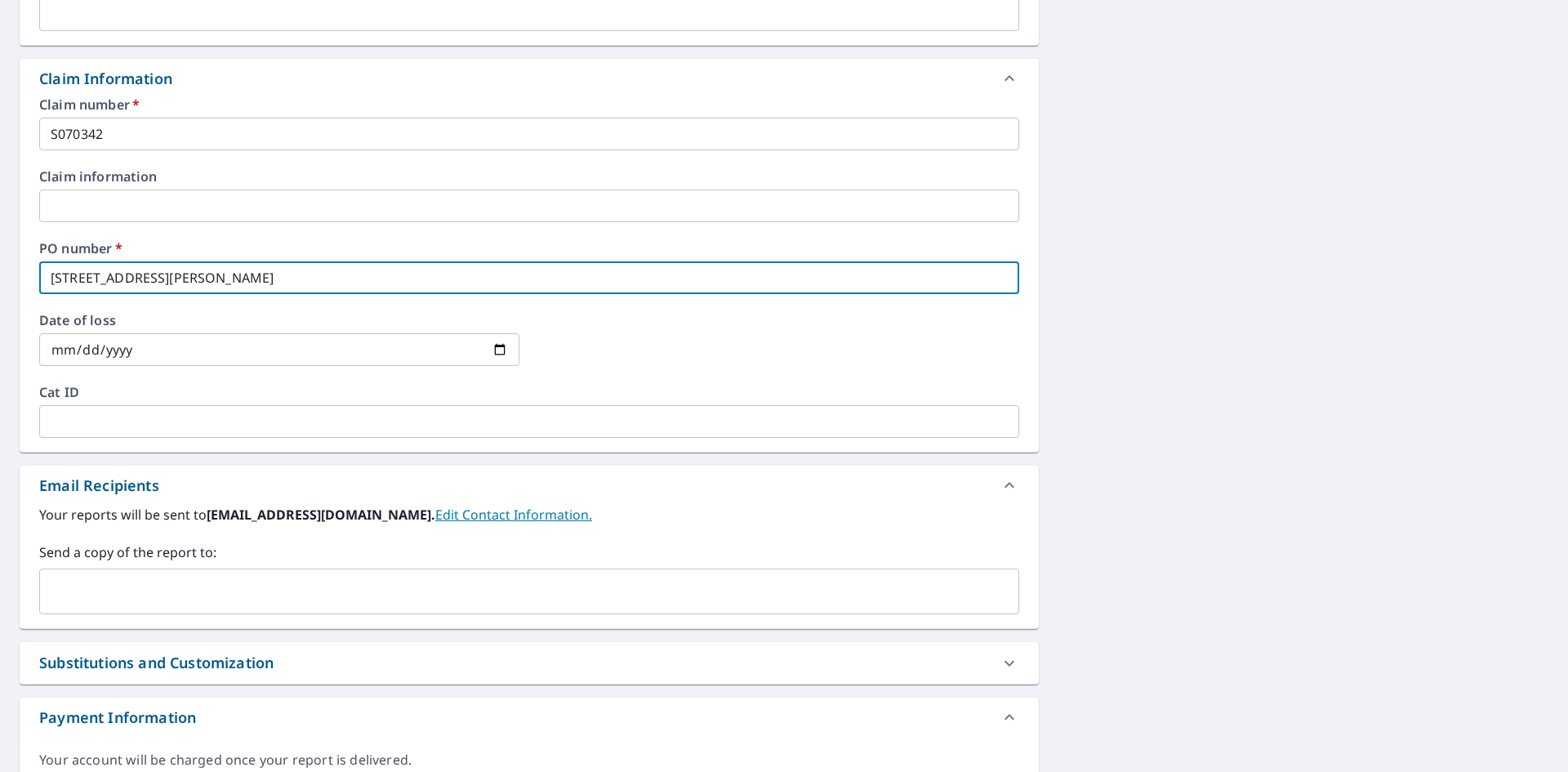
scroll to position [572, 0]
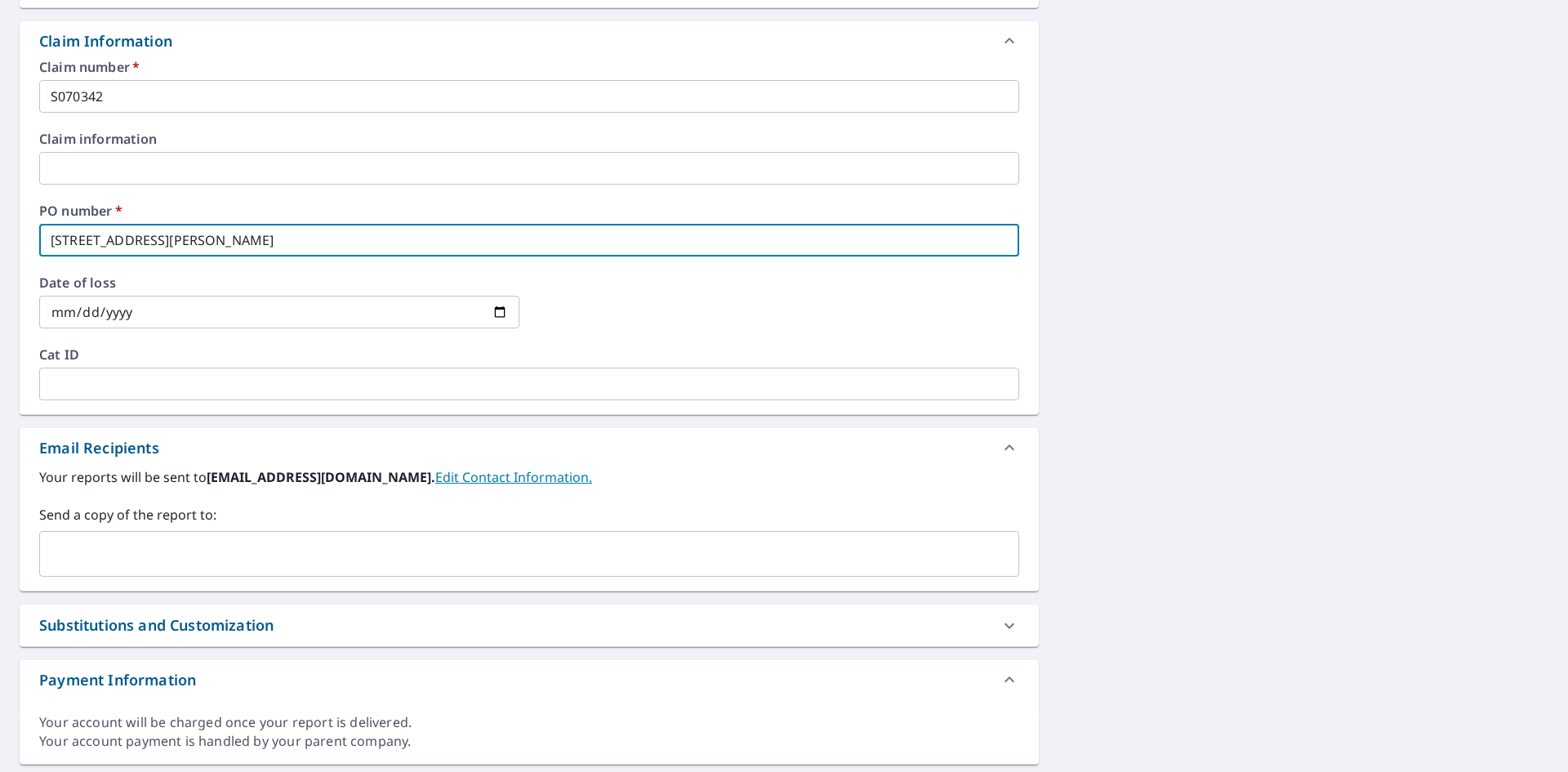
click at [153, 538] on div "​" at bounding box center [529, 554] width 980 height 46
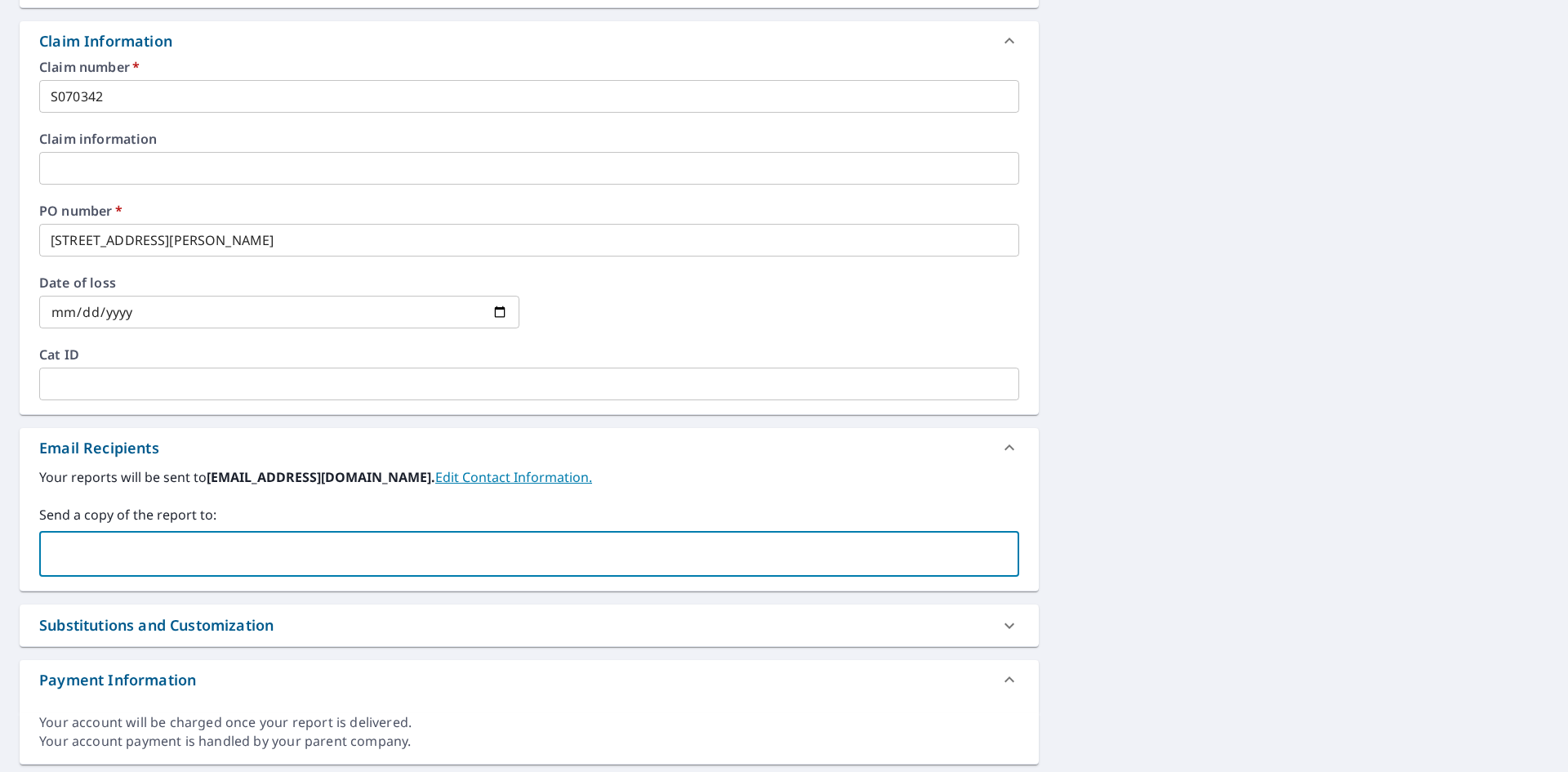
click at [441, 474] on link "Edit Contact Information." at bounding box center [514, 477] width 157 height 18
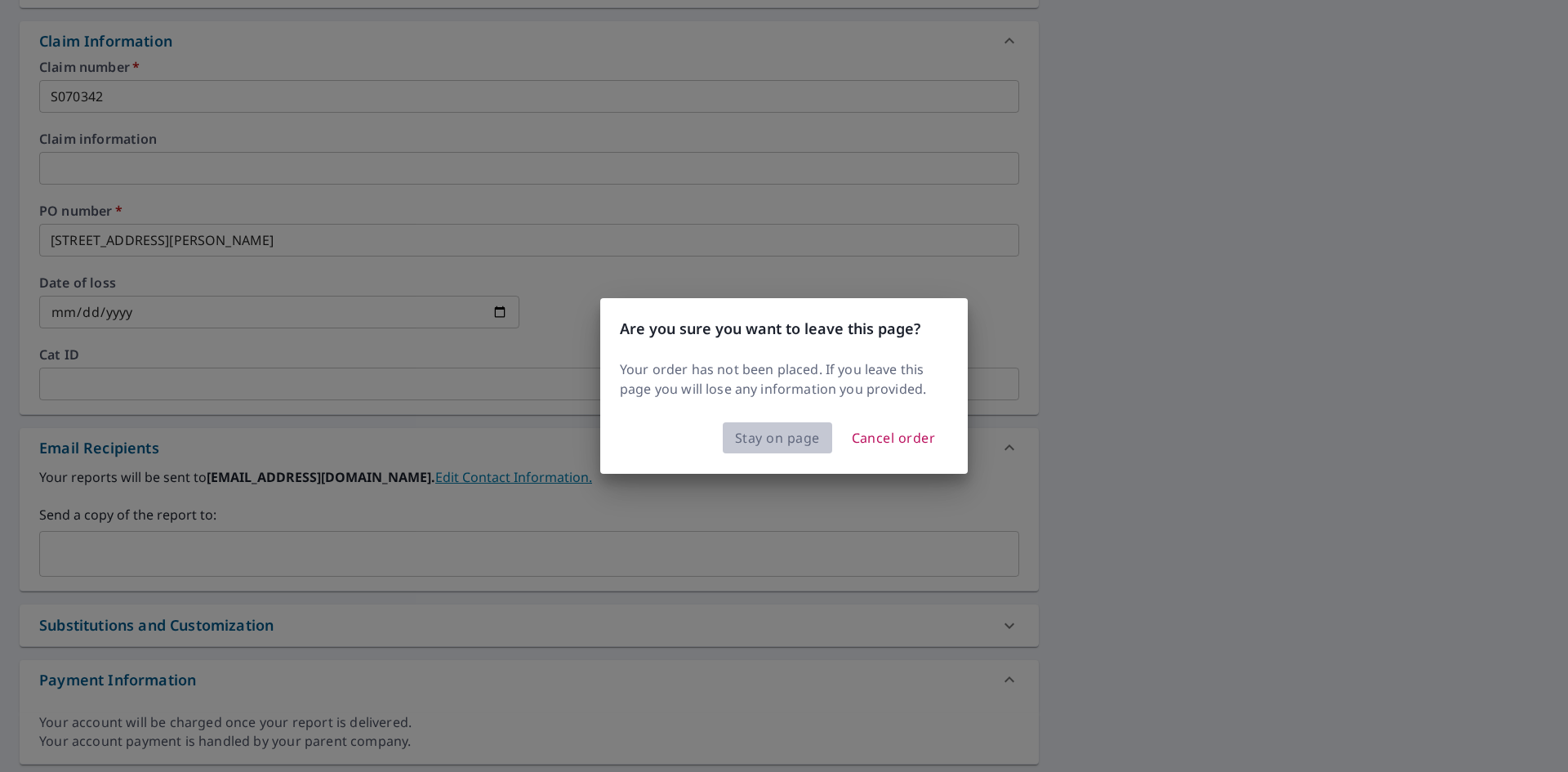
click at [749, 443] on span "Stay on page" at bounding box center [777, 437] width 85 height 23
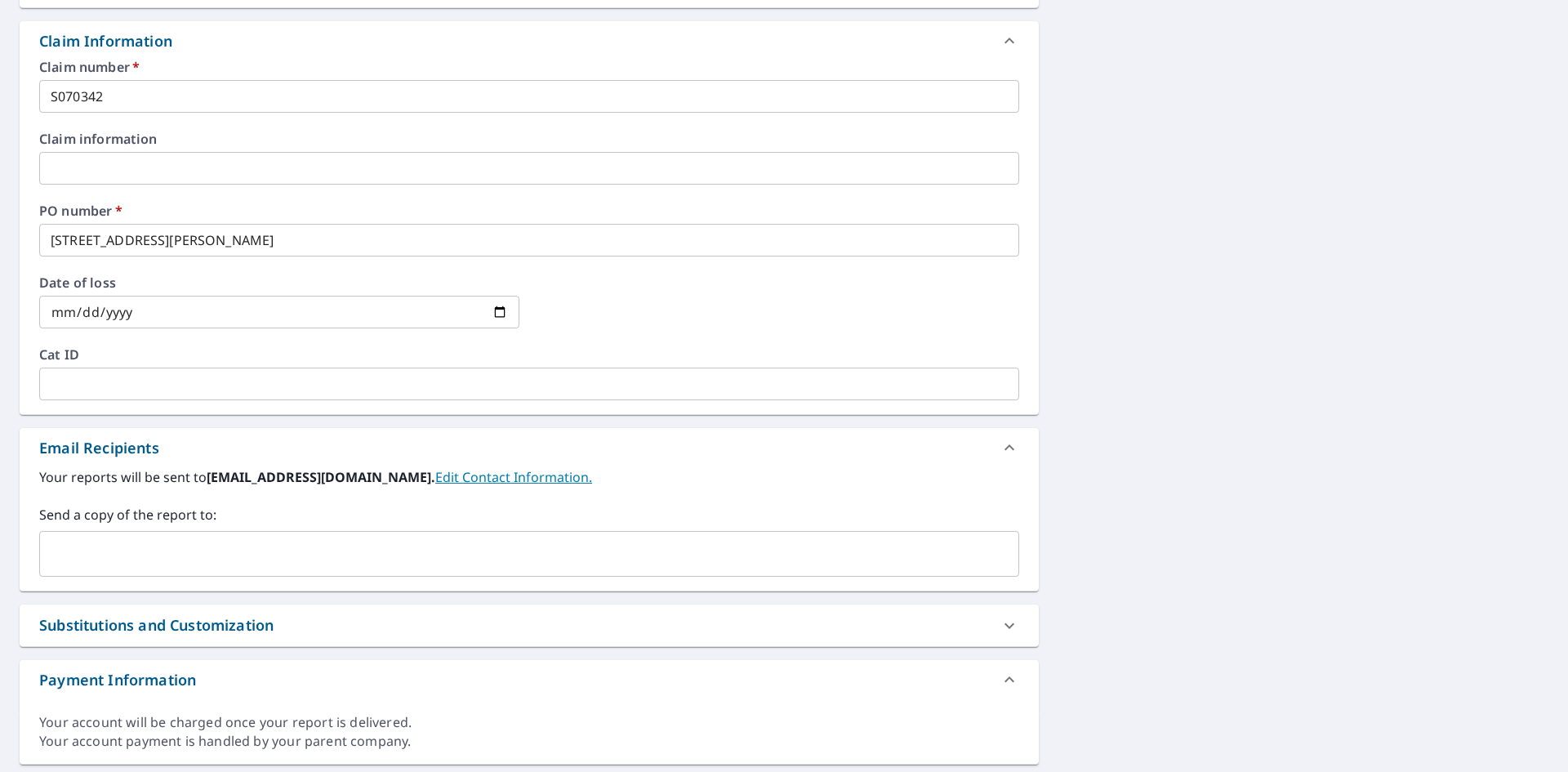
click at [83, 532] on div "​" at bounding box center [529, 554] width 980 height 46
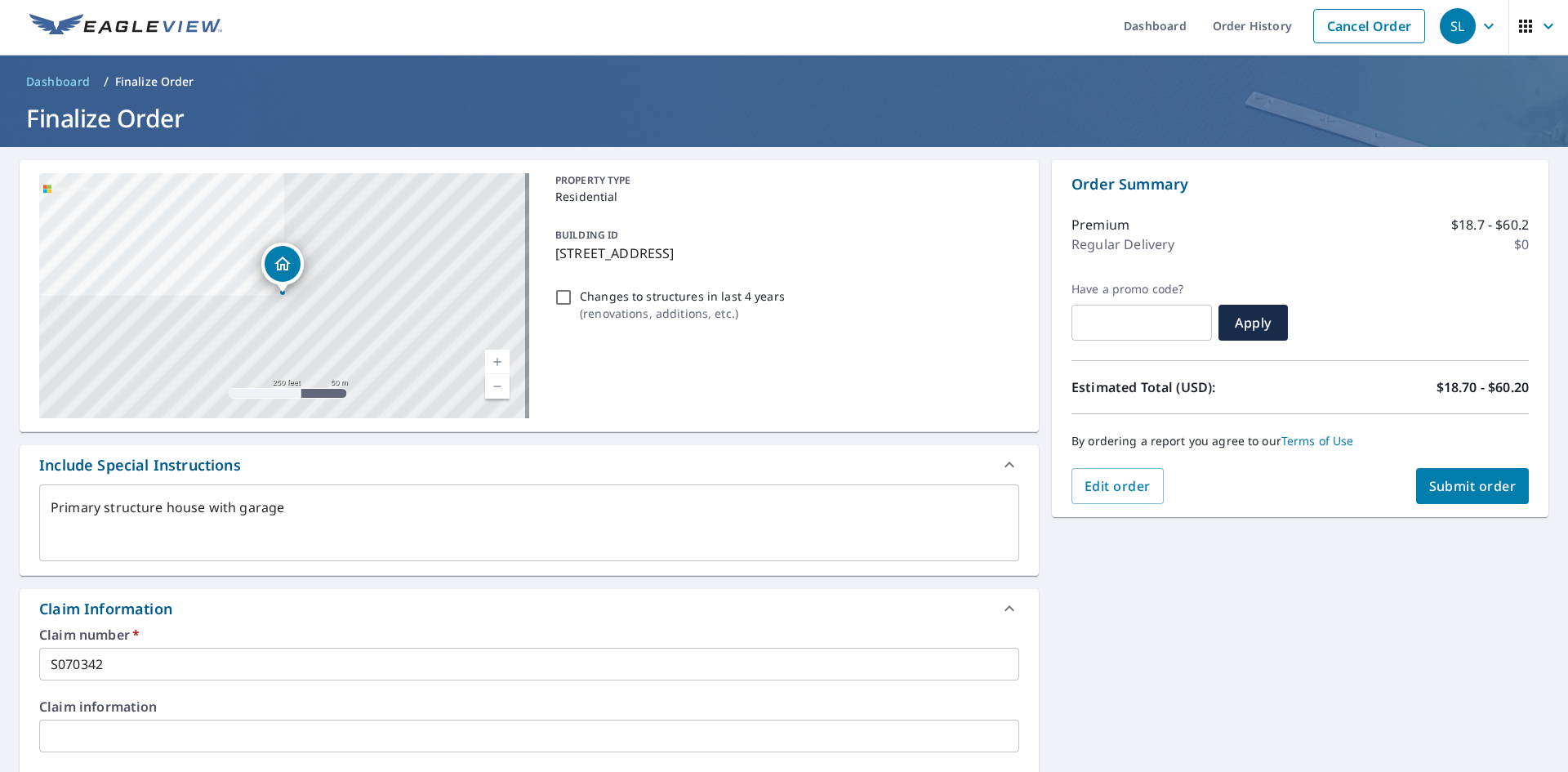
scroll to position [0, 0]
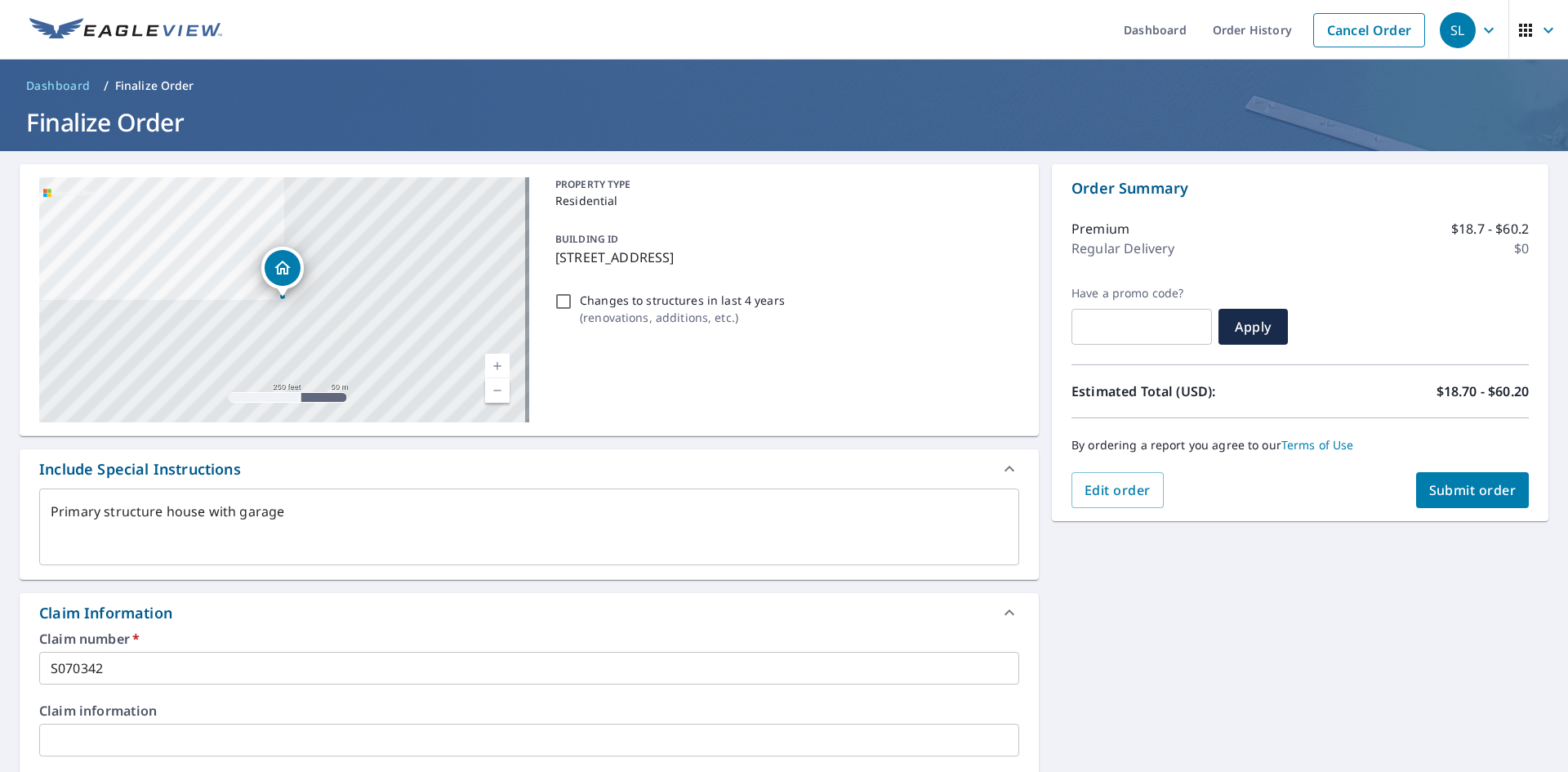
click at [1458, 488] on span "Submit order" at bounding box center [1472, 490] width 87 height 18
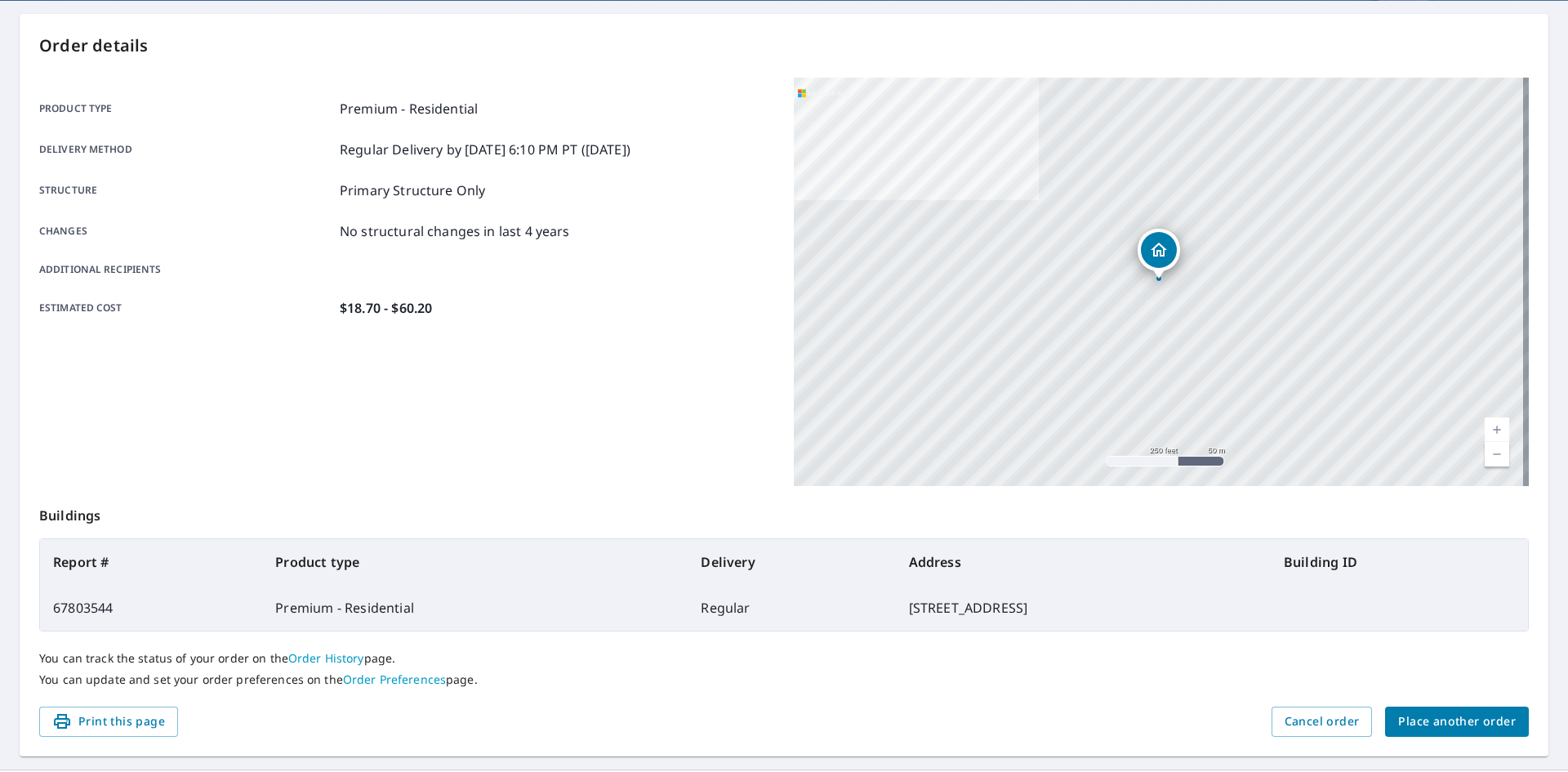
scroll to position [190, 0]
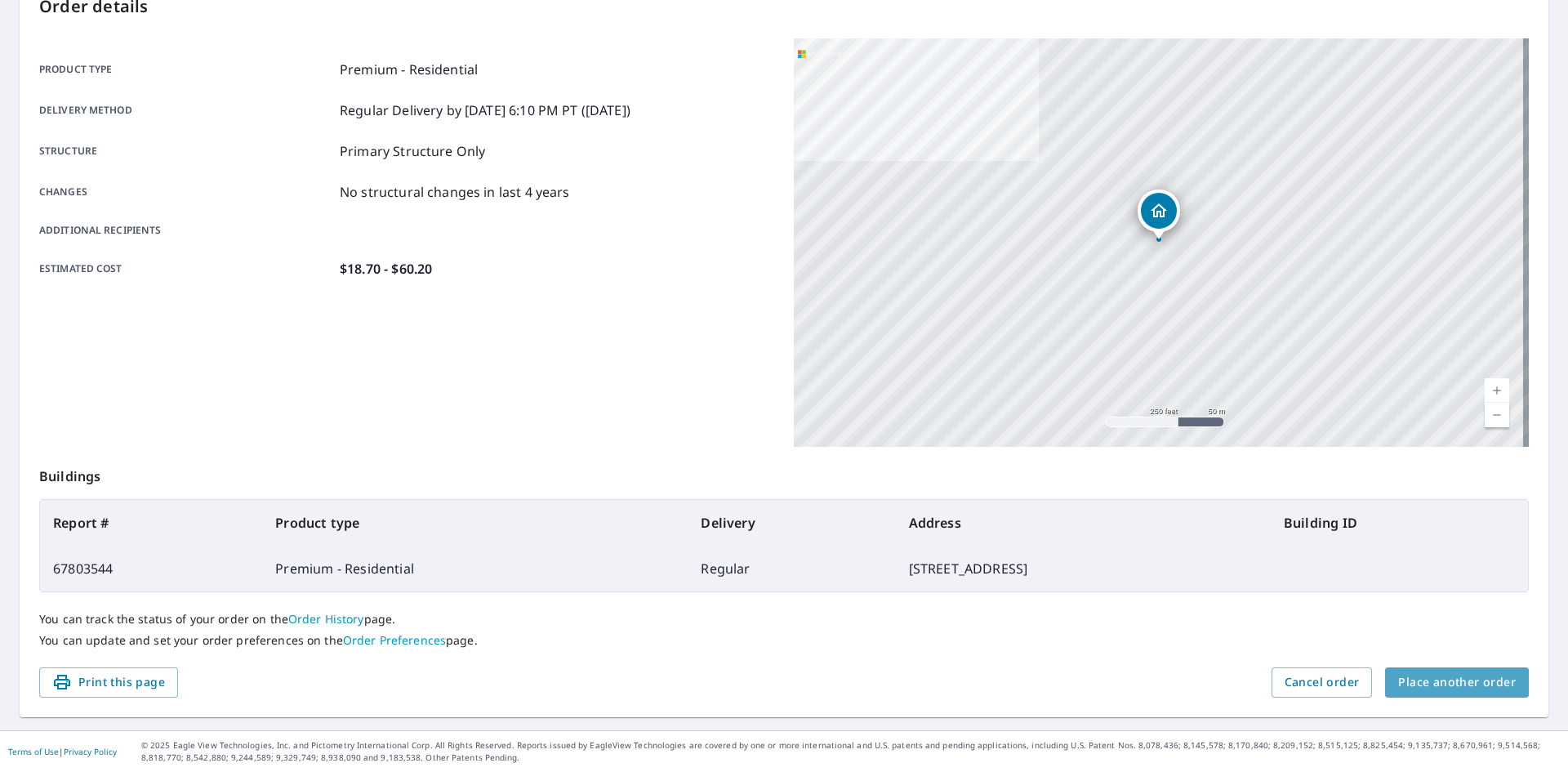
click at [1466, 676] on span "Place another order" at bounding box center [1457, 682] width 118 height 20
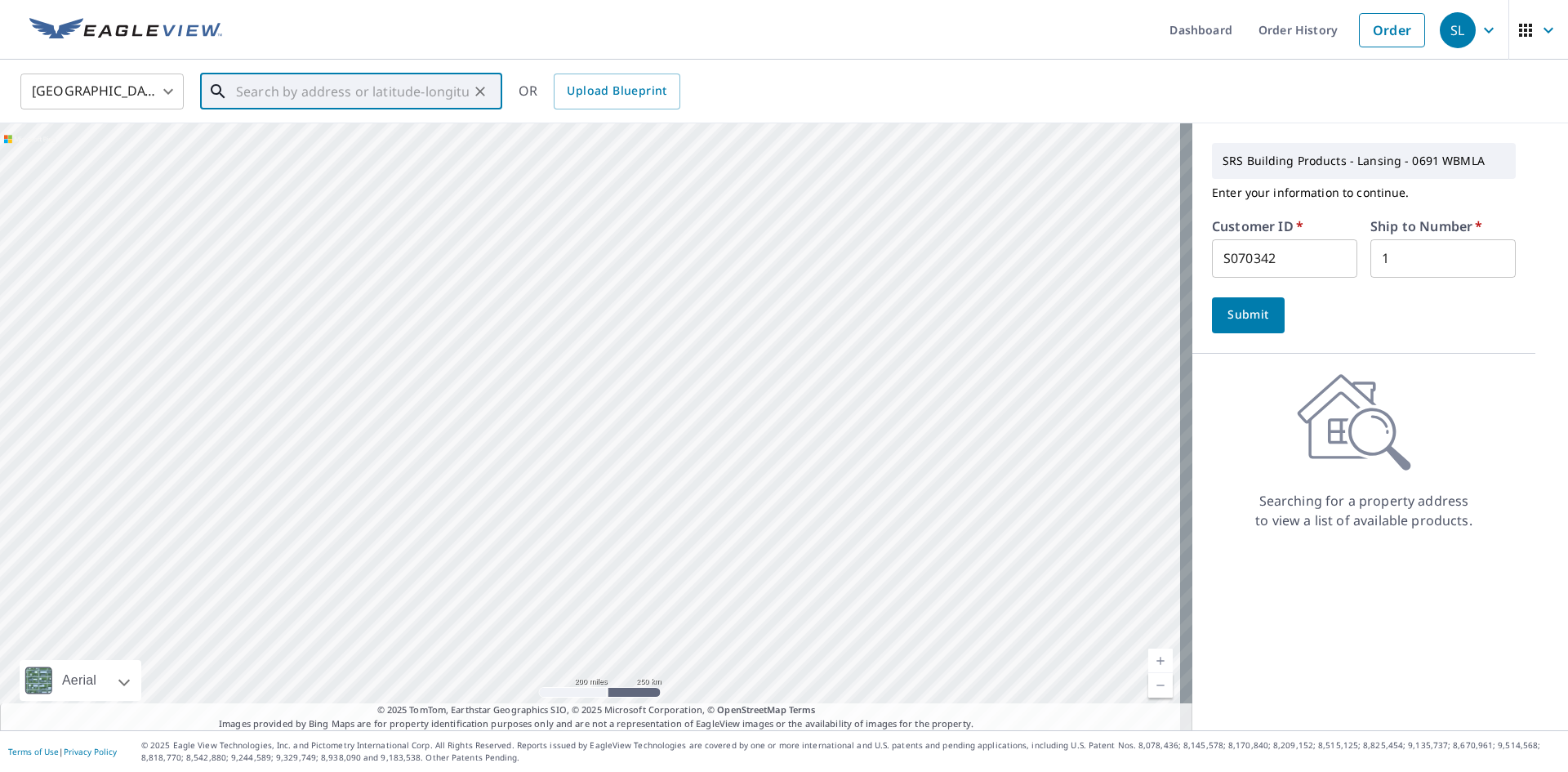
click at [259, 85] on input "text" at bounding box center [352, 91] width 233 height 46
click at [270, 135] on span "[STREET_ADDRESS]" at bounding box center [361, 138] width 256 height 20
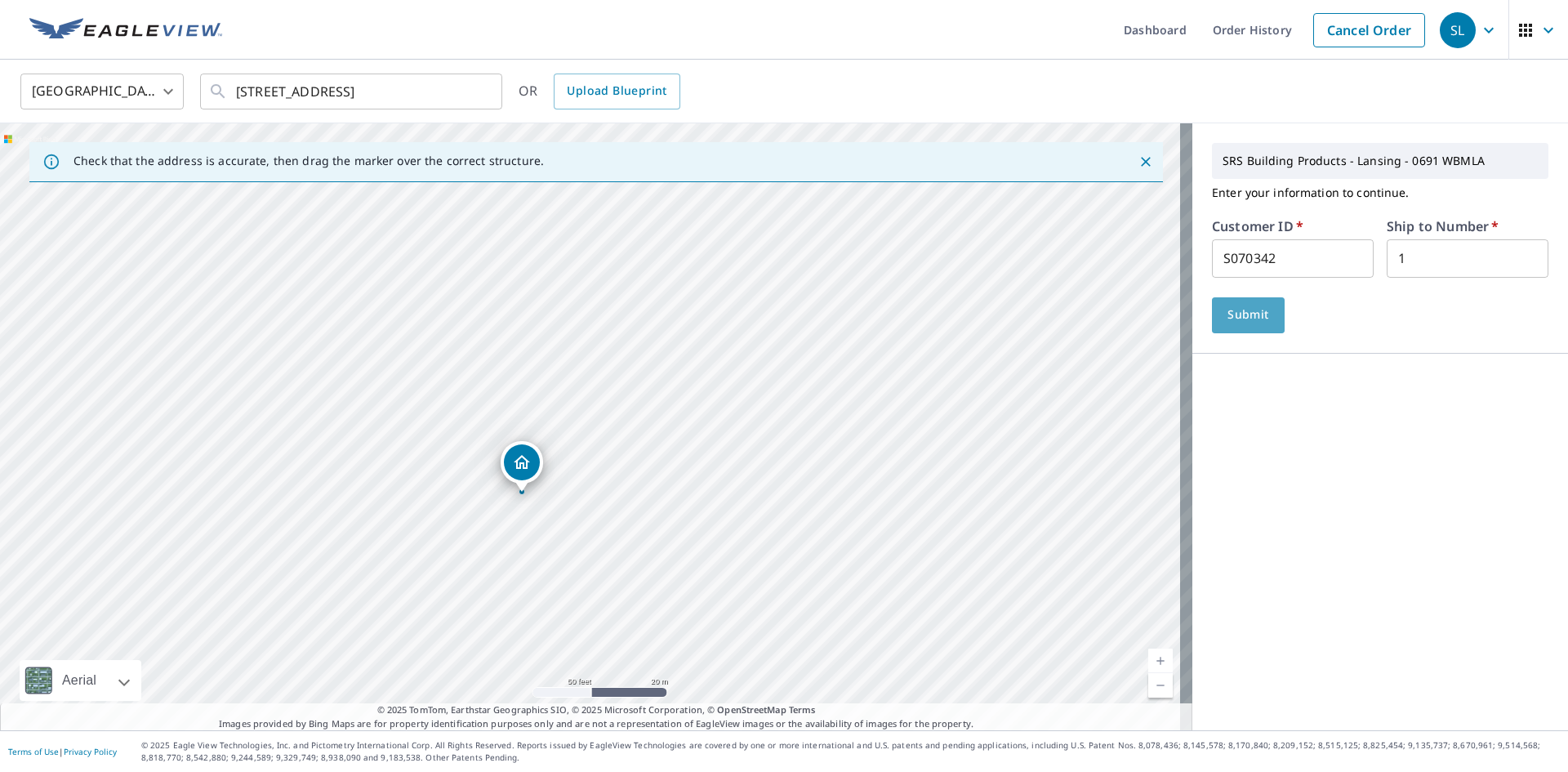
click at [1243, 307] on span "Submit" at bounding box center [1248, 315] width 47 height 20
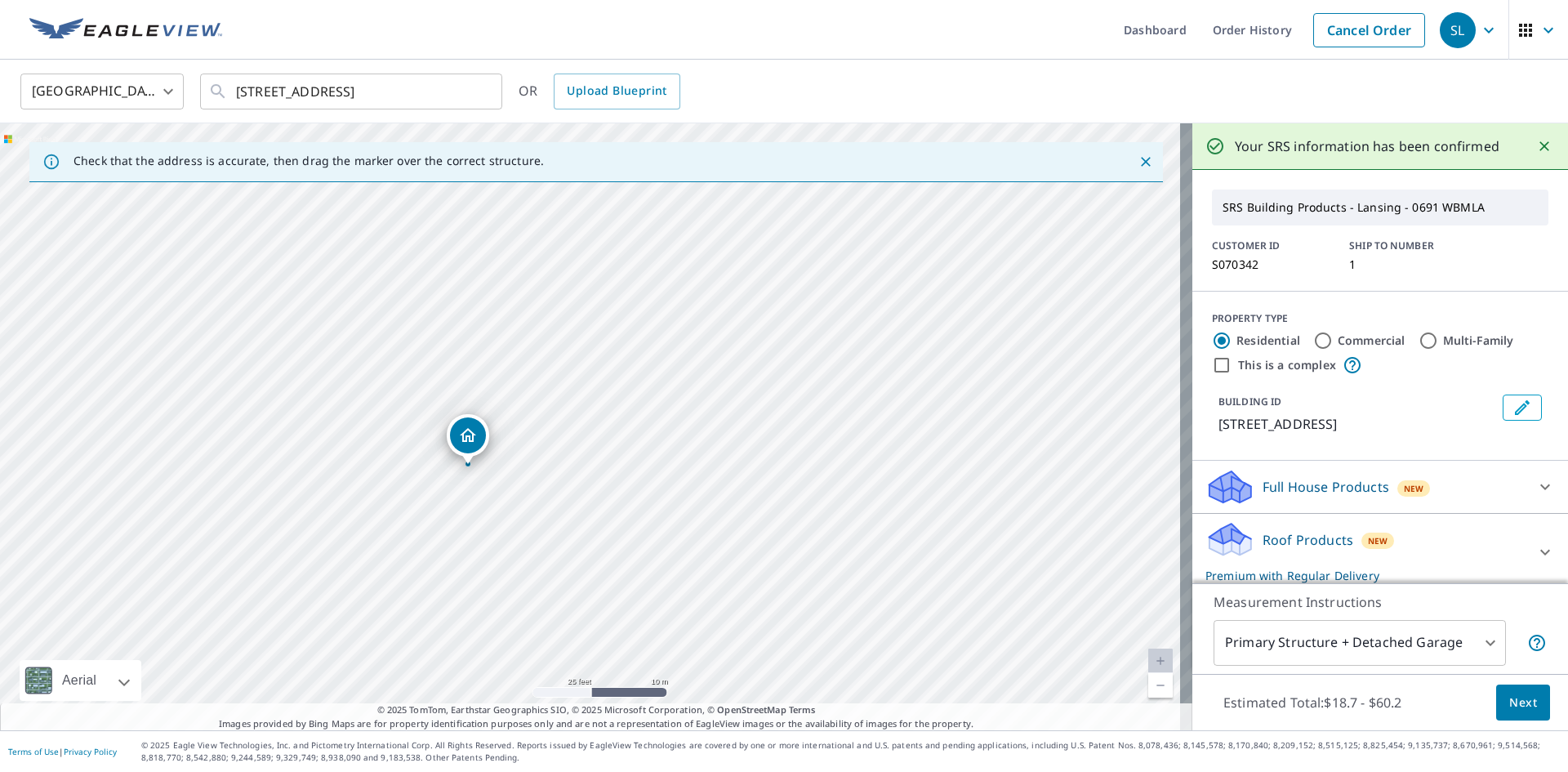
drag, startPoint x: 457, startPoint y: 459, endPoint x: 463, endPoint y: 443, distance: 17.1
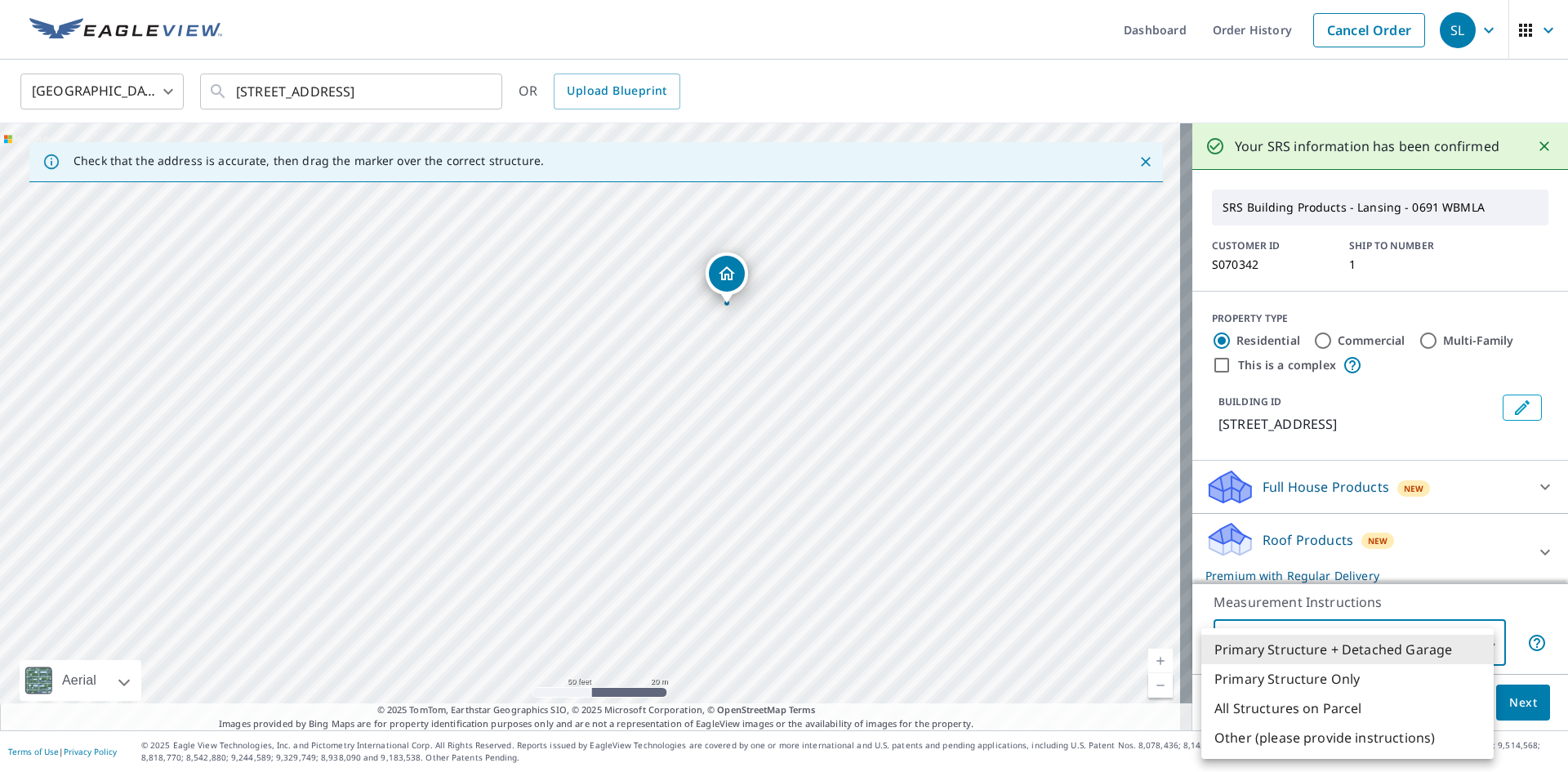
click at [1489, 643] on body "SL SL Dashboard Order History Cancel Order SL [GEOGRAPHIC_DATA] [GEOGRAPHIC_DAT…" at bounding box center [784, 386] width 1568 height 772
click at [1323, 676] on li "Primary Structure Only" at bounding box center [1347, 679] width 293 height 29
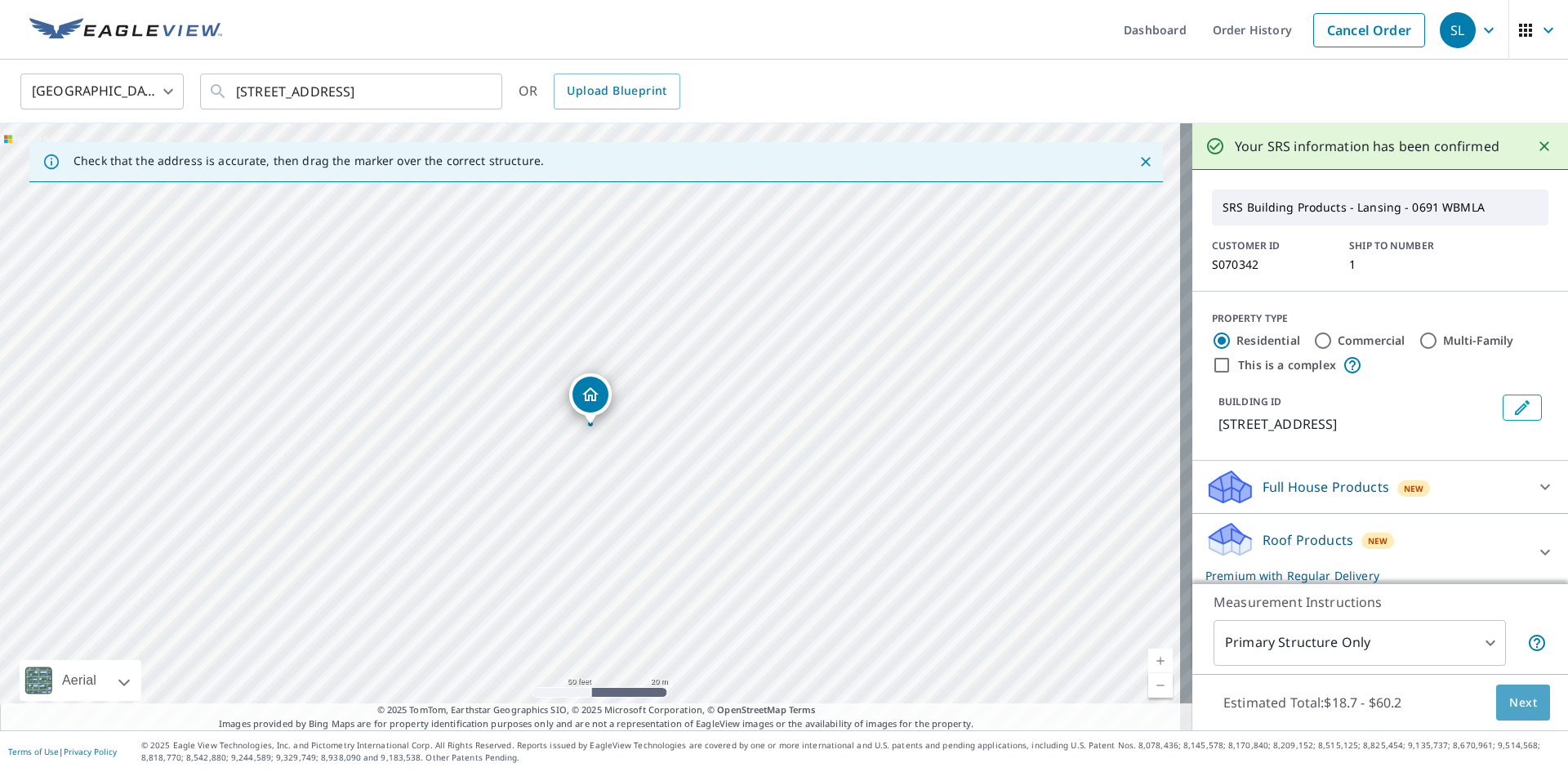
click at [1533, 697] on button "Next" at bounding box center [1523, 703] width 54 height 37
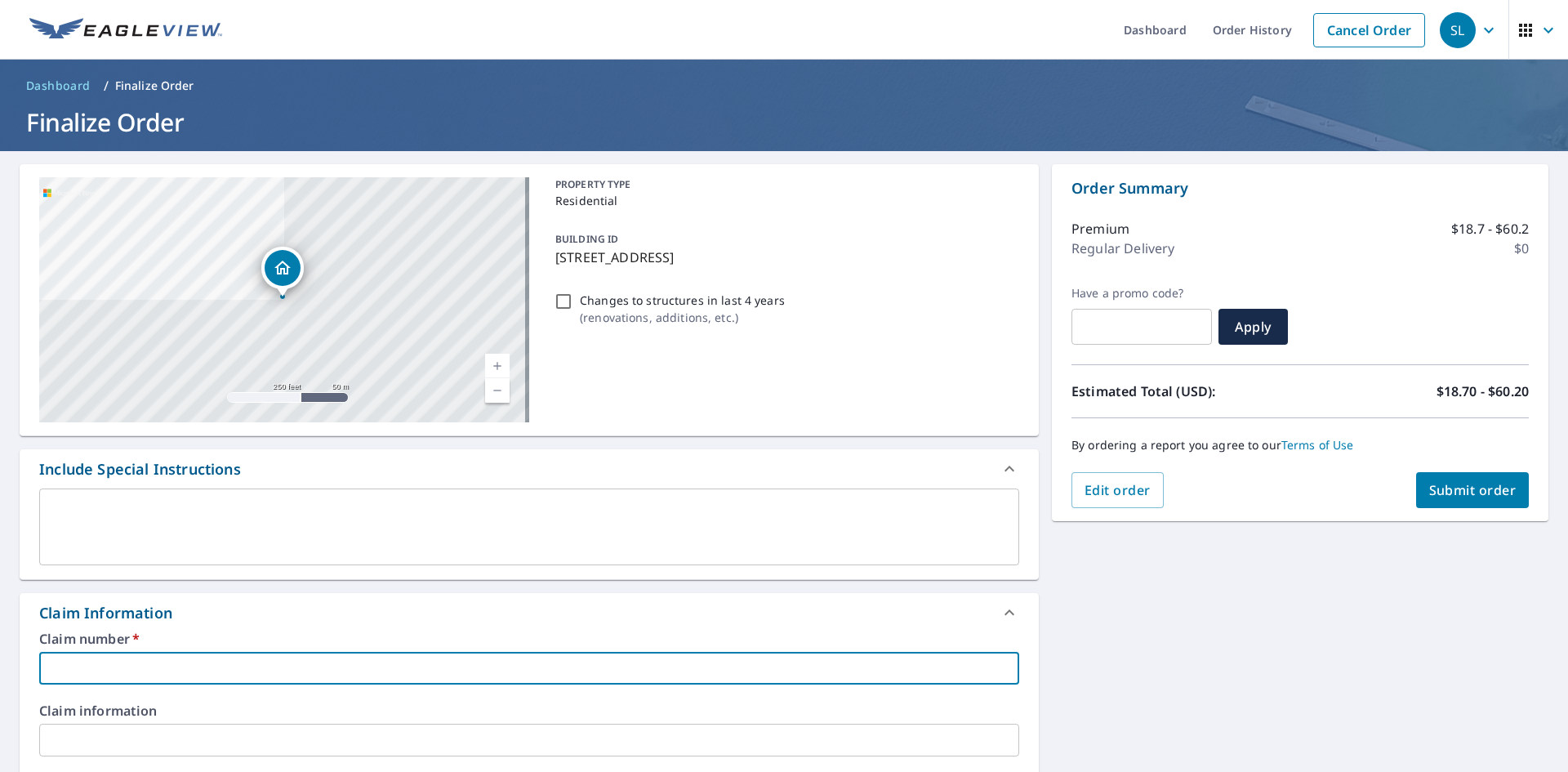
click at [161, 661] on input "text" at bounding box center [529, 668] width 980 height 32
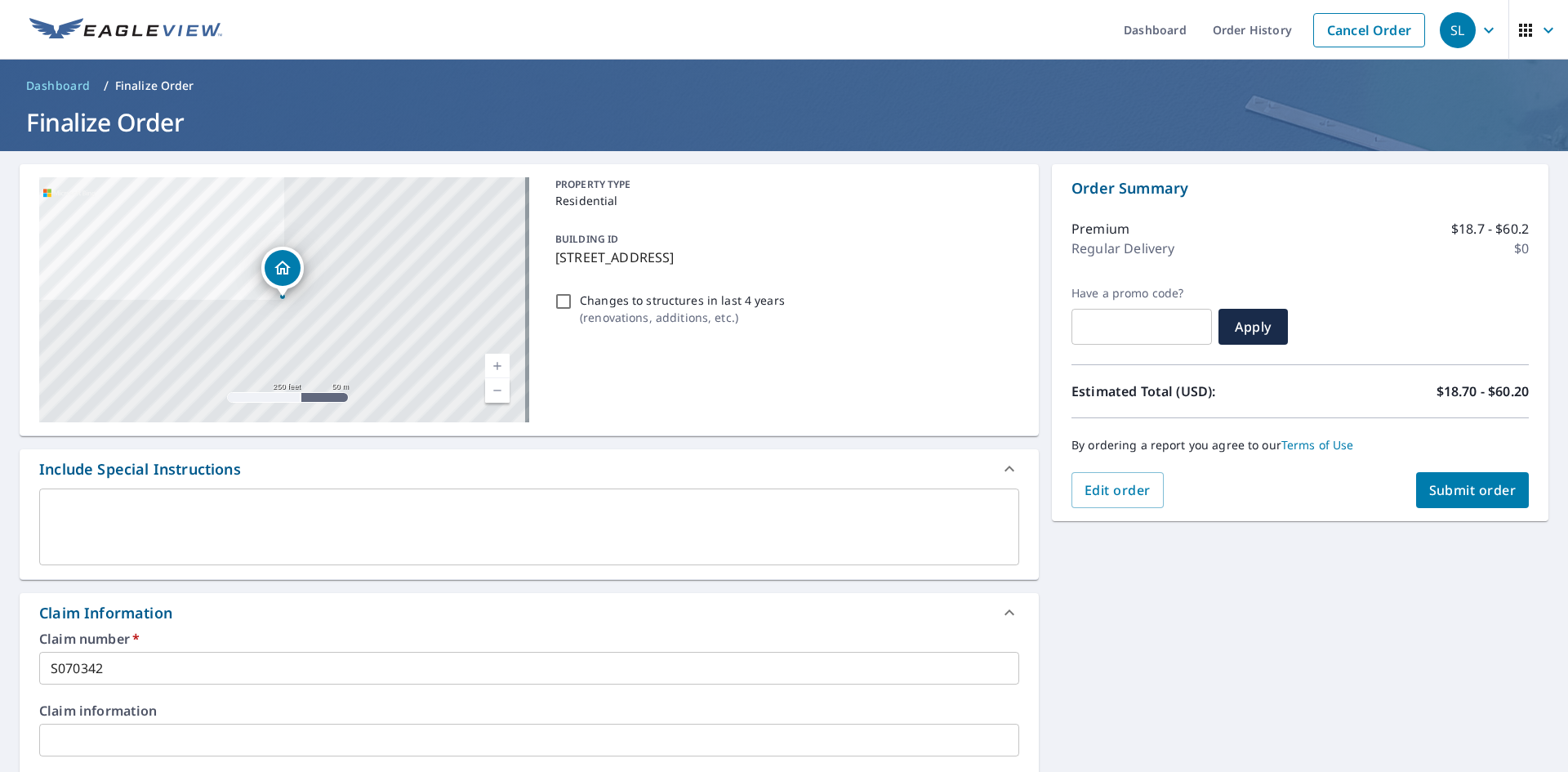
click at [146, 720] on div "Claim information ​" at bounding box center [529, 730] width 980 height 52
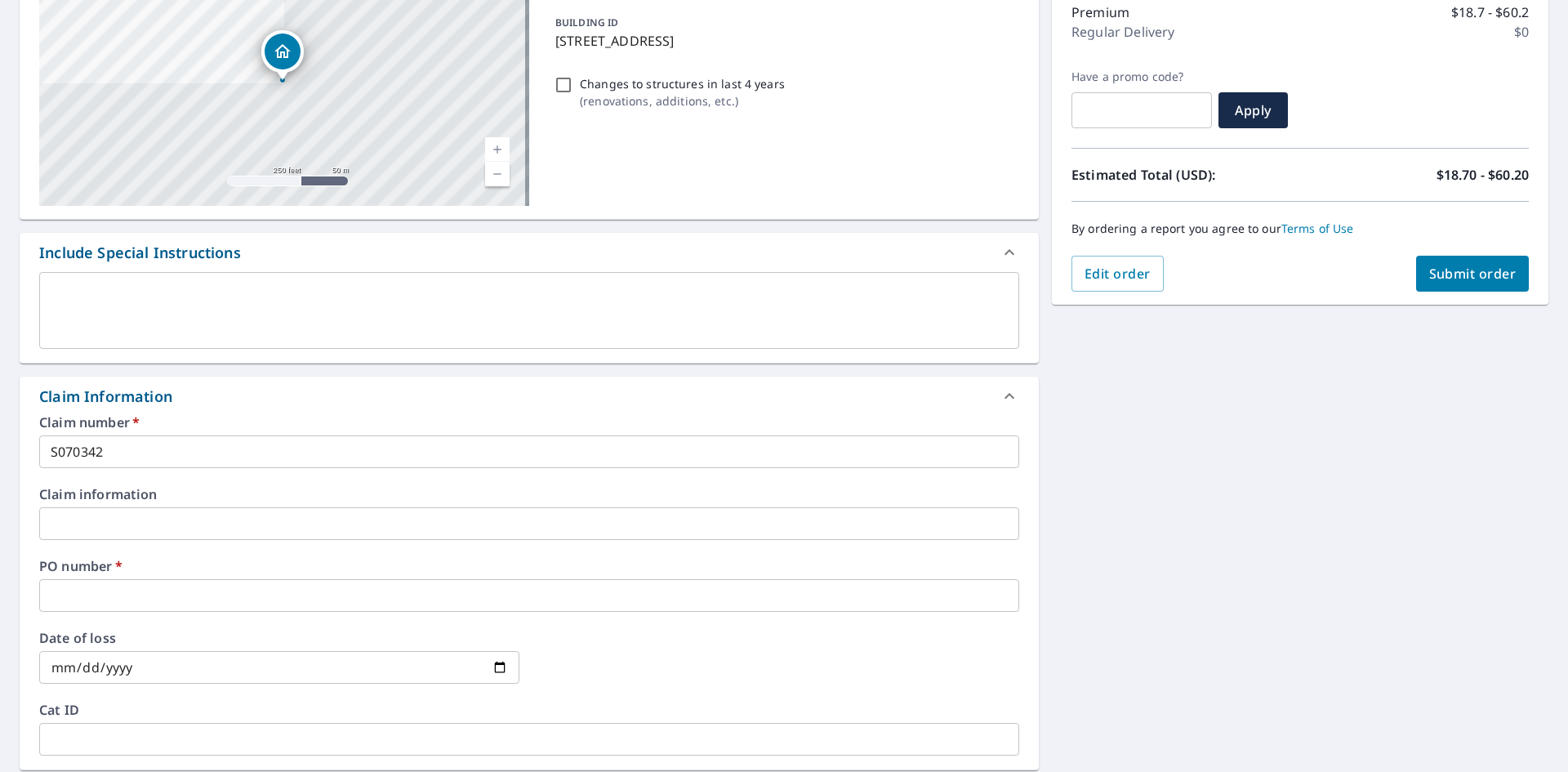
scroll to position [245, 0]
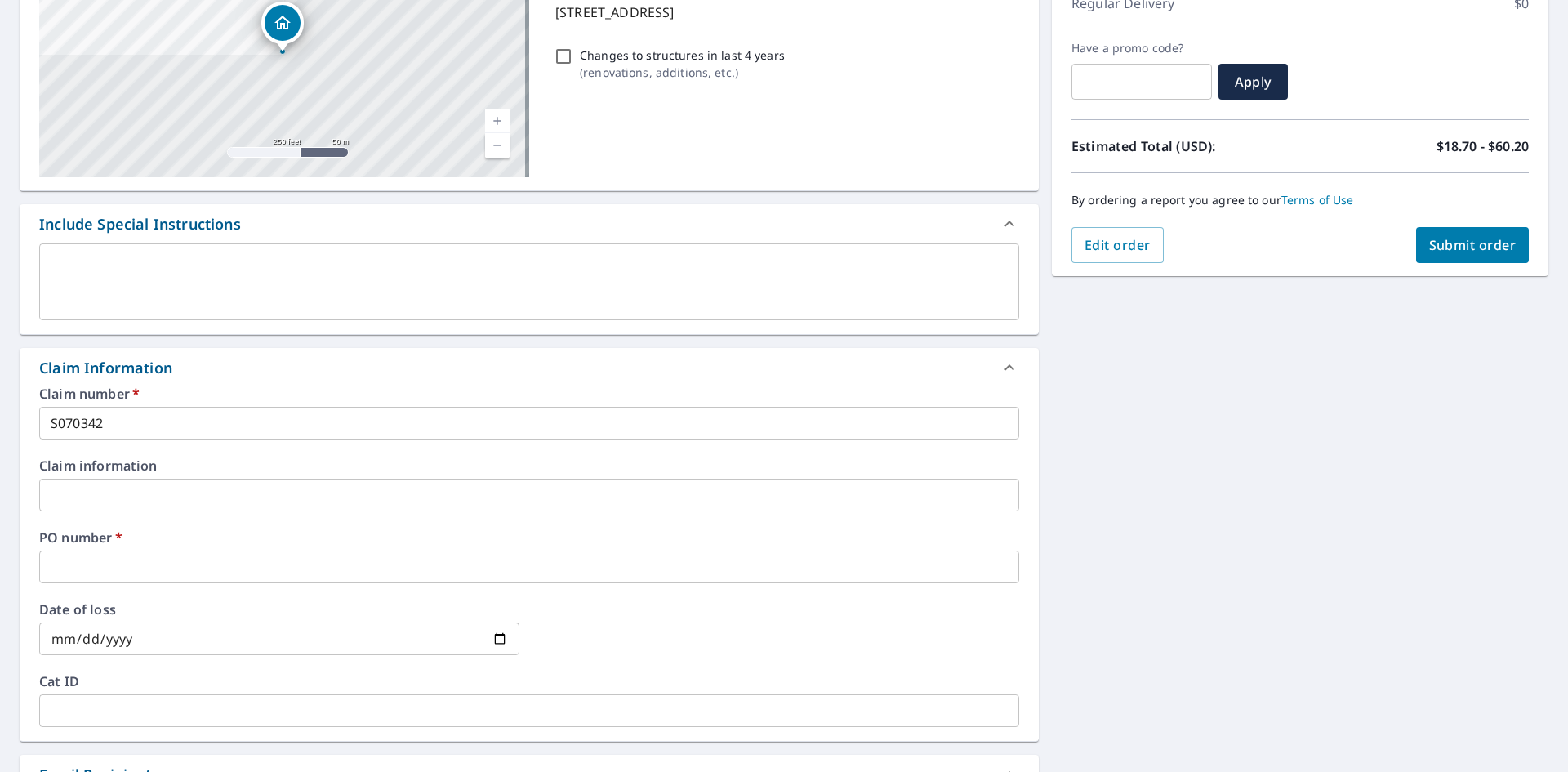
click at [154, 571] on input "text" at bounding box center [529, 567] width 980 height 32
click at [1429, 236] on span "Submit order" at bounding box center [1472, 244] width 87 height 18
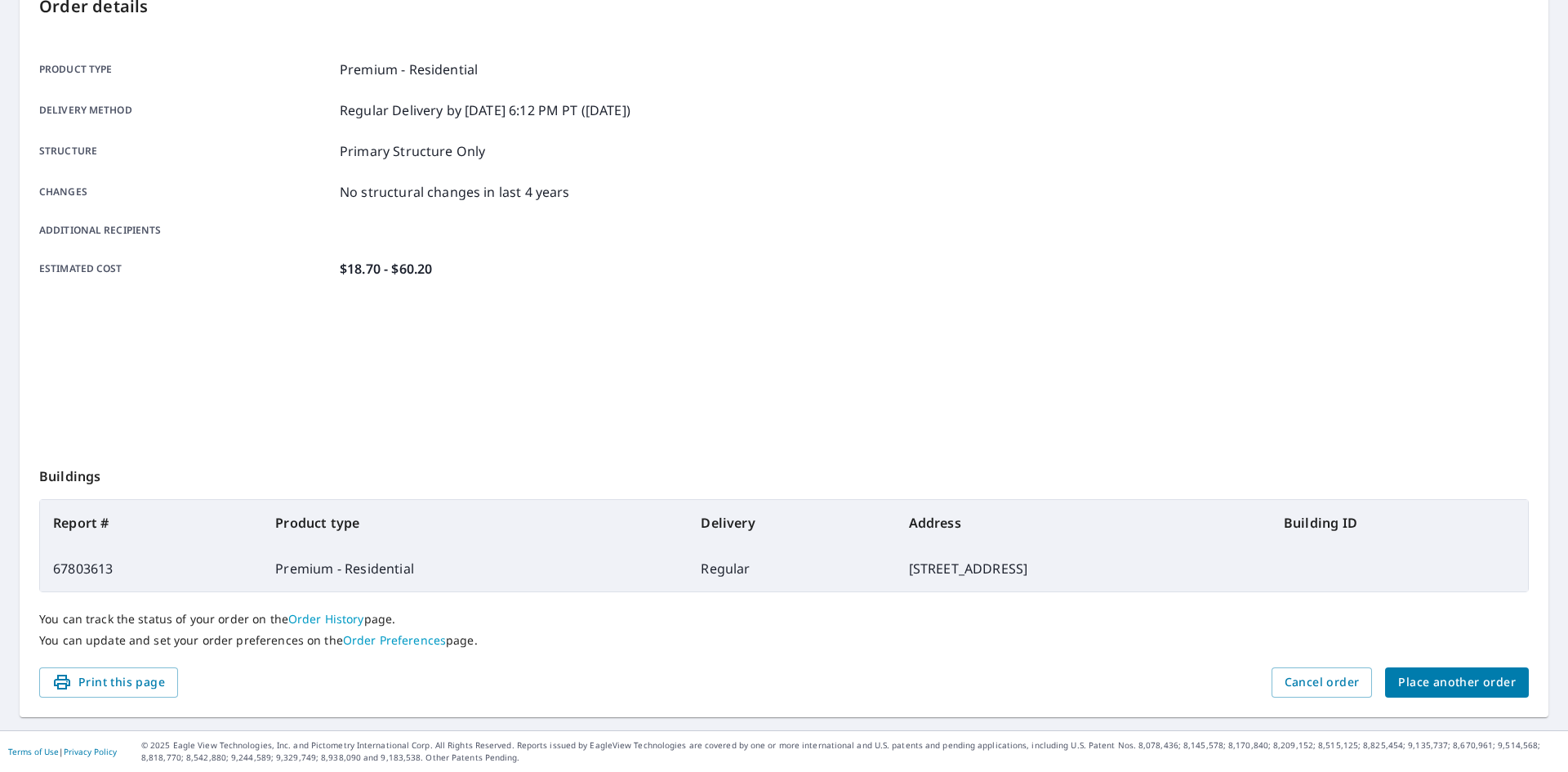
scroll to position [190, 0]
